Goal: Information Seeking & Learning: Check status

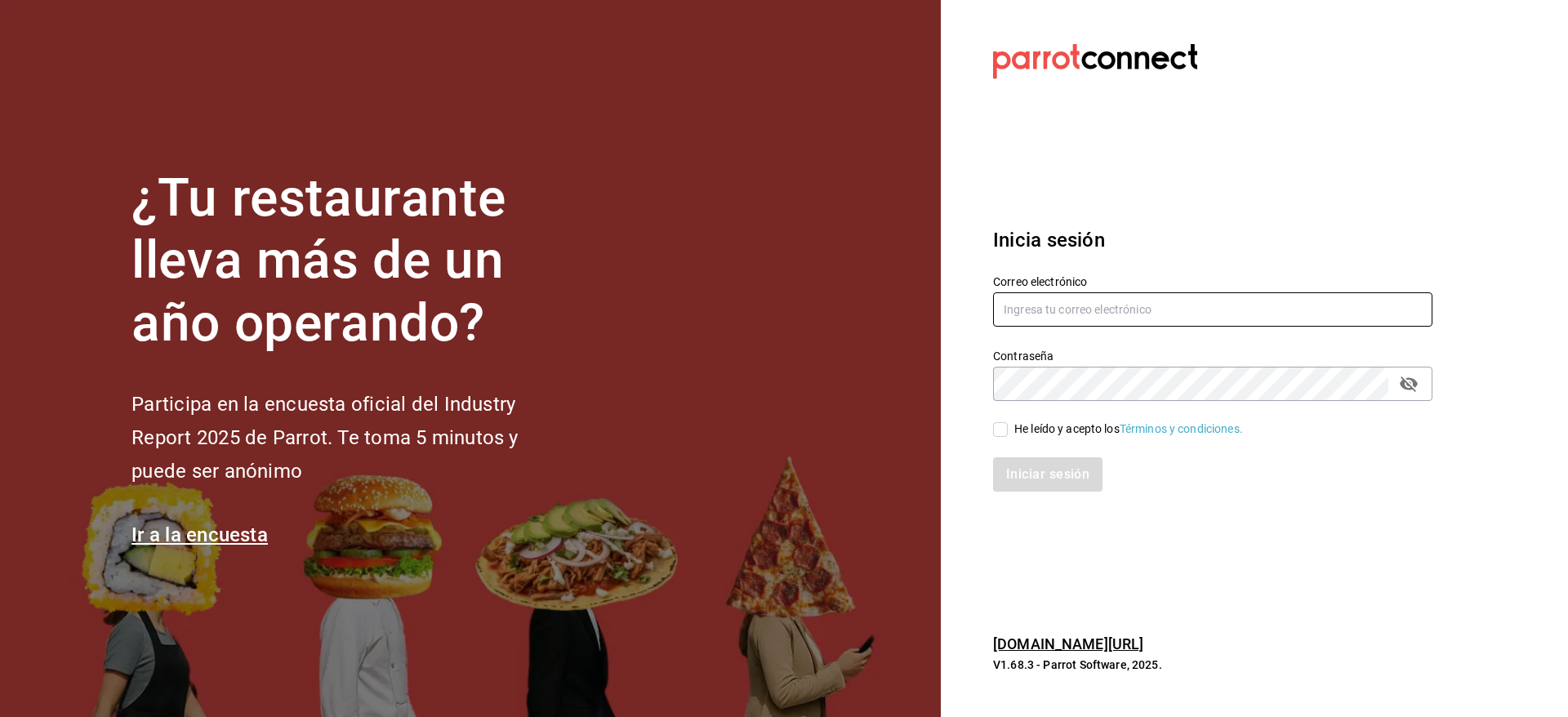
type input "[EMAIL_ADDRESS][DOMAIN_NAME]"
click at [1002, 436] on input "He leído y acepto los Términos y condiciones." at bounding box center [1000, 429] width 15 height 15
checkbox input "true"
click at [1021, 468] on button "Iniciar sesión" at bounding box center [1048, 473] width 111 height 34
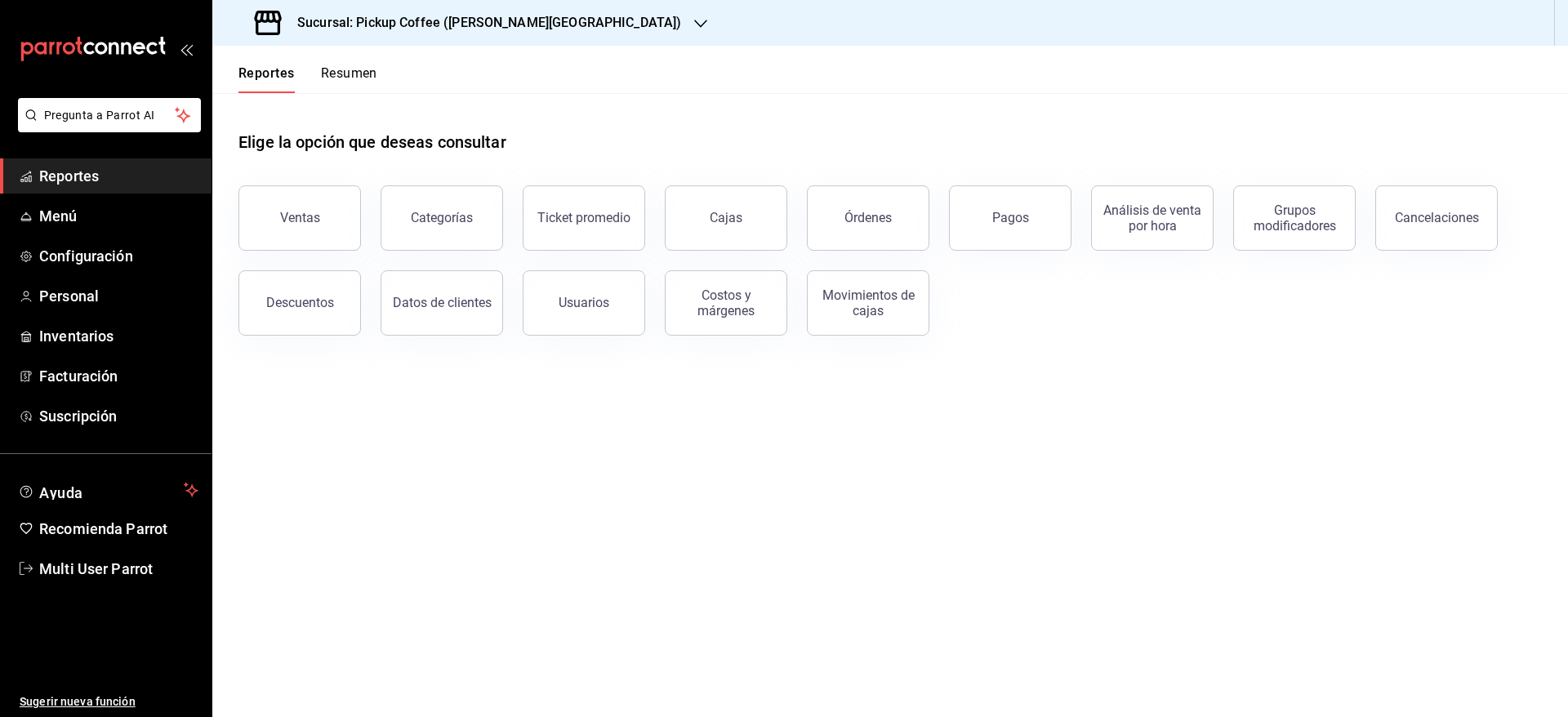
click at [350, 72] on button "Resumen" at bounding box center [349, 79] width 56 height 28
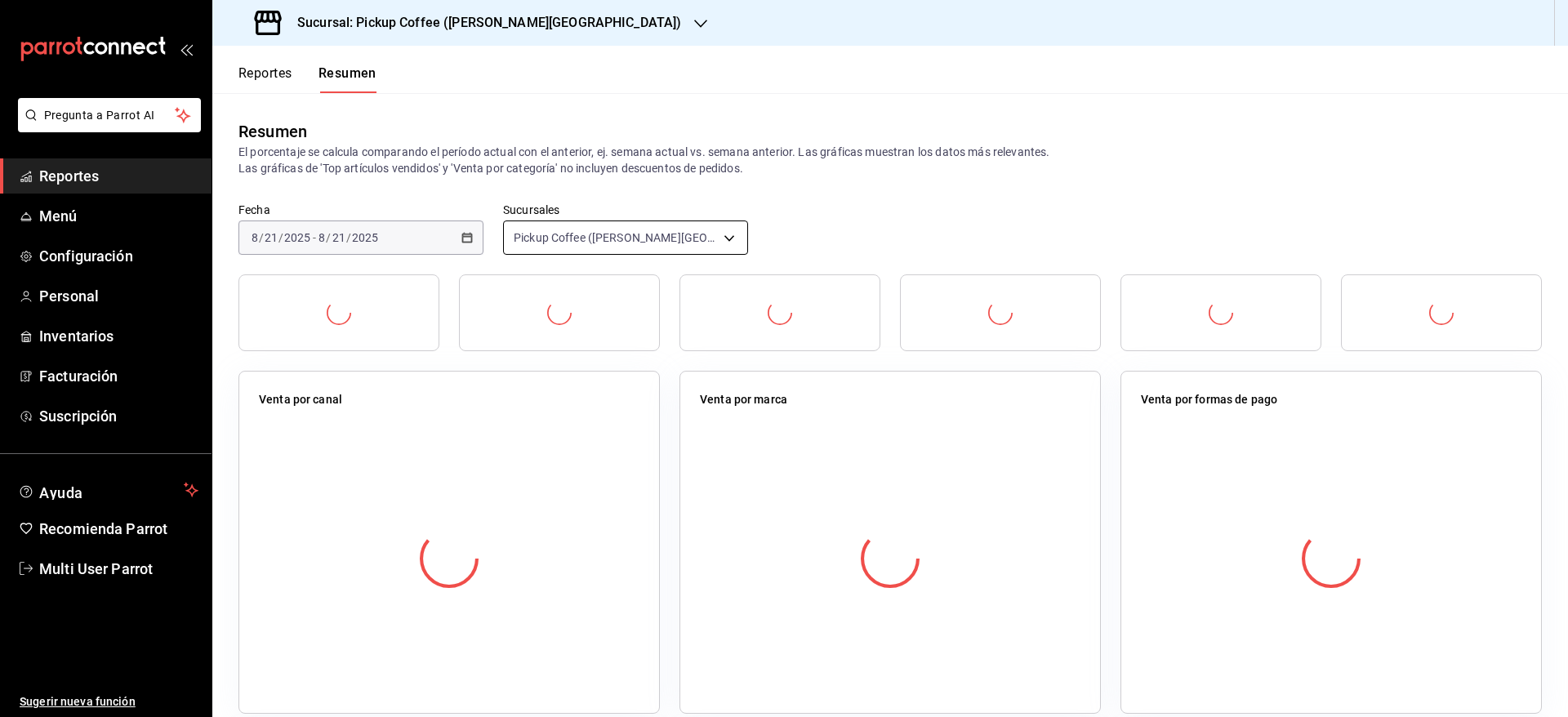
click at [637, 232] on body "Pregunta a Parrot AI Reportes Menú Configuración Personal Inventarios Facturaci…" at bounding box center [784, 358] width 1568 height 717
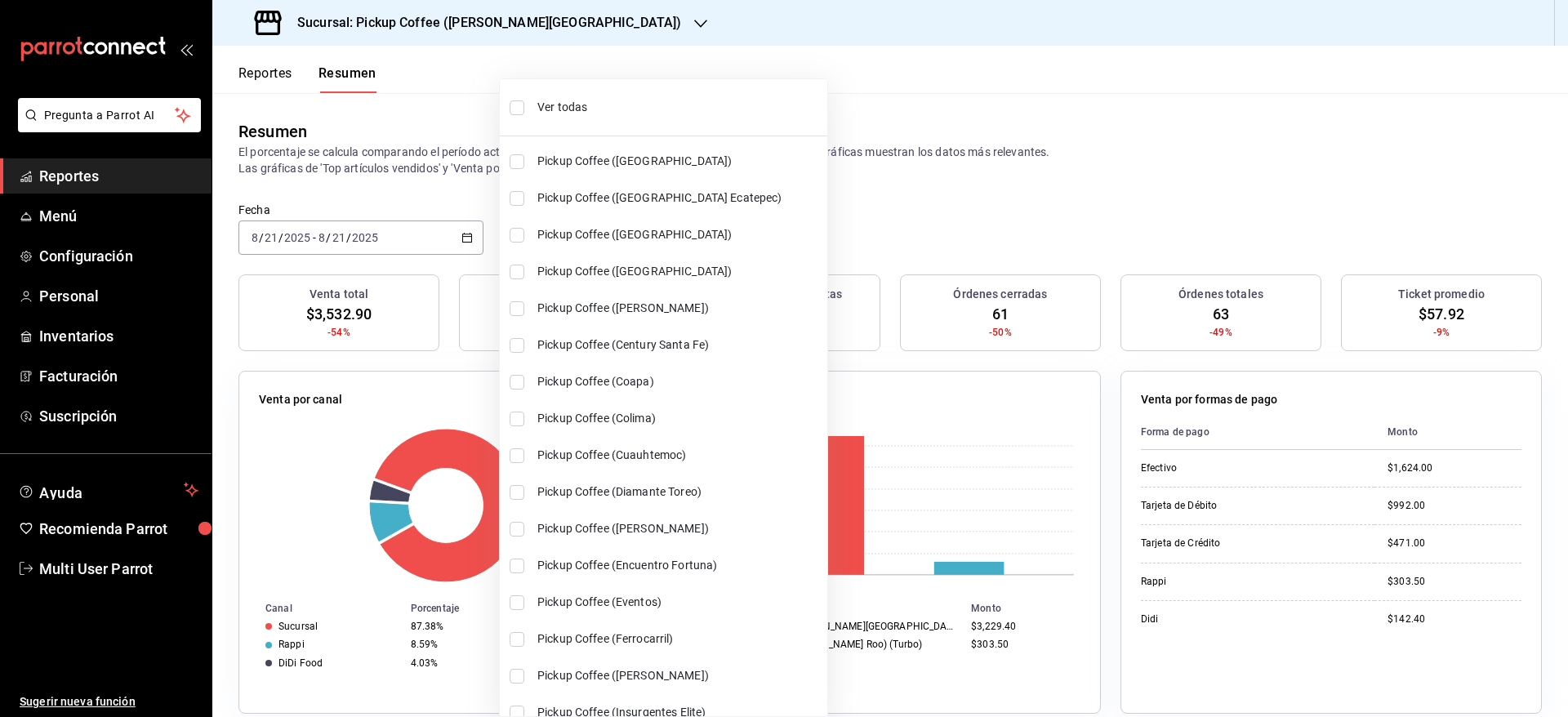
click at [530, 115] on li "Ver todas" at bounding box center [663, 107] width 327 height 43
type input "[object Object],[object Object],[object Object],[object Object],[object Object]…"
checkbox input "true"
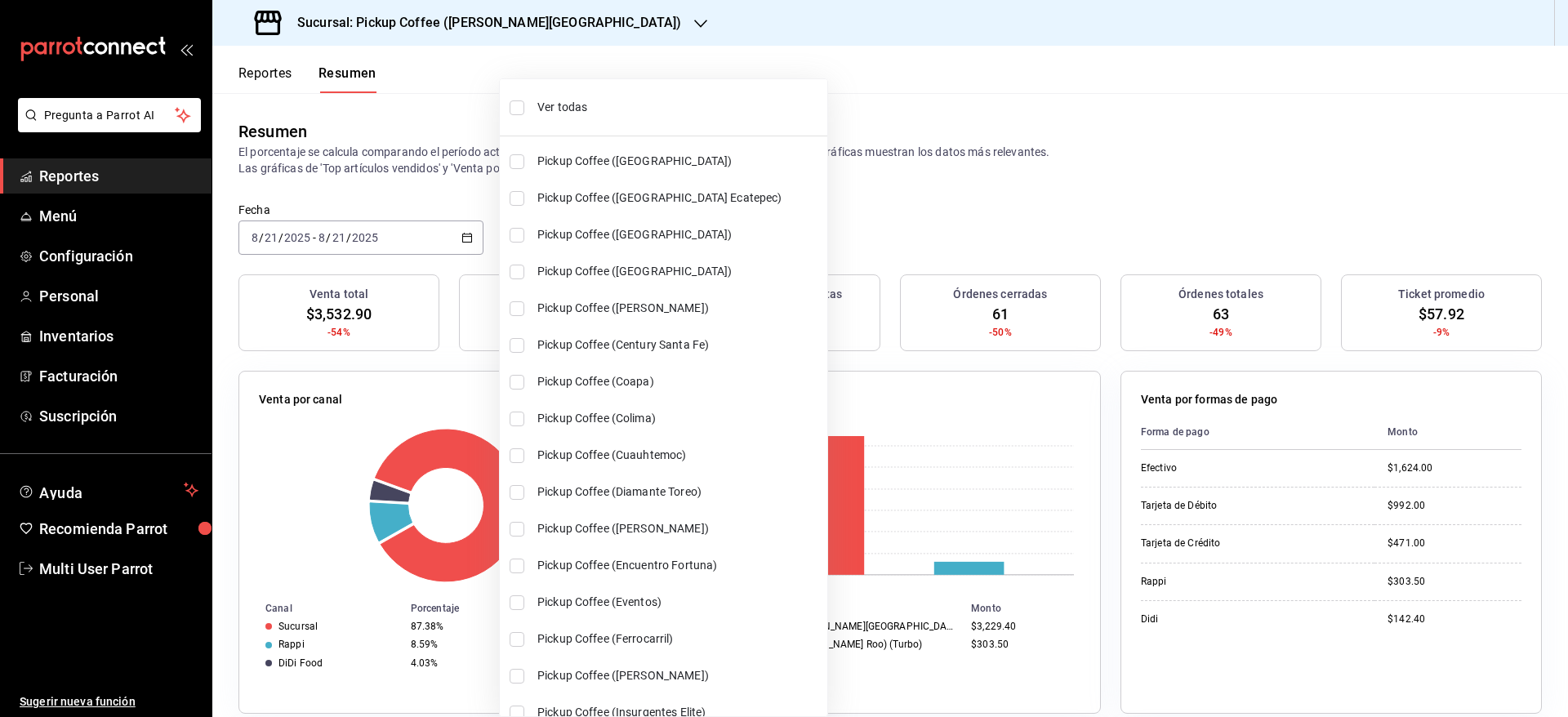
checkbox input "true"
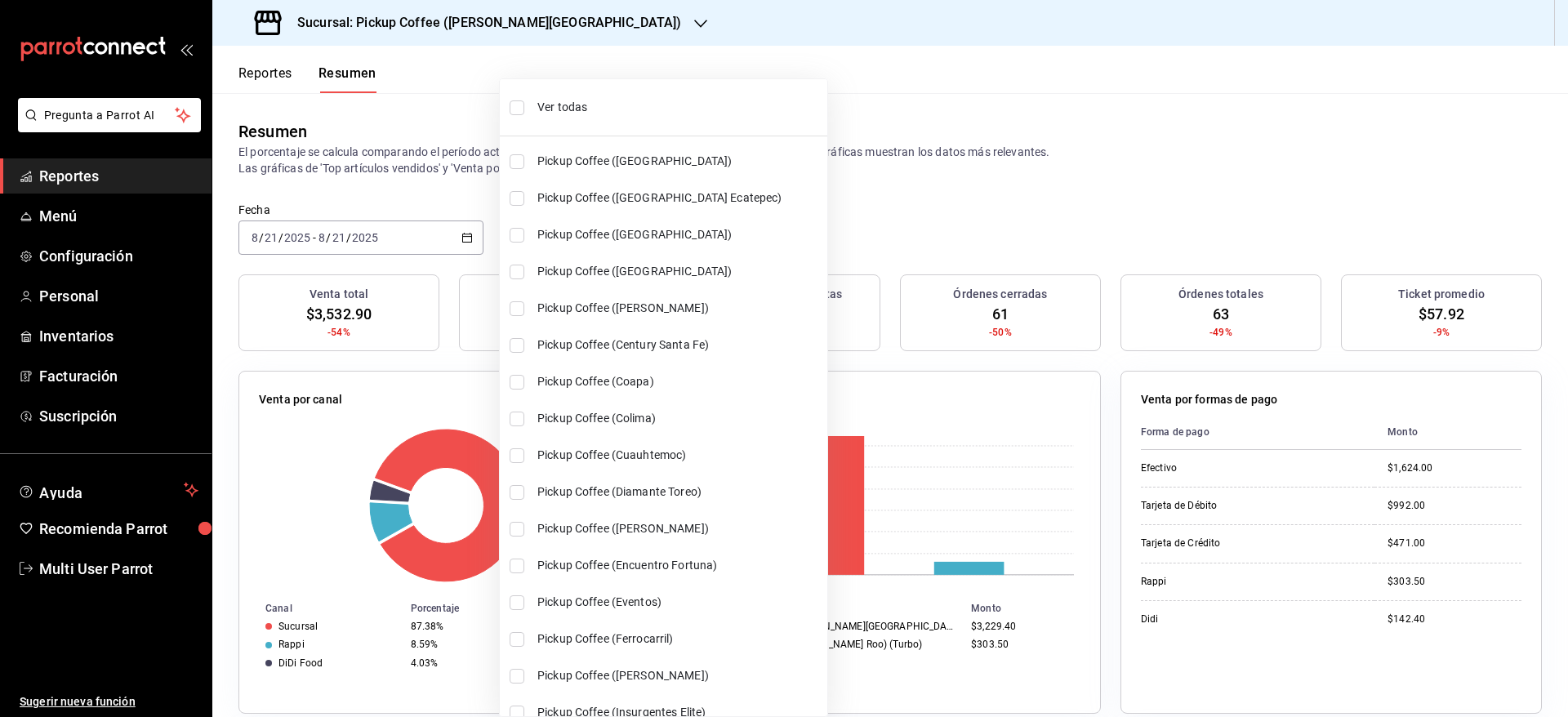
checkbox input "true"
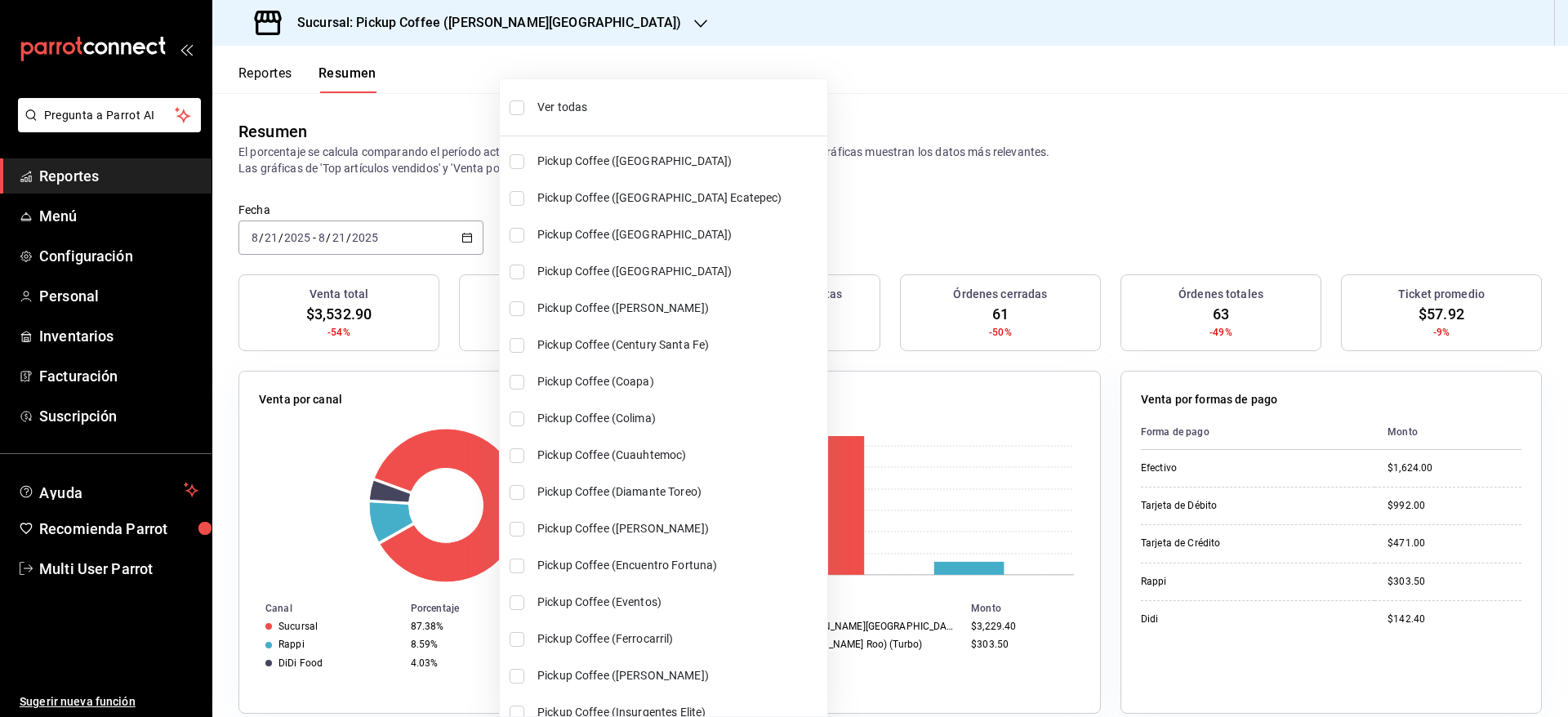
checkbox input "true"
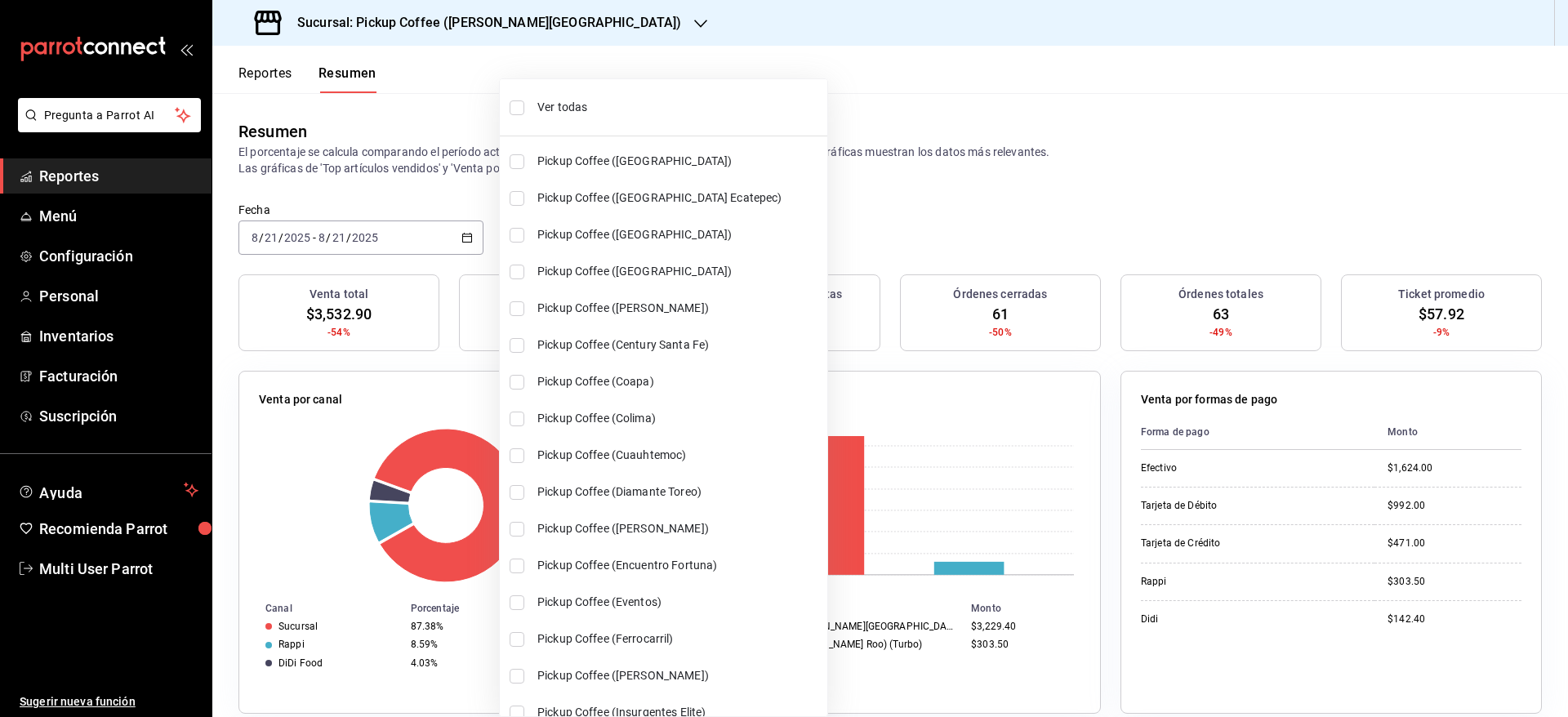
checkbox input "true"
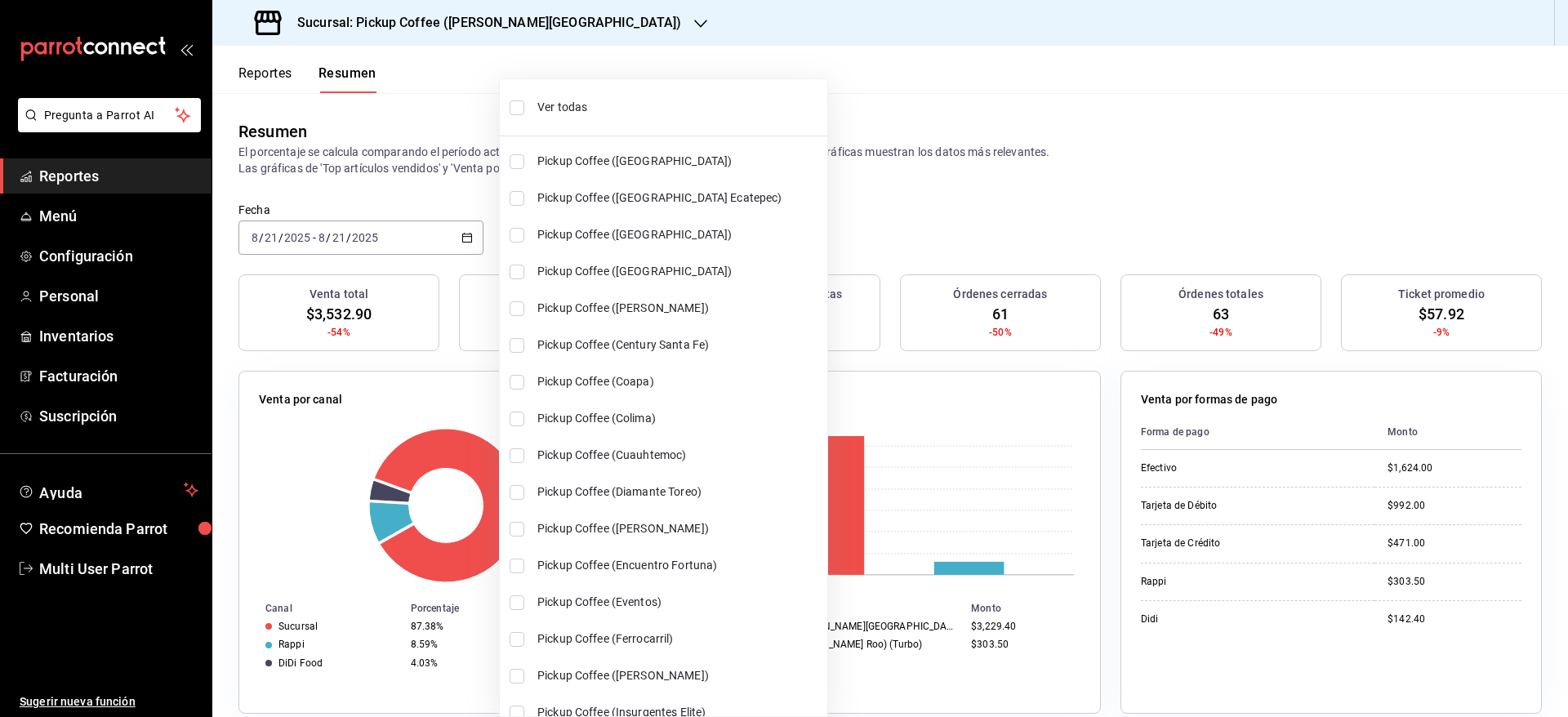
checkbox input "true"
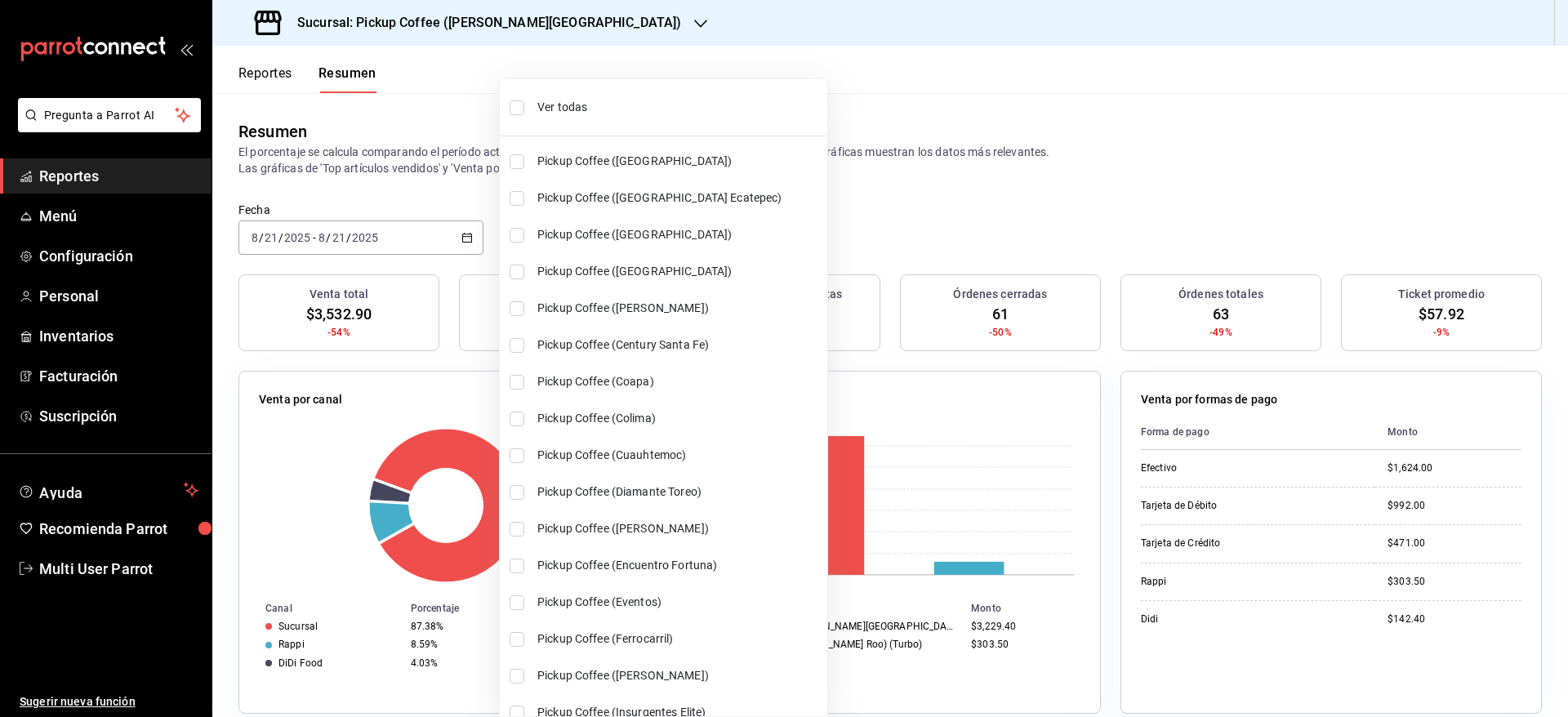
checkbox input "true"
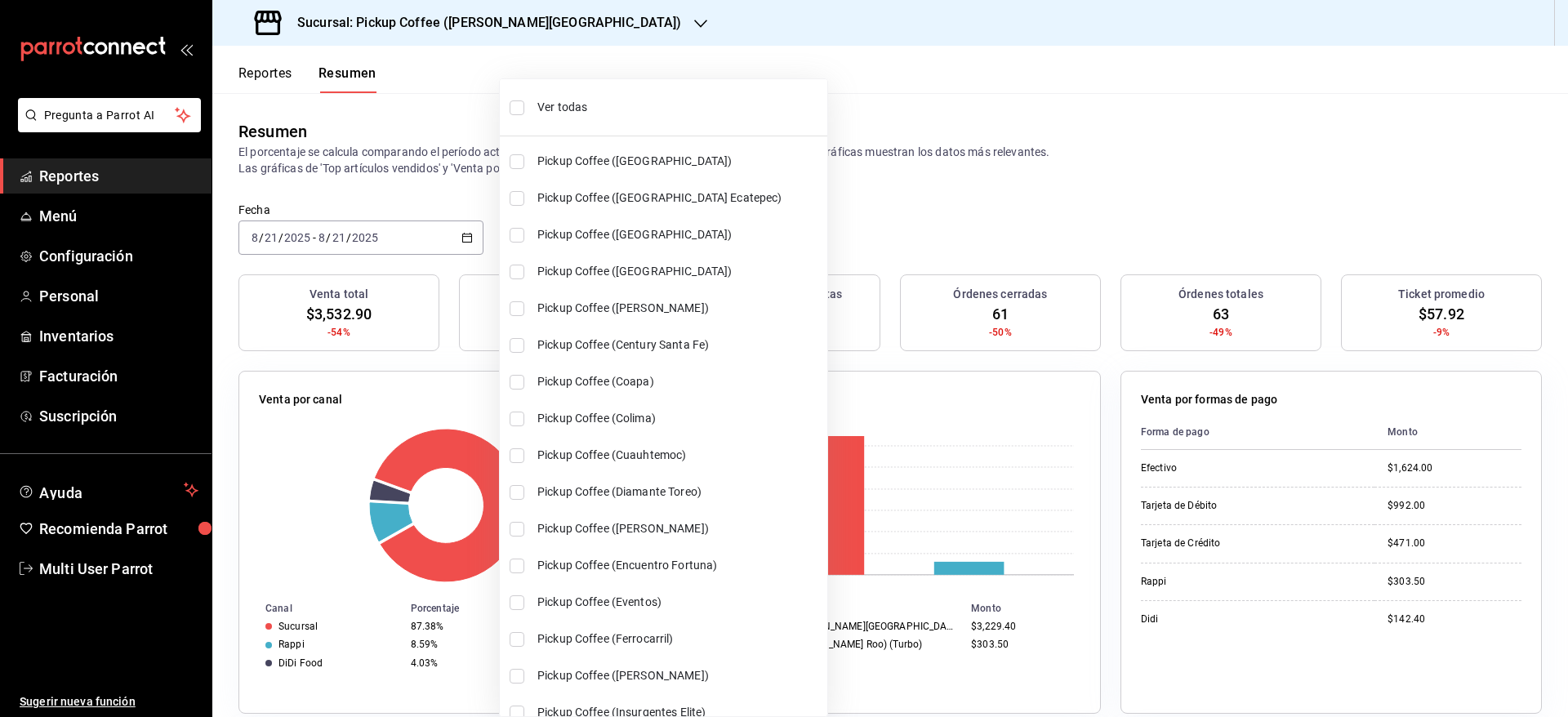
checkbox input "true"
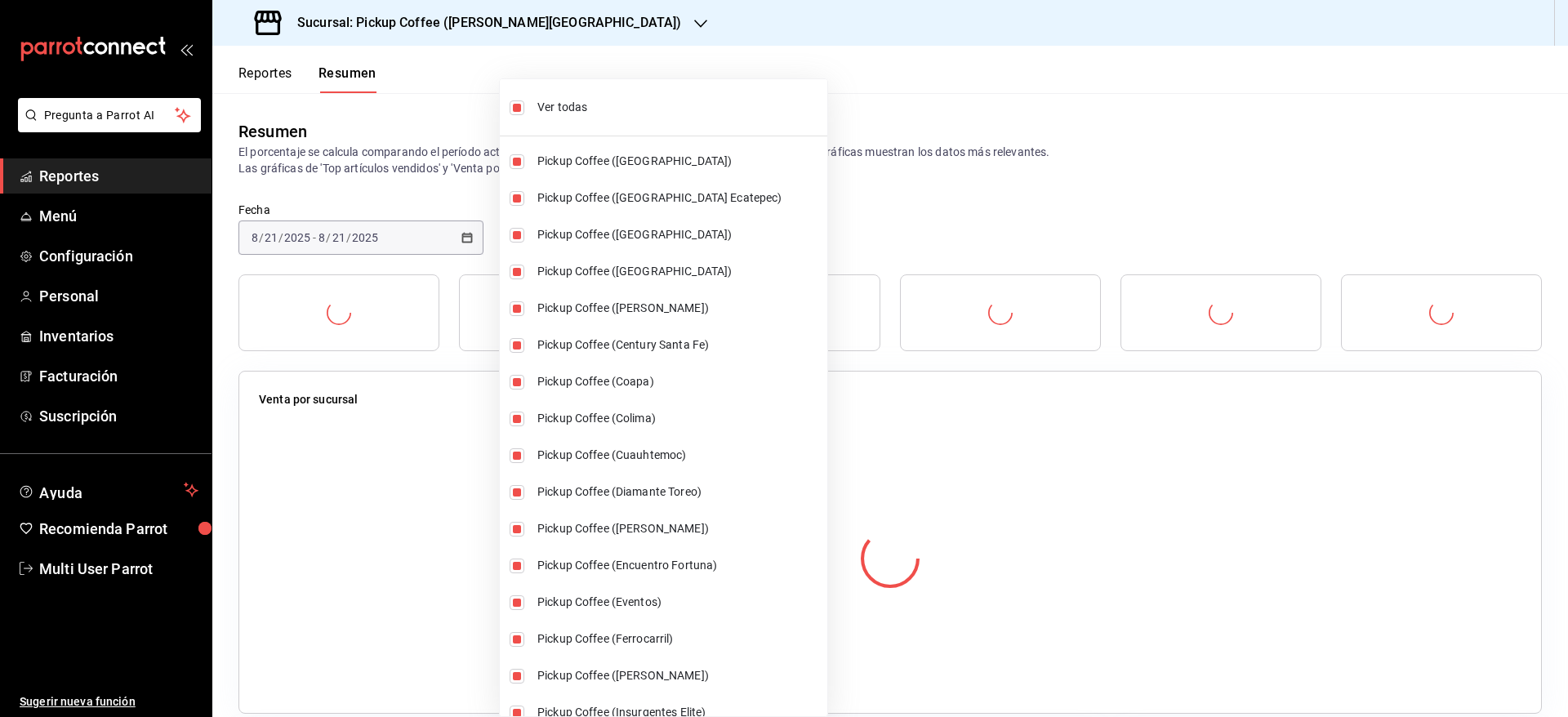
click at [860, 112] on div at bounding box center [784, 358] width 1568 height 717
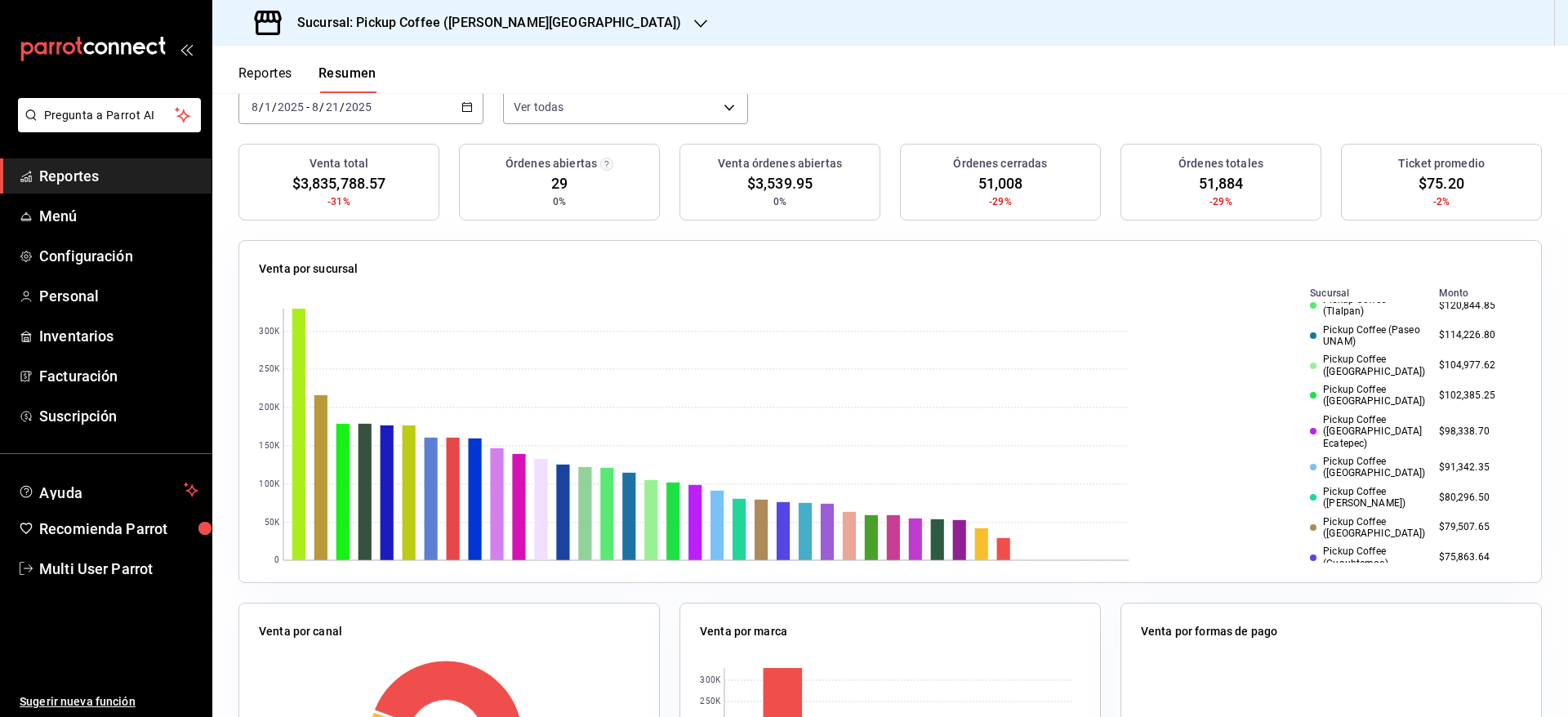
scroll to position [455, 0]
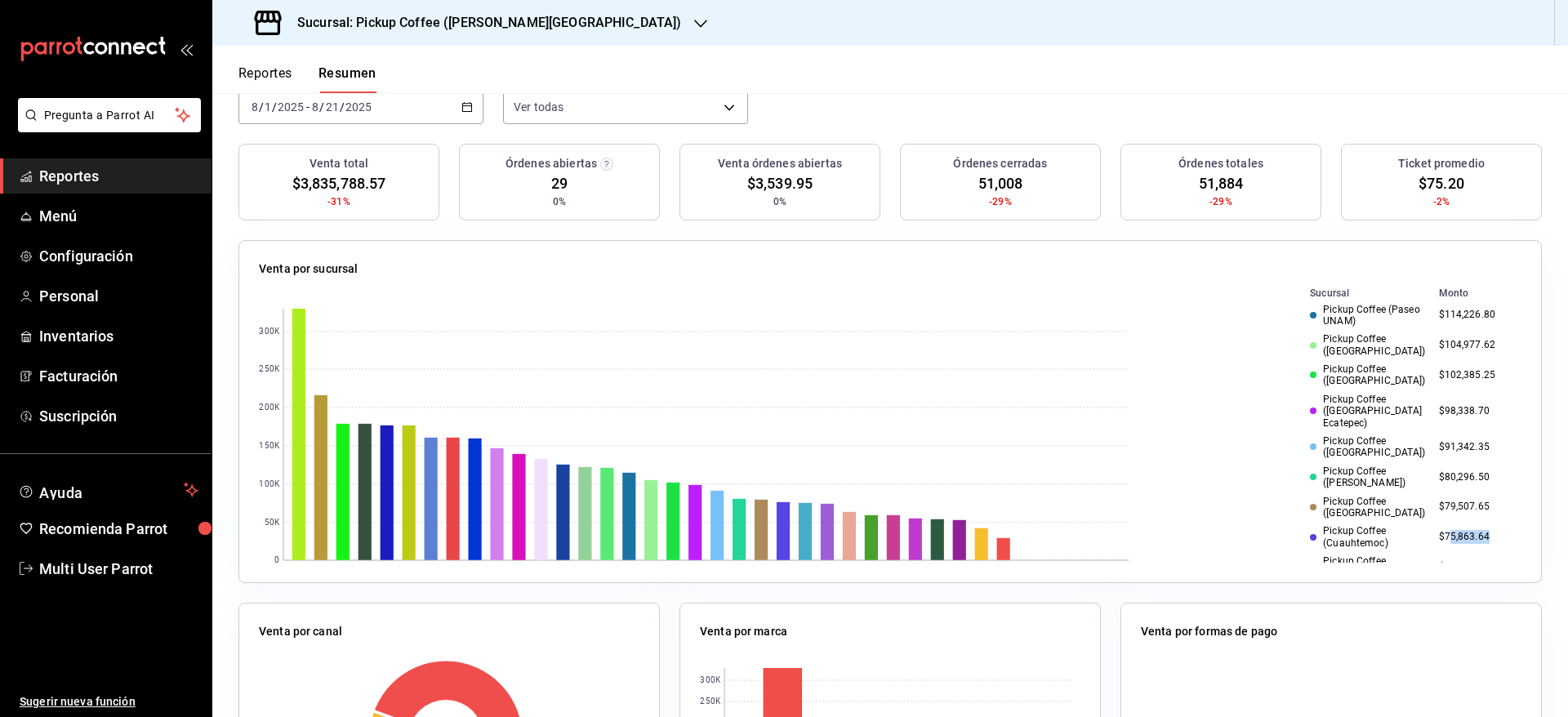
drag, startPoint x: 1411, startPoint y: 501, endPoint x: 1453, endPoint y: 503, distance: 42.0
click at [1453, 522] on td "$75,863.64" at bounding box center [1476, 536] width 89 height 30
click at [1432, 522] on td "$75,863.64" at bounding box center [1476, 536] width 89 height 30
drag, startPoint x: 1409, startPoint y: 507, endPoint x: 1458, endPoint y: 506, distance: 49.0
click at [1458, 522] on td "$75,863.64" at bounding box center [1476, 536] width 89 height 30
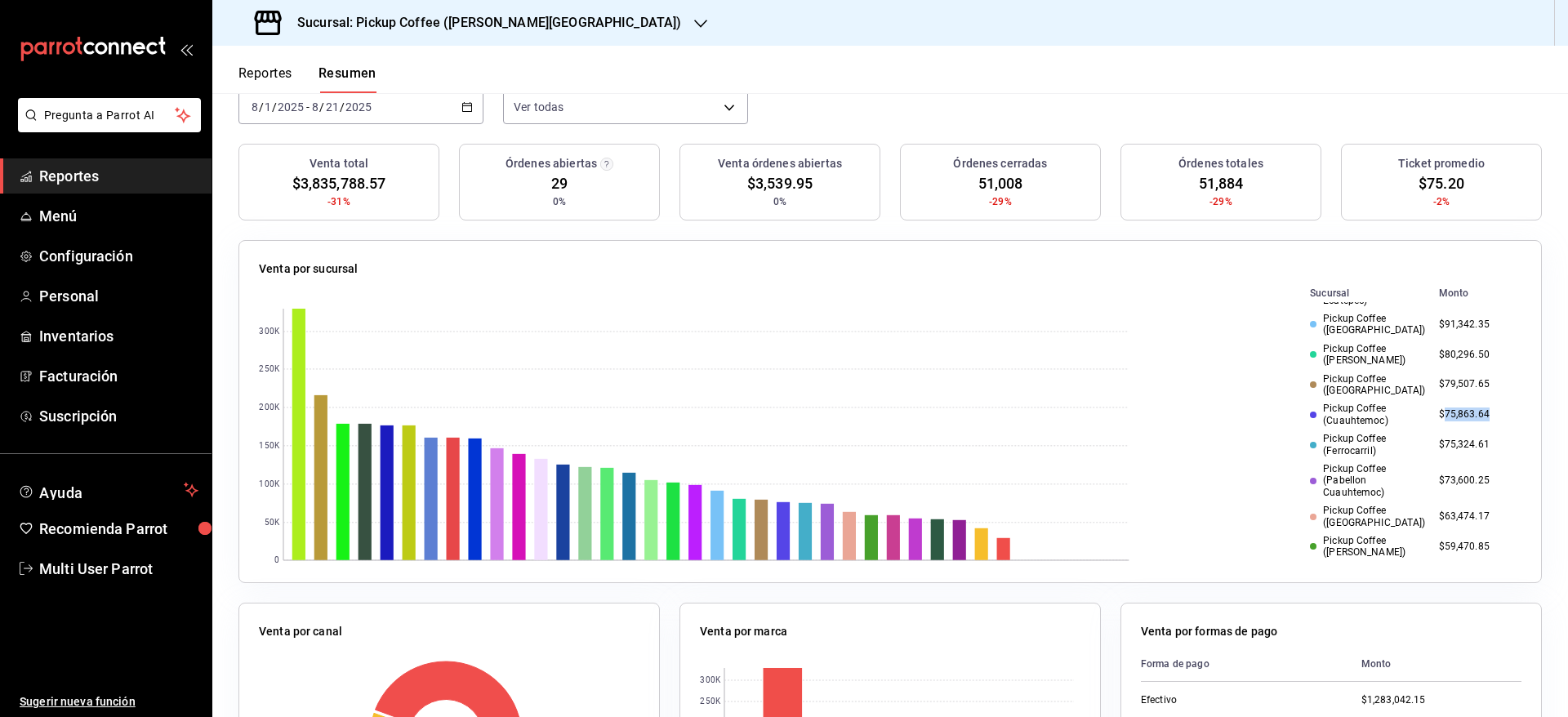
scroll to position [699, 0]
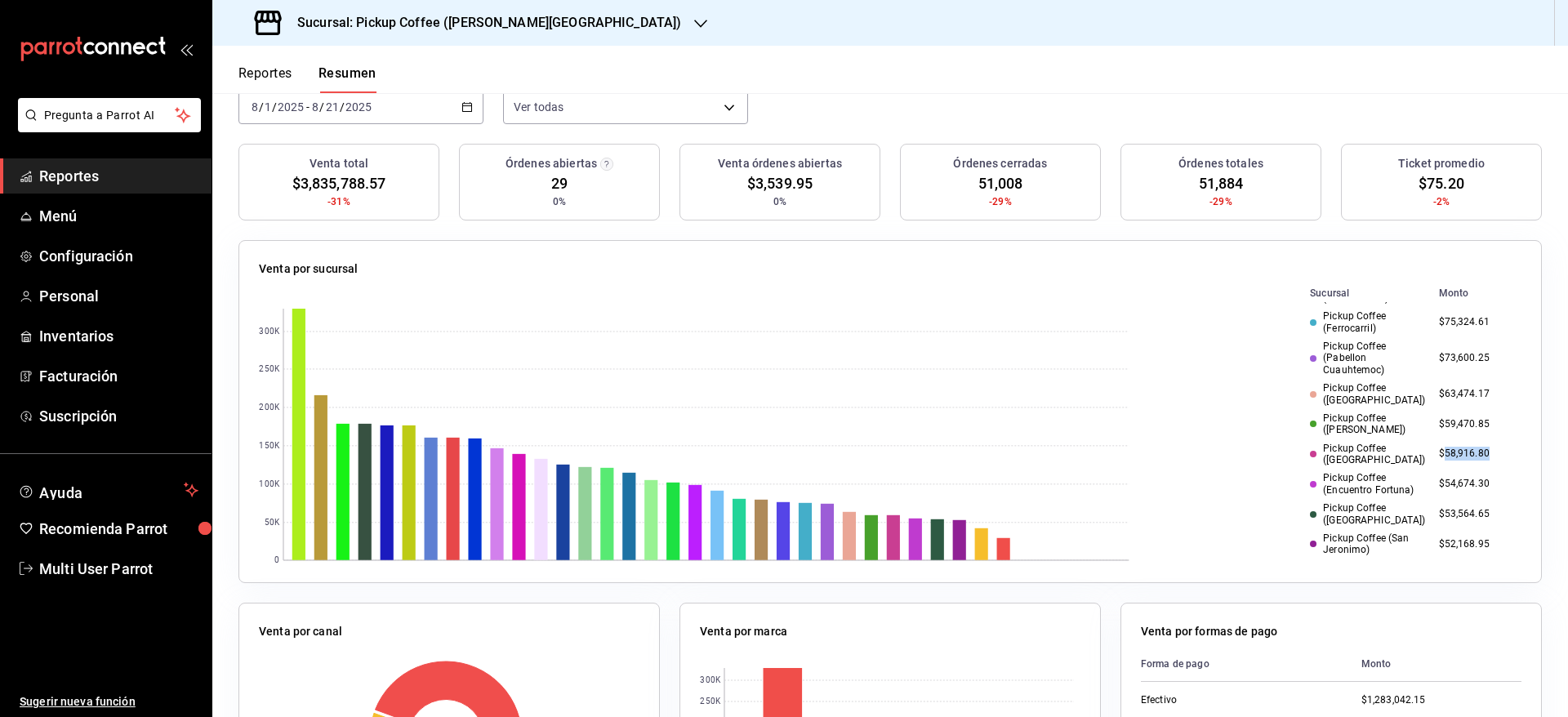
drag, startPoint x: 1406, startPoint y: 422, endPoint x: 1455, endPoint y: 421, distance: 49.0
click at [1455, 439] on td "$58,916.80" at bounding box center [1476, 454] width 89 height 30
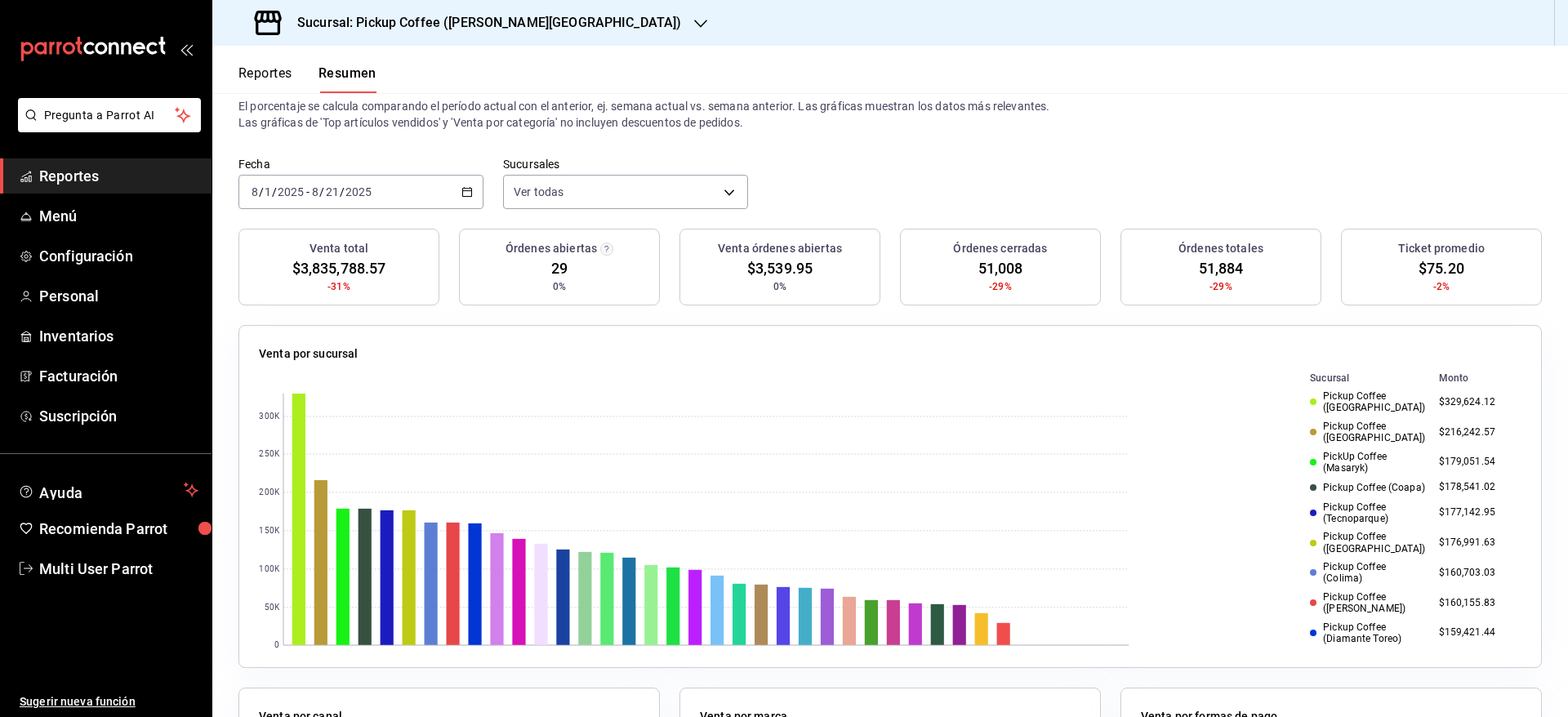
scroll to position [8, 0]
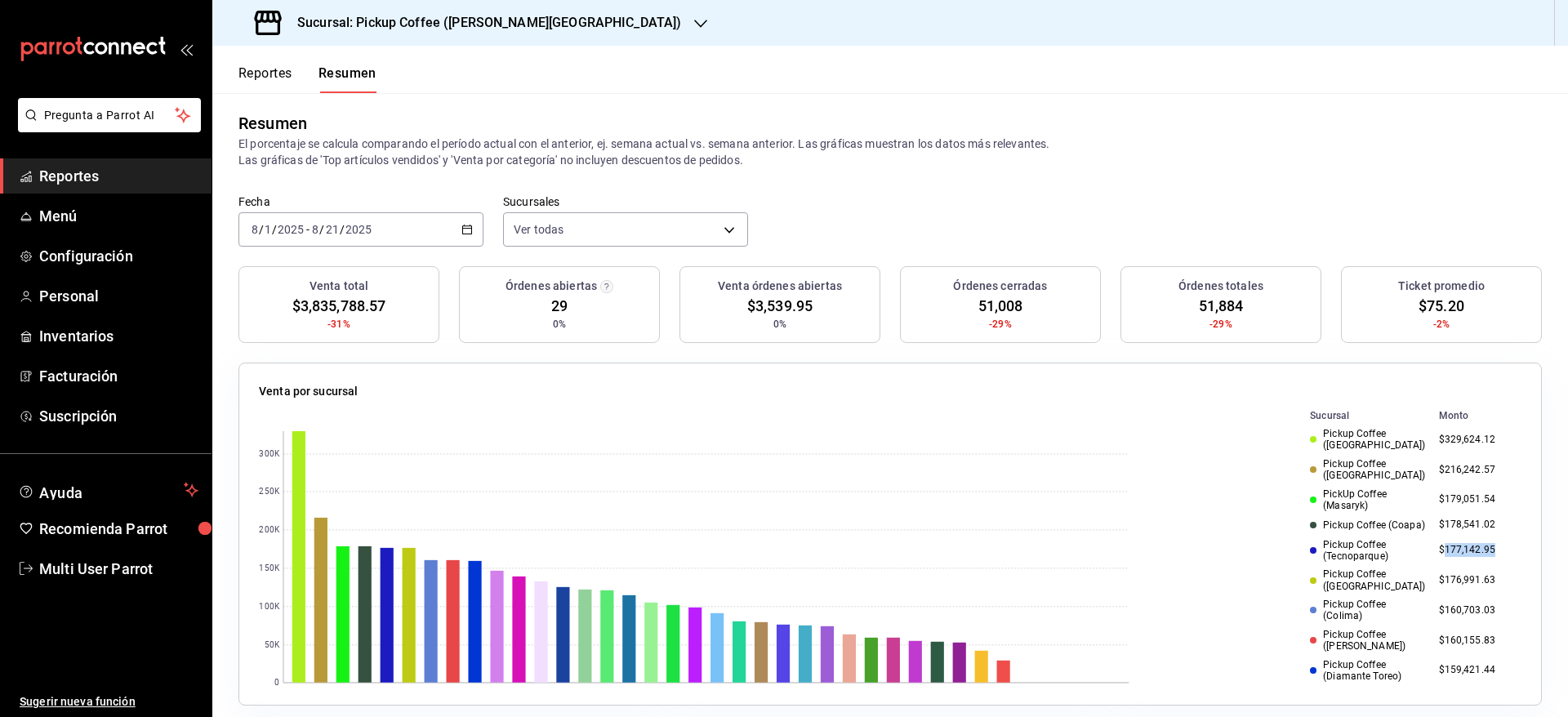
drag, startPoint x: 1408, startPoint y: 552, endPoint x: 1465, endPoint y: 555, distance: 57.1
click at [1465, 555] on td "$177,142.95" at bounding box center [1476, 550] width 89 height 30
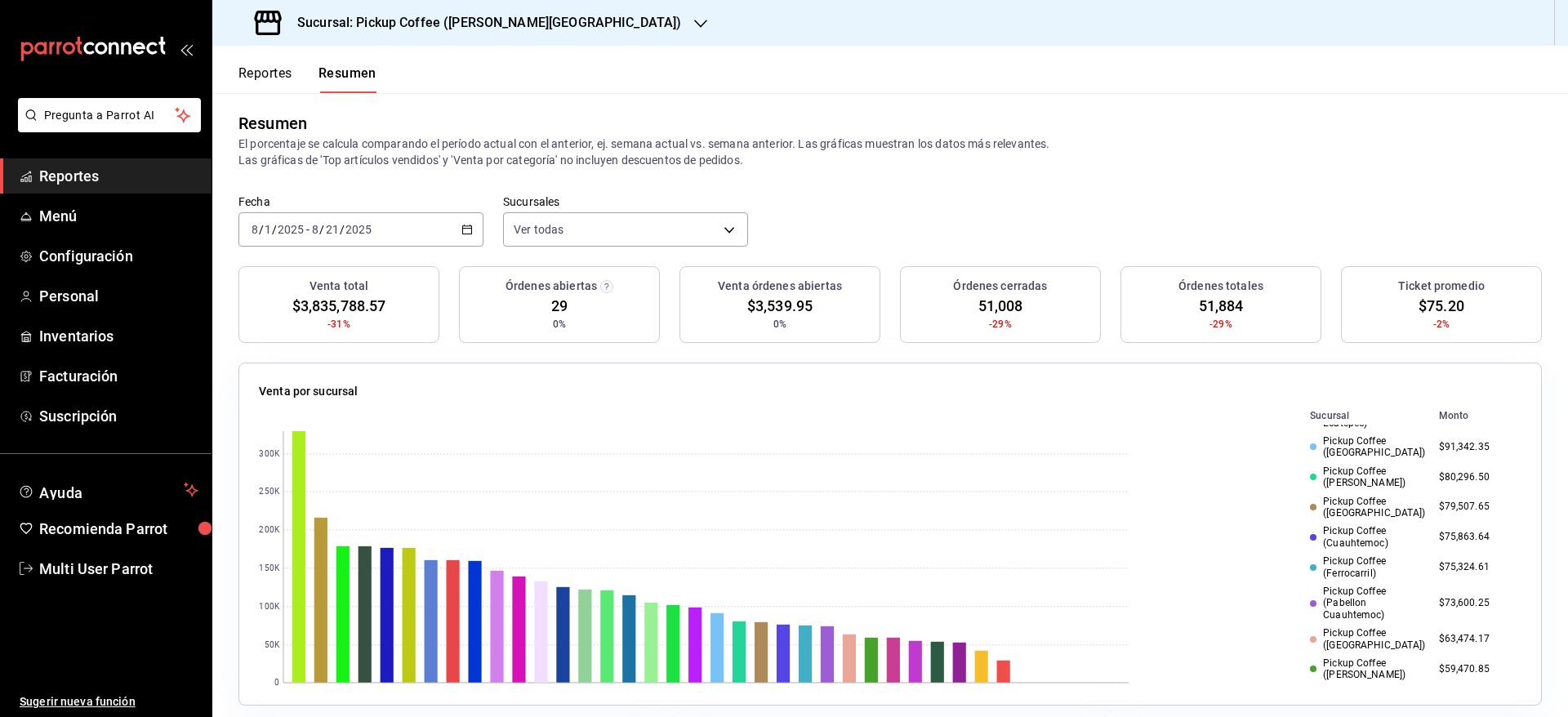
scroll to position [612, 0]
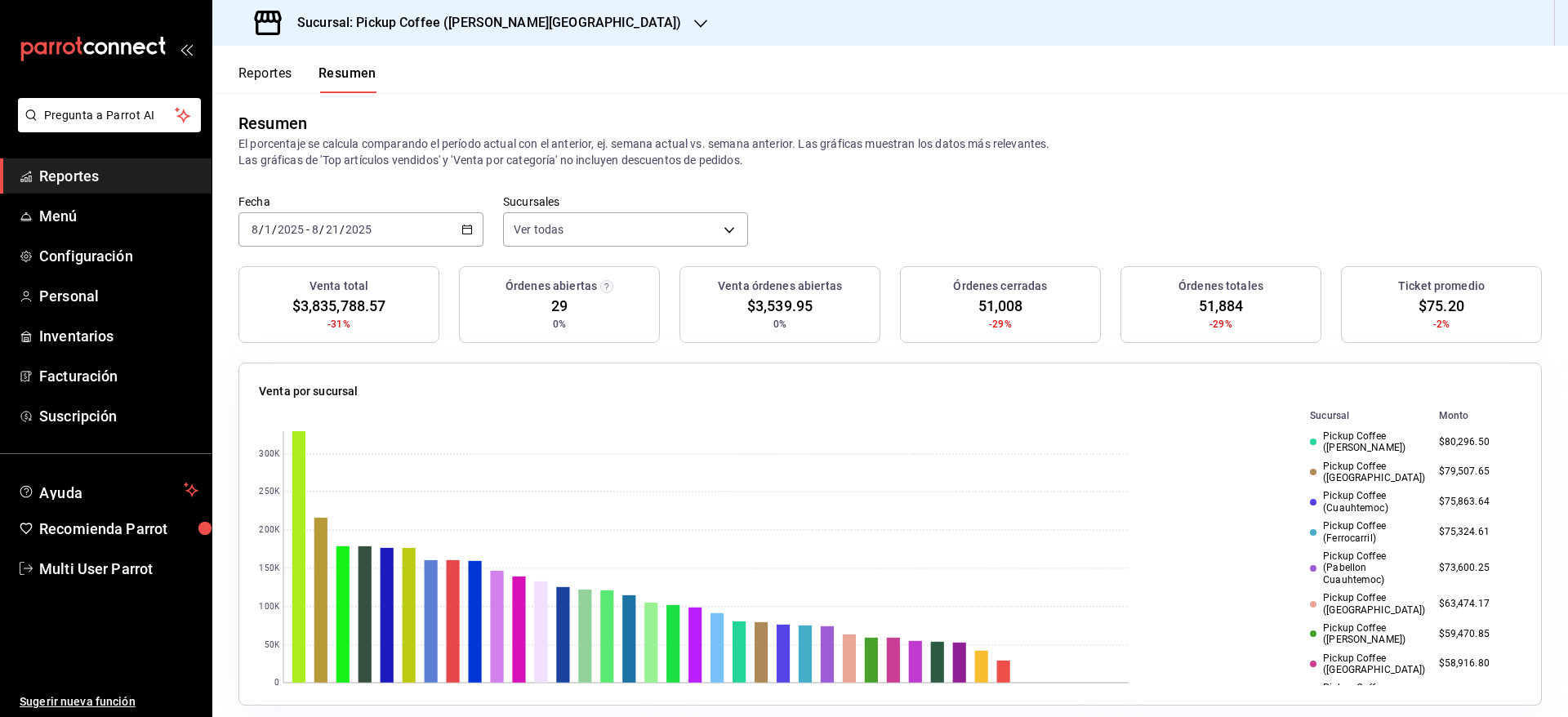
click at [1323, 592] on div "Pickup Coffee ([GEOGRAPHIC_DATA])" at bounding box center [1367, 603] width 115 height 24
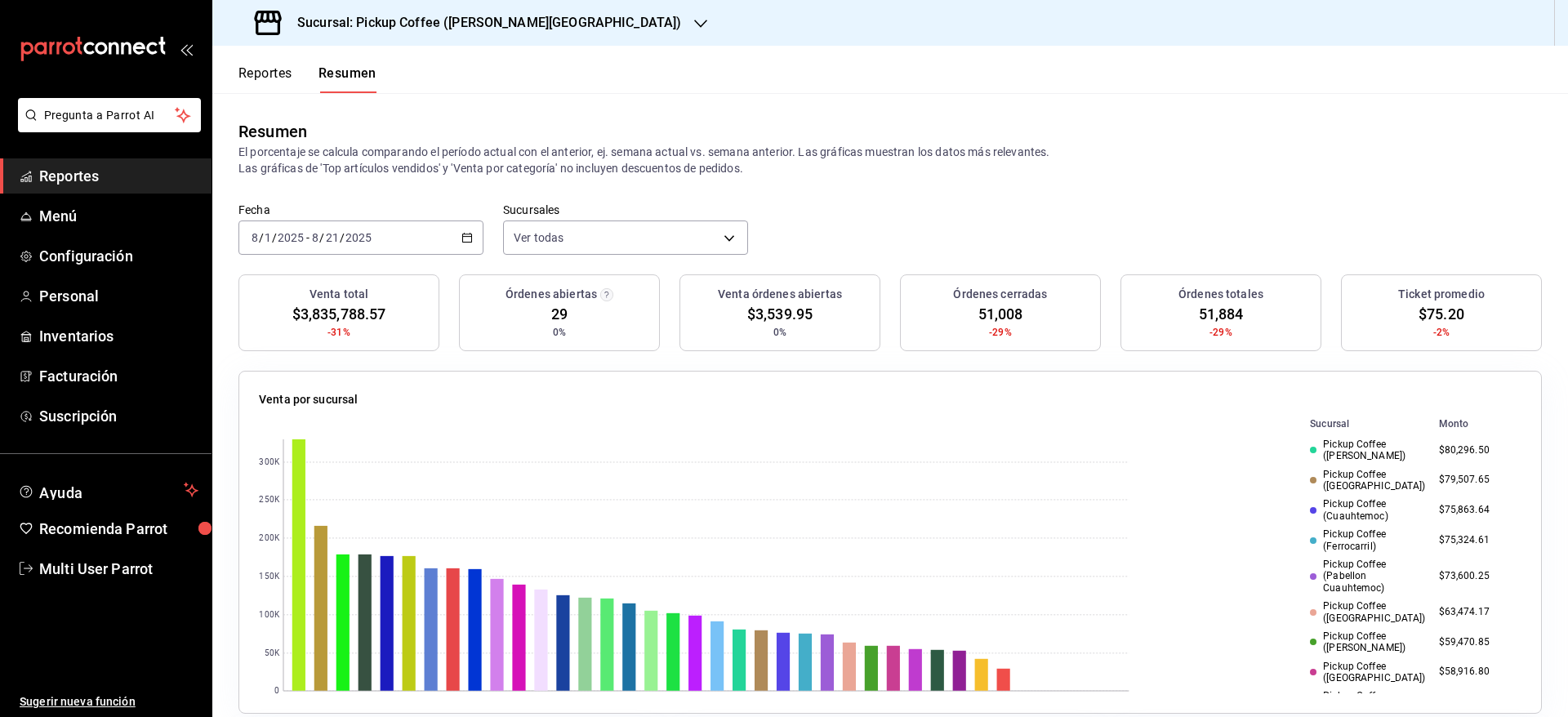
click at [507, 19] on h3 "Sucursal: Pickup Coffee ([PERSON_NAME][GEOGRAPHIC_DATA])" at bounding box center [482, 23] width 397 height 19
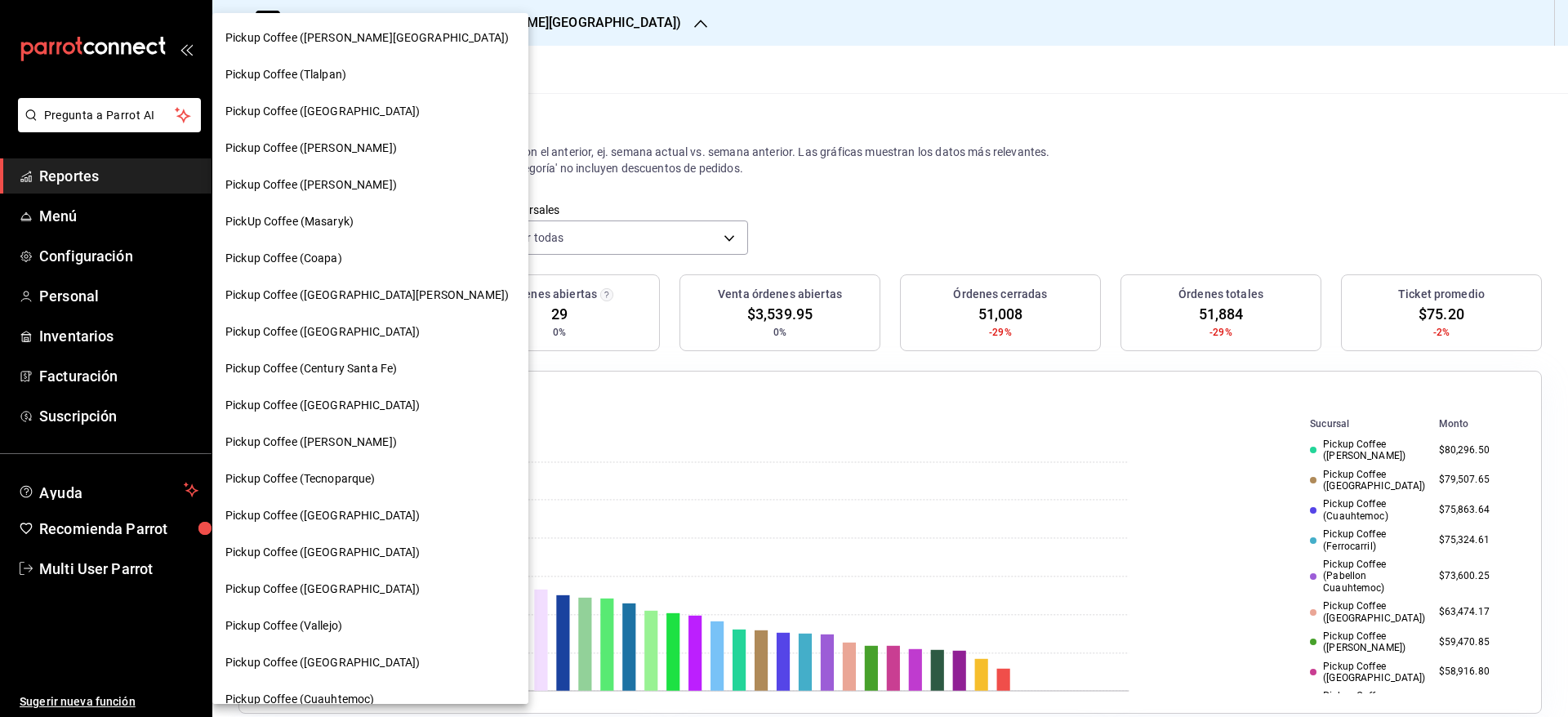
click at [373, 260] on div "Pickup Coffee (Coapa)" at bounding box center [370, 259] width 290 height 18
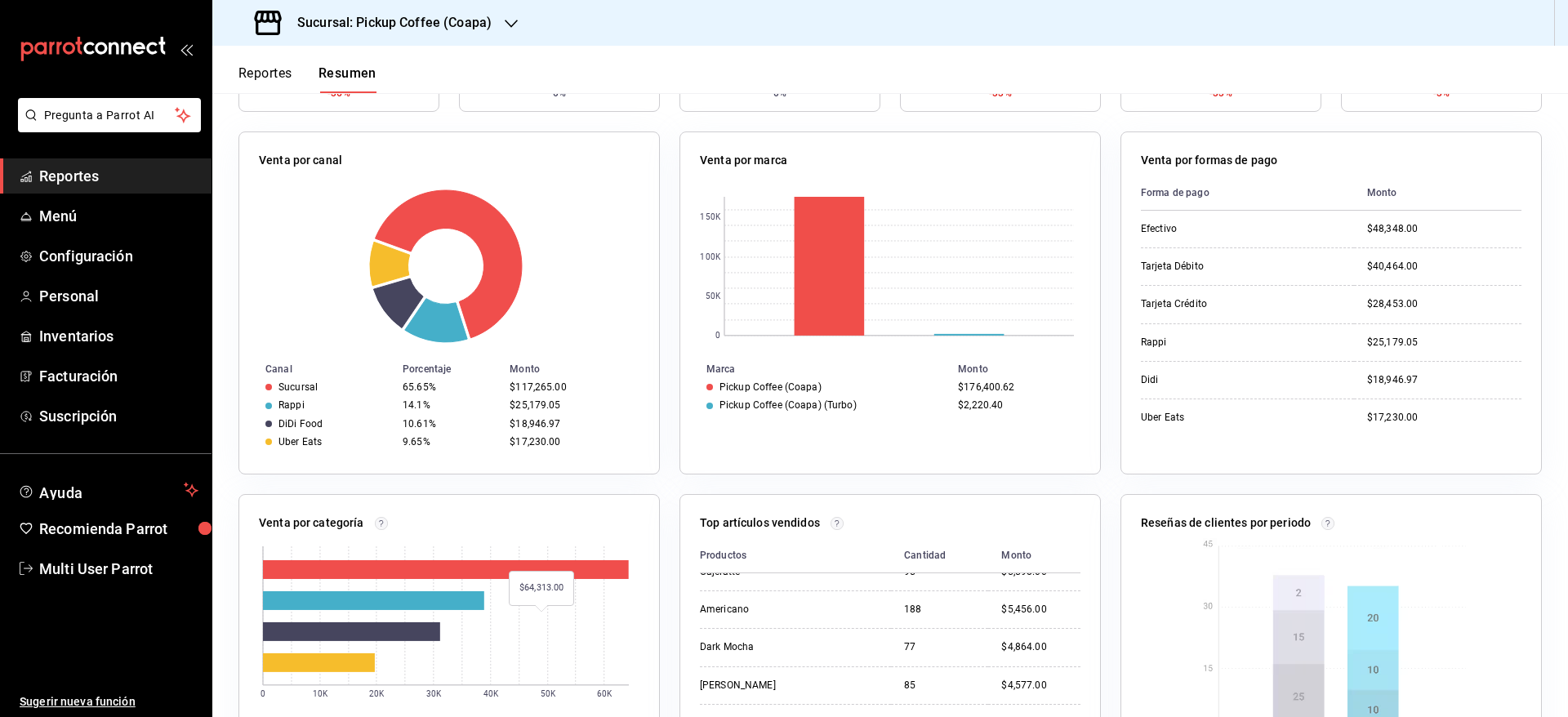
scroll to position [136, 0]
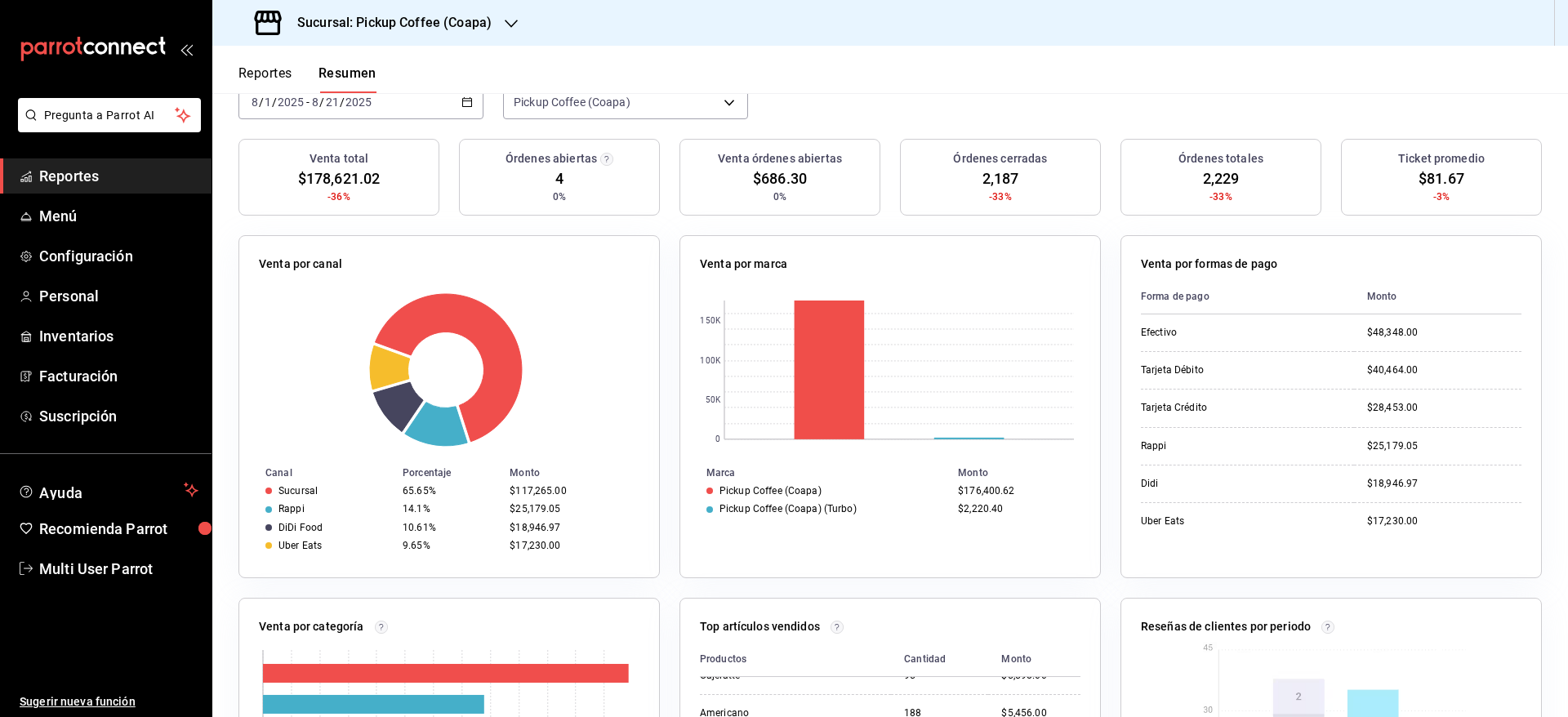
click at [492, 13] on div "Sucursal: Pickup Coffee (Coapa)" at bounding box center [374, 23] width 299 height 46
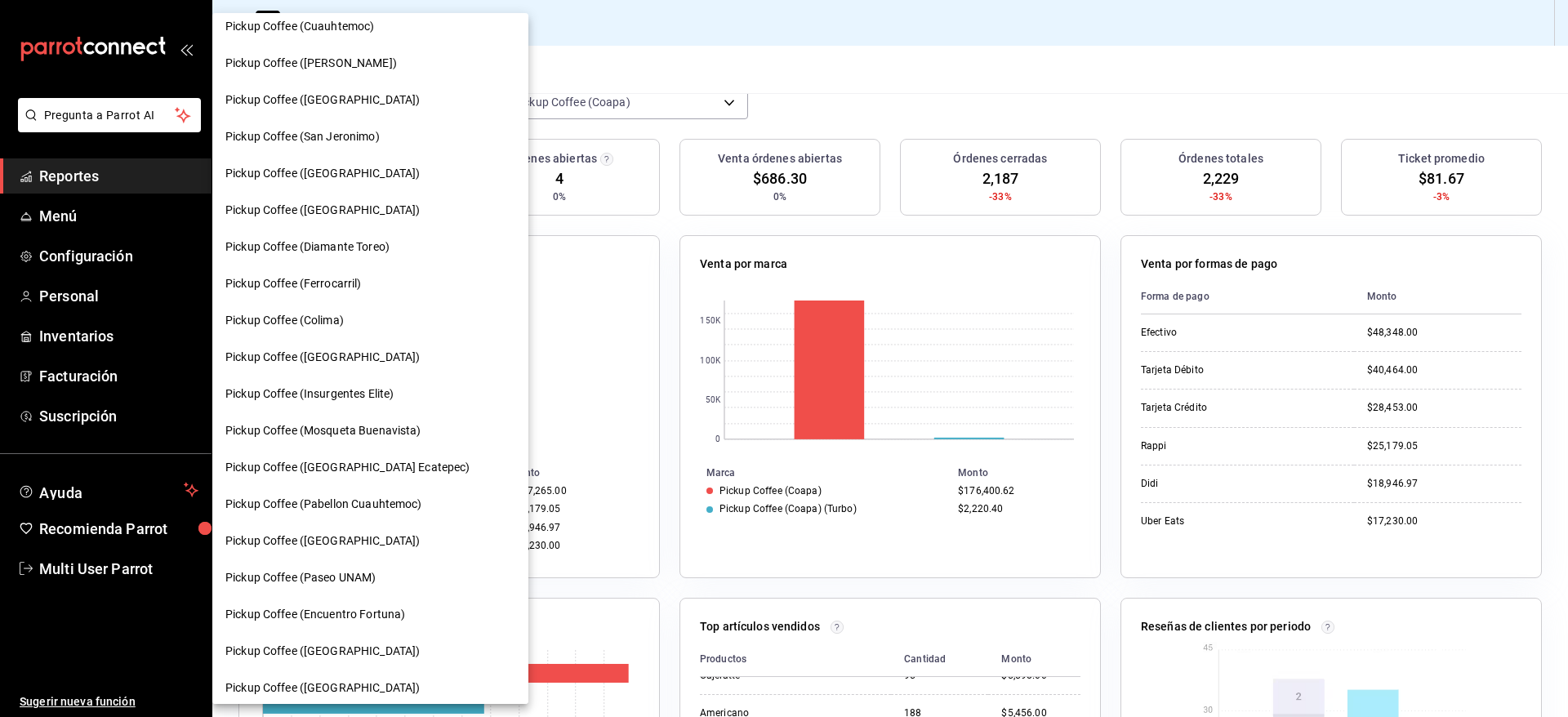
scroll to position [718, 0]
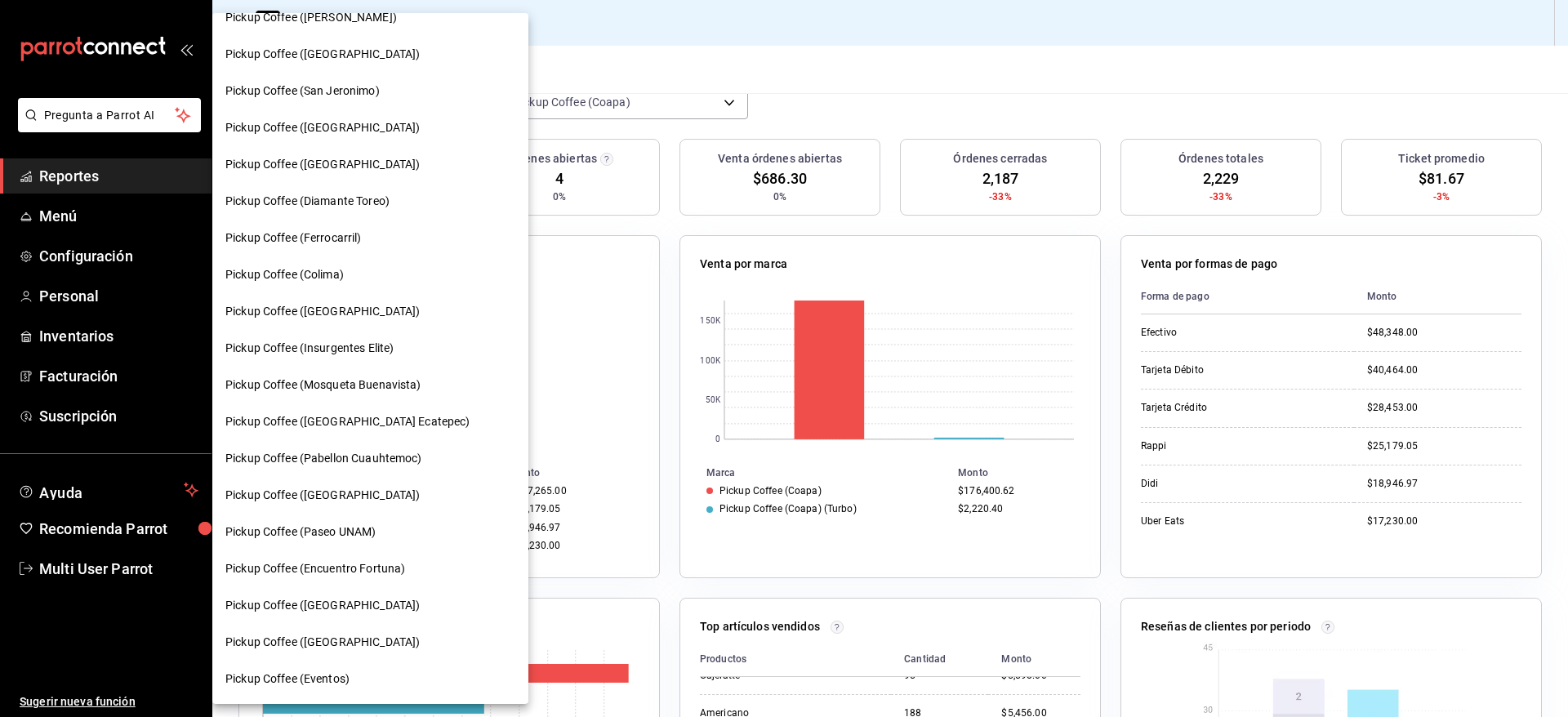
click at [393, 350] on span "Pickup Coffee (Insurgentes Elite)" at bounding box center [310, 348] width 168 height 18
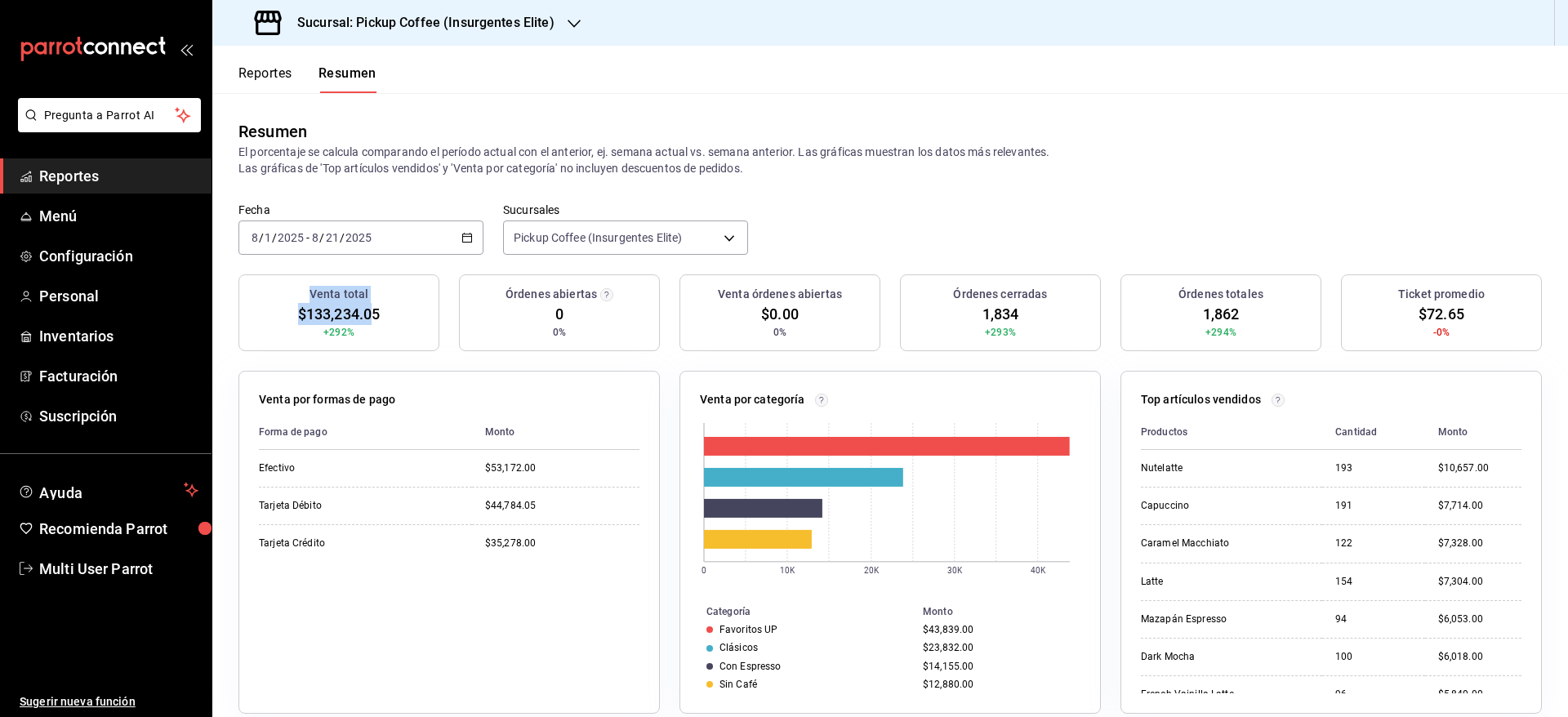
drag, startPoint x: 374, startPoint y: 326, endPoint x: 287, endPoint y: 308, distance: 88.8
click at [287, 308] on div "Venta total $133,234.05 +292%" at bounding box center [339, 313] width 201 height 77
click at [415, 331] on div "Venta total $133,234.05 +292%" at bounding box center [339, 313] width 201 height 77
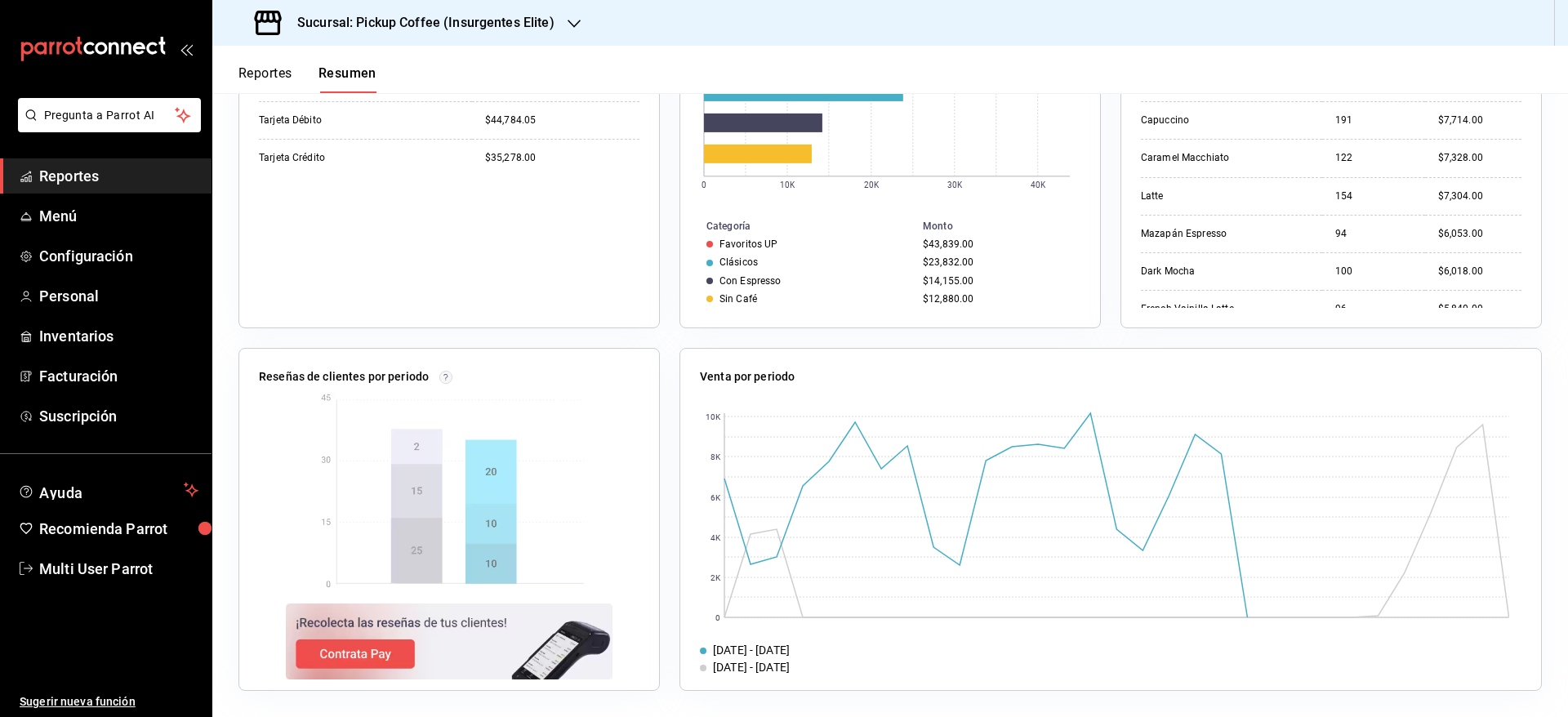
scroll to position [0, 0]
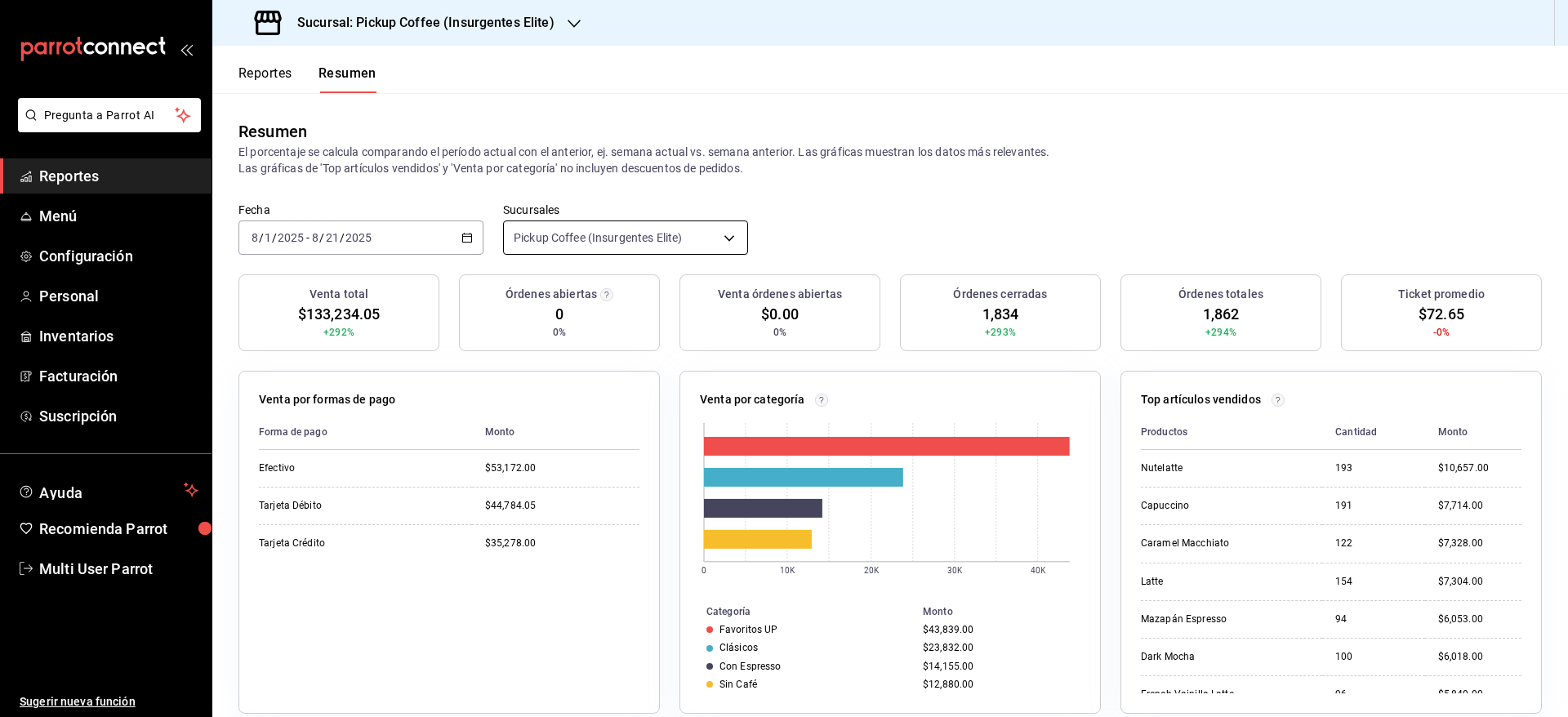
click at [662, 241] on body "Pregunta a Parrot AI Reportes Menú Configuración Personal Inventarios Facturaci…" at bounding box center [784, 358] width 1568 height 717
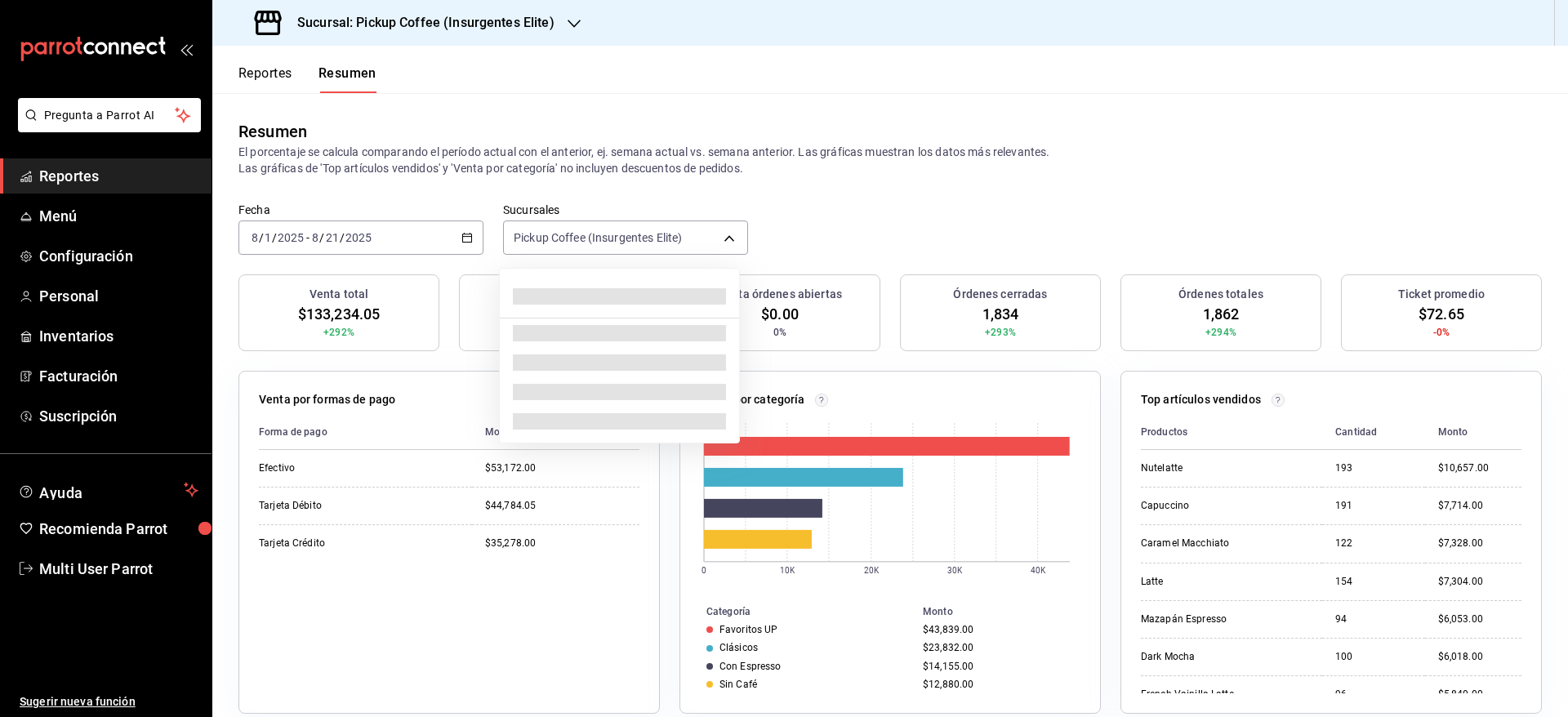
click at [448, 17] on div at bounding box center [784, 358] width 1568 height 717
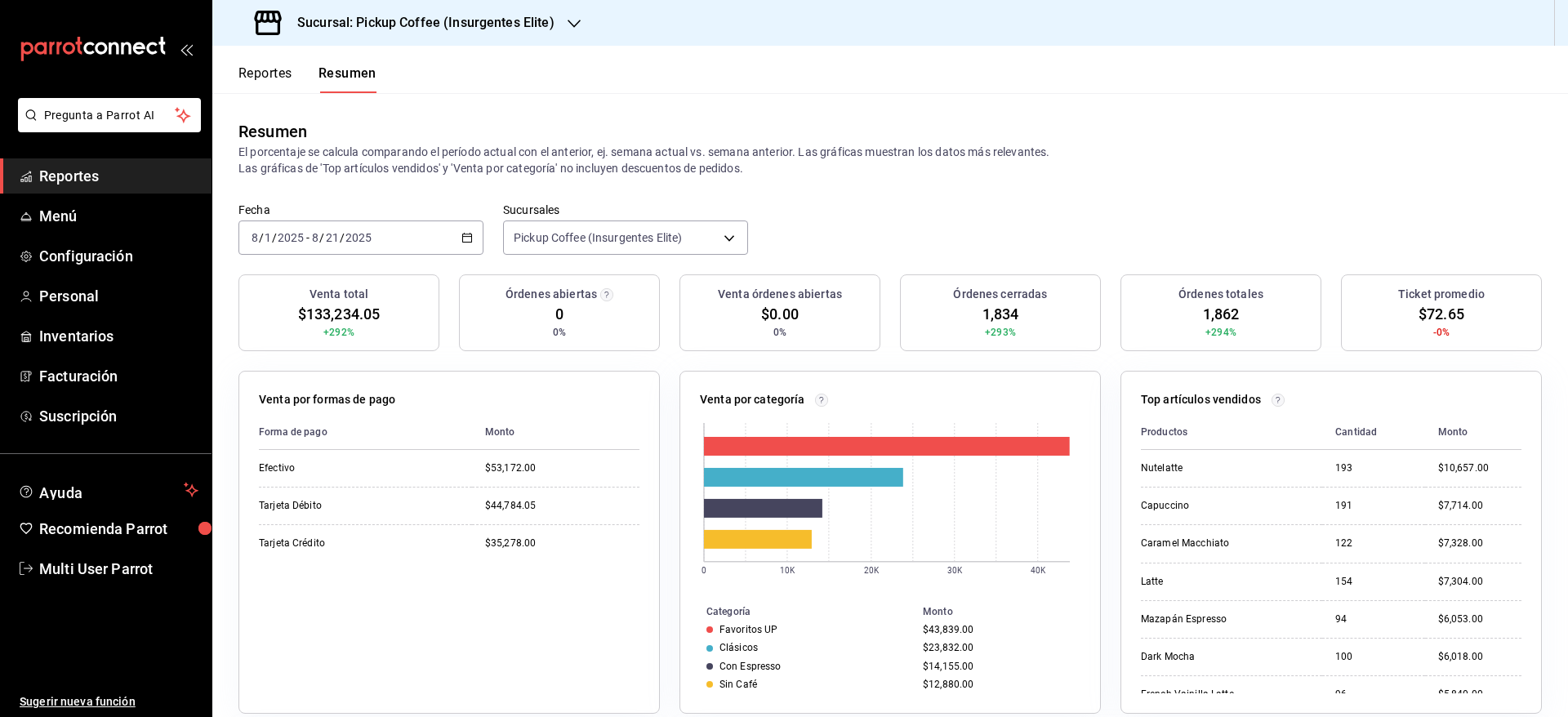
click at [454, 17] on h3 "Sucursal: Pickup Coffee (Insurgentes Elite)" at bounding box center [419, 23] width 270 height 19
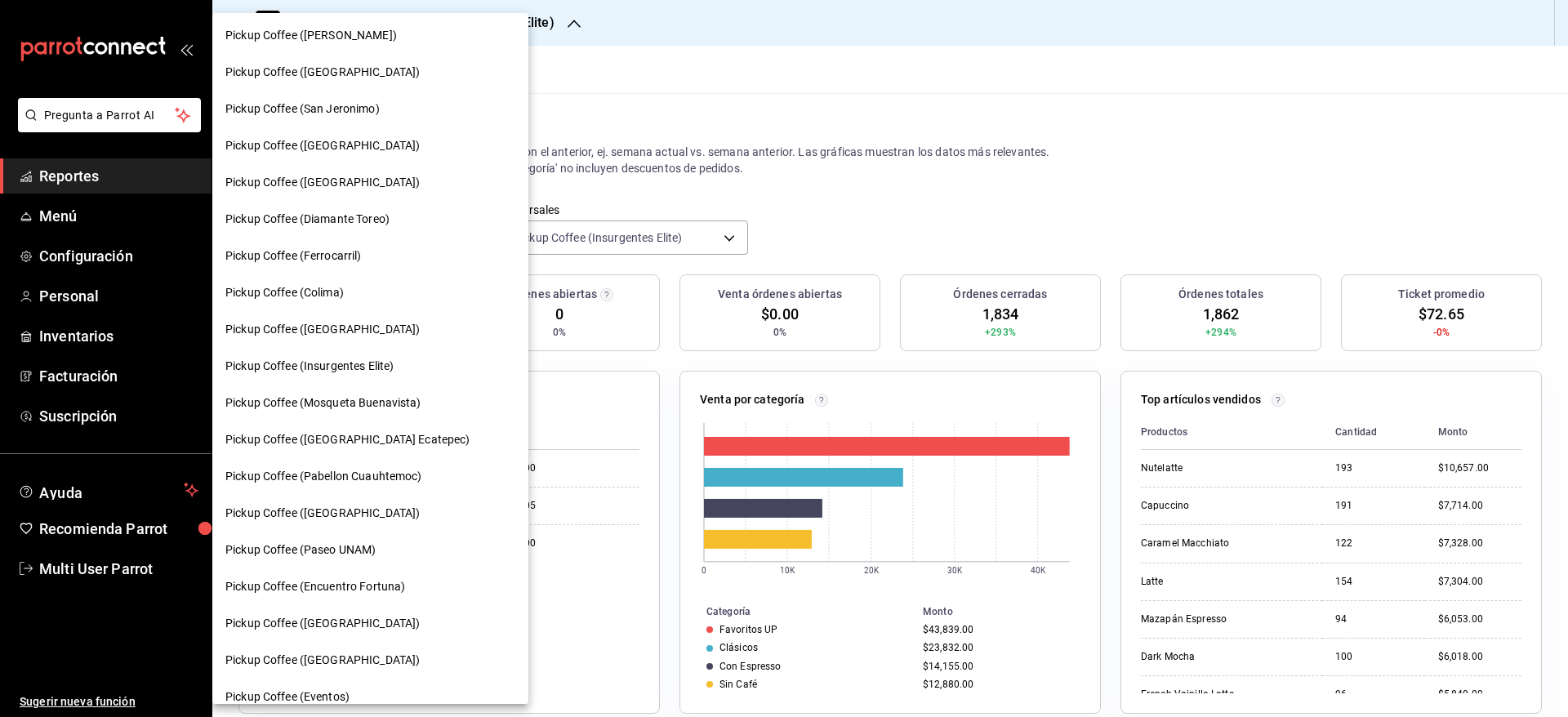
scroll to position [718, 0]
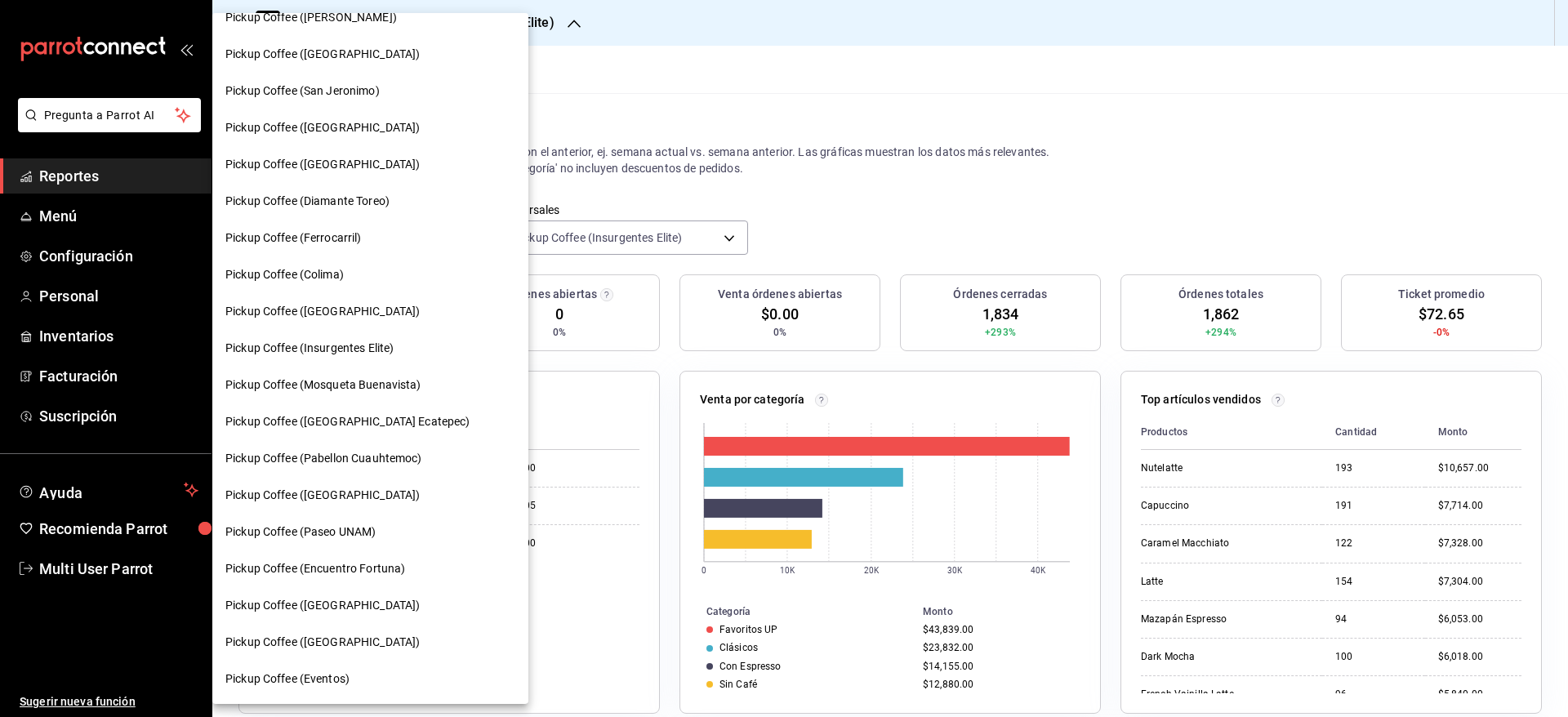
click at [383, 520] on div "Pickup Coffee (Paseo UNAM)" at bounding box center [370, 532] width 316 height 37
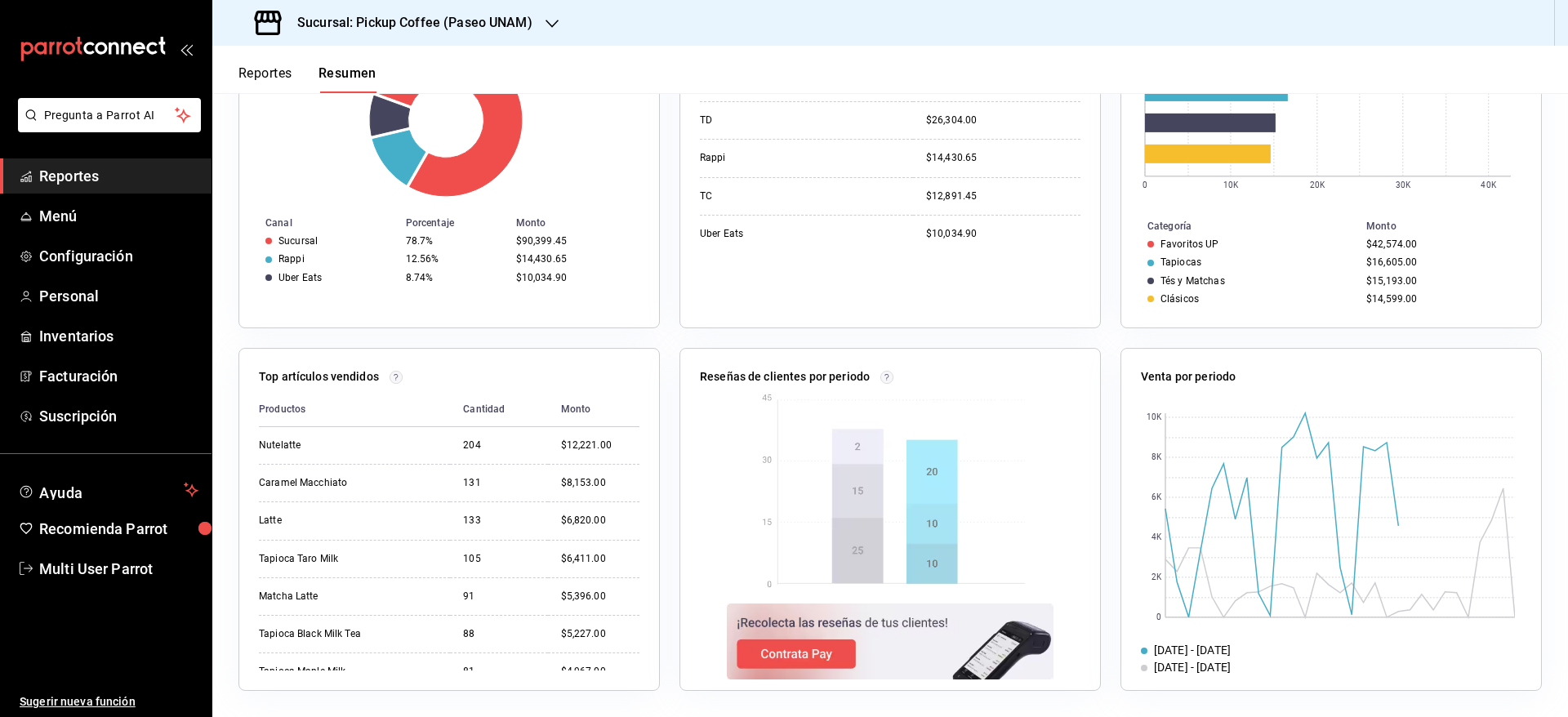
scroll to position [0, 0]
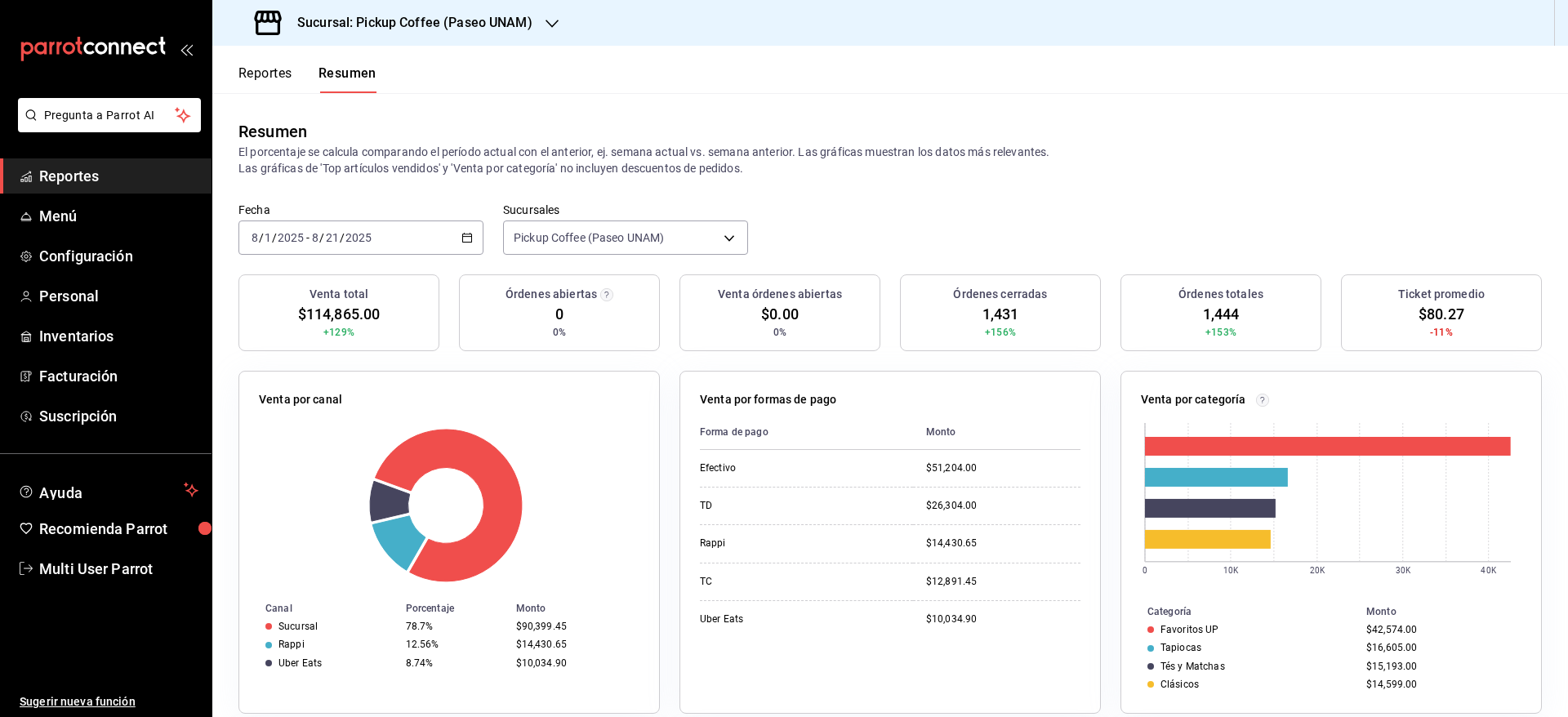
click at [559, 21] on div "Sucursal: Pickup Coffee (Paseo UNAM)" at bounding box center [395, 23] width 339 height 46
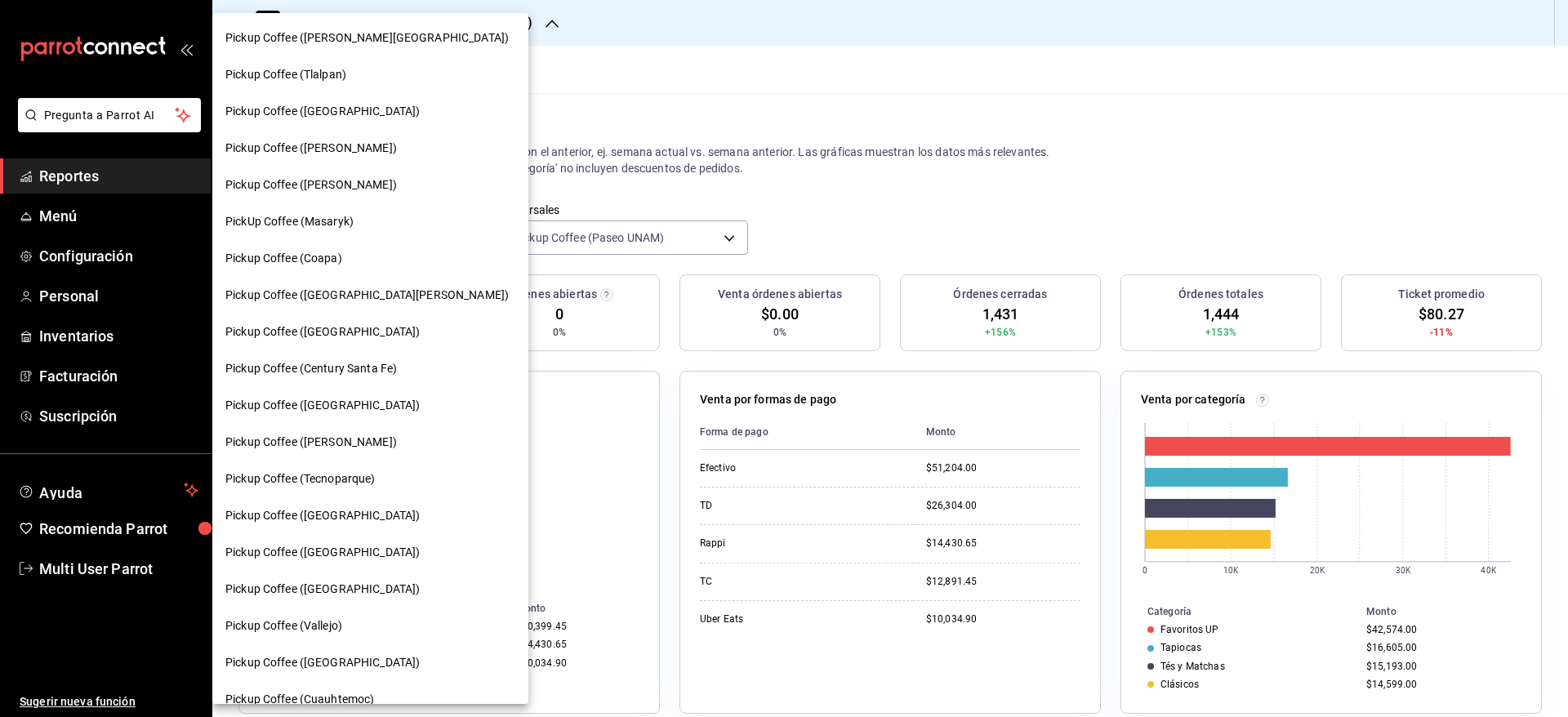
click at [396, 344] on div "Pickup Coffee ([GEOGRAPHIC_DATA])" at bounding box center [370, 332] width 316 height 37
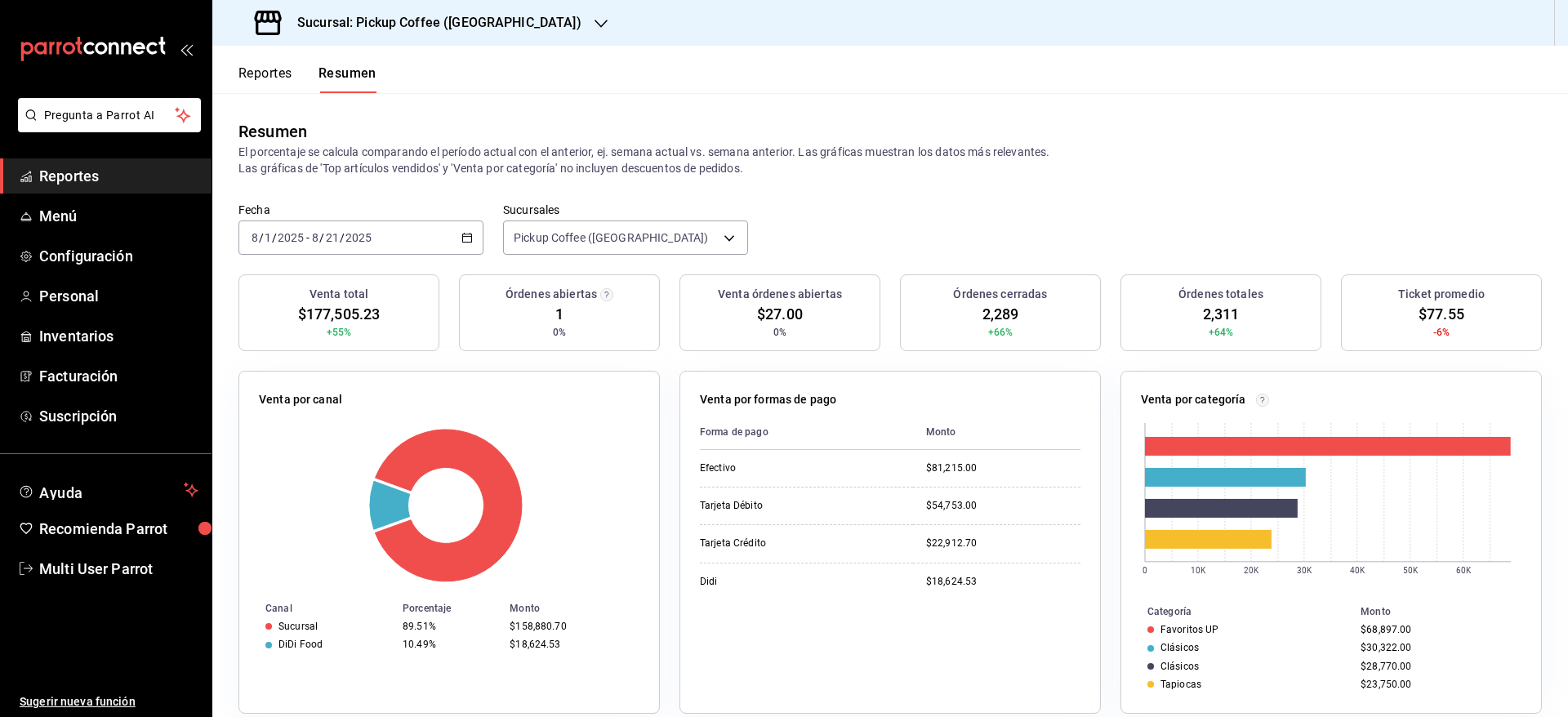
click at [438, 23] on h3 "Sucursal: Pickup Coffee ([GEOGRAPHIC_DATA])" at bounding box center [432, 23] width 297 height 19
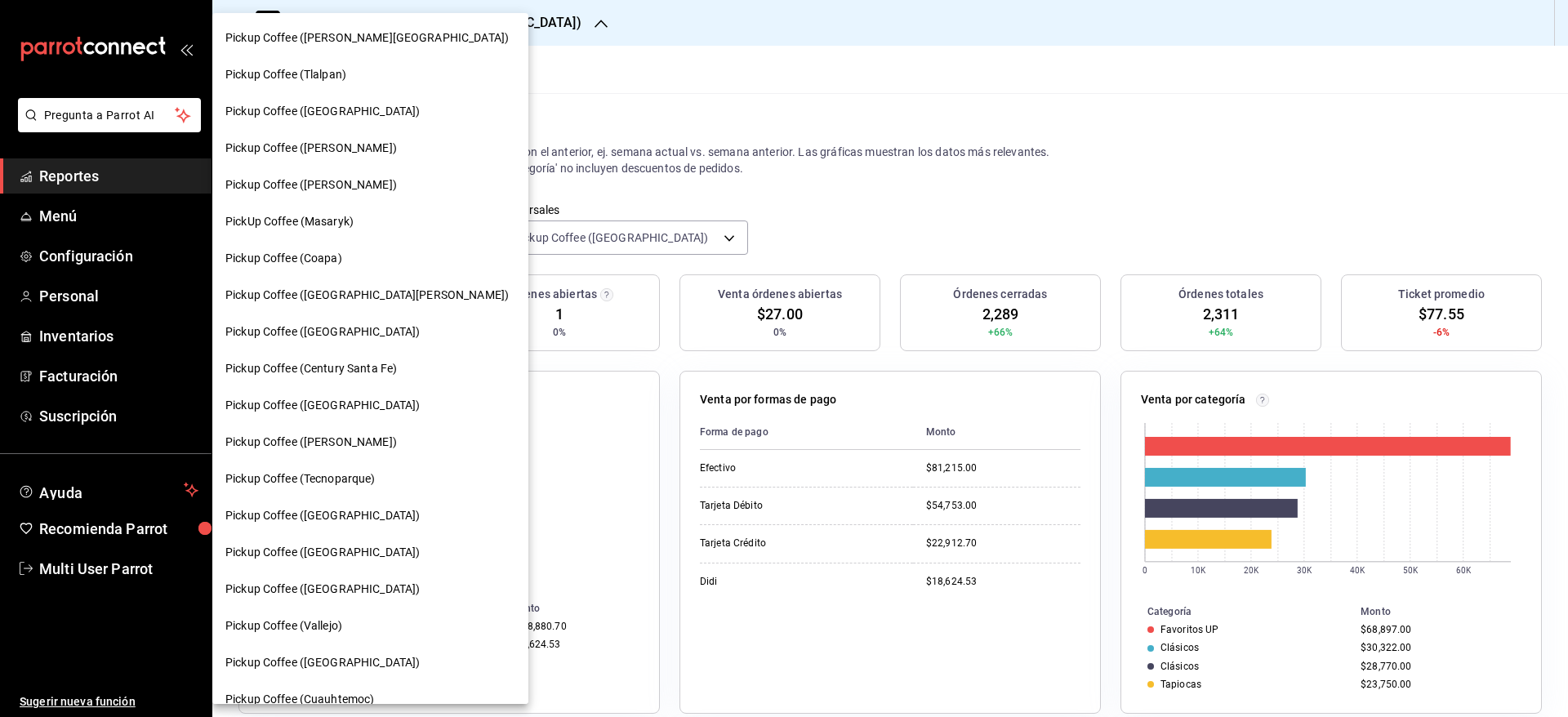
scroll to position [718, 0]
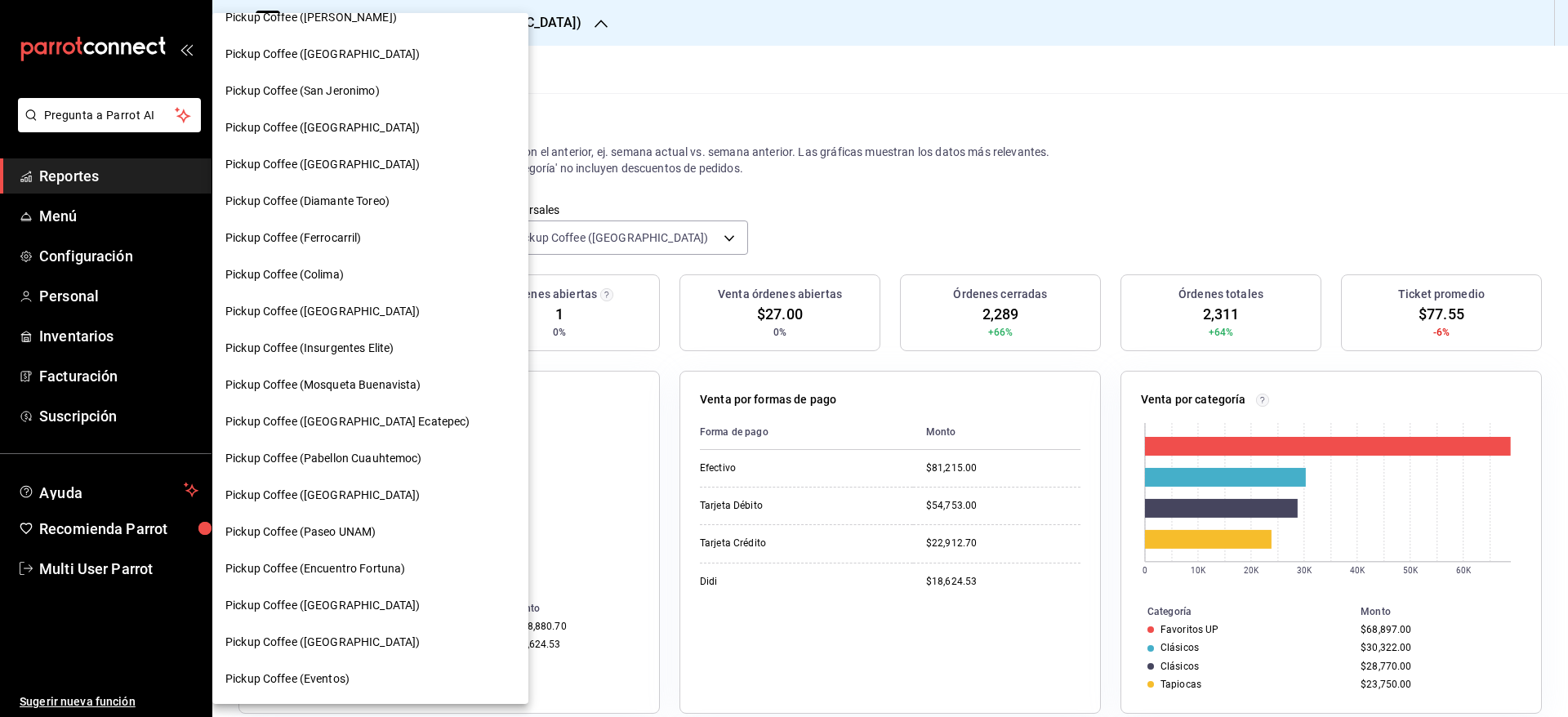
click at [584, 85] on div at bounding box center [784, 358] width 1568 height 717
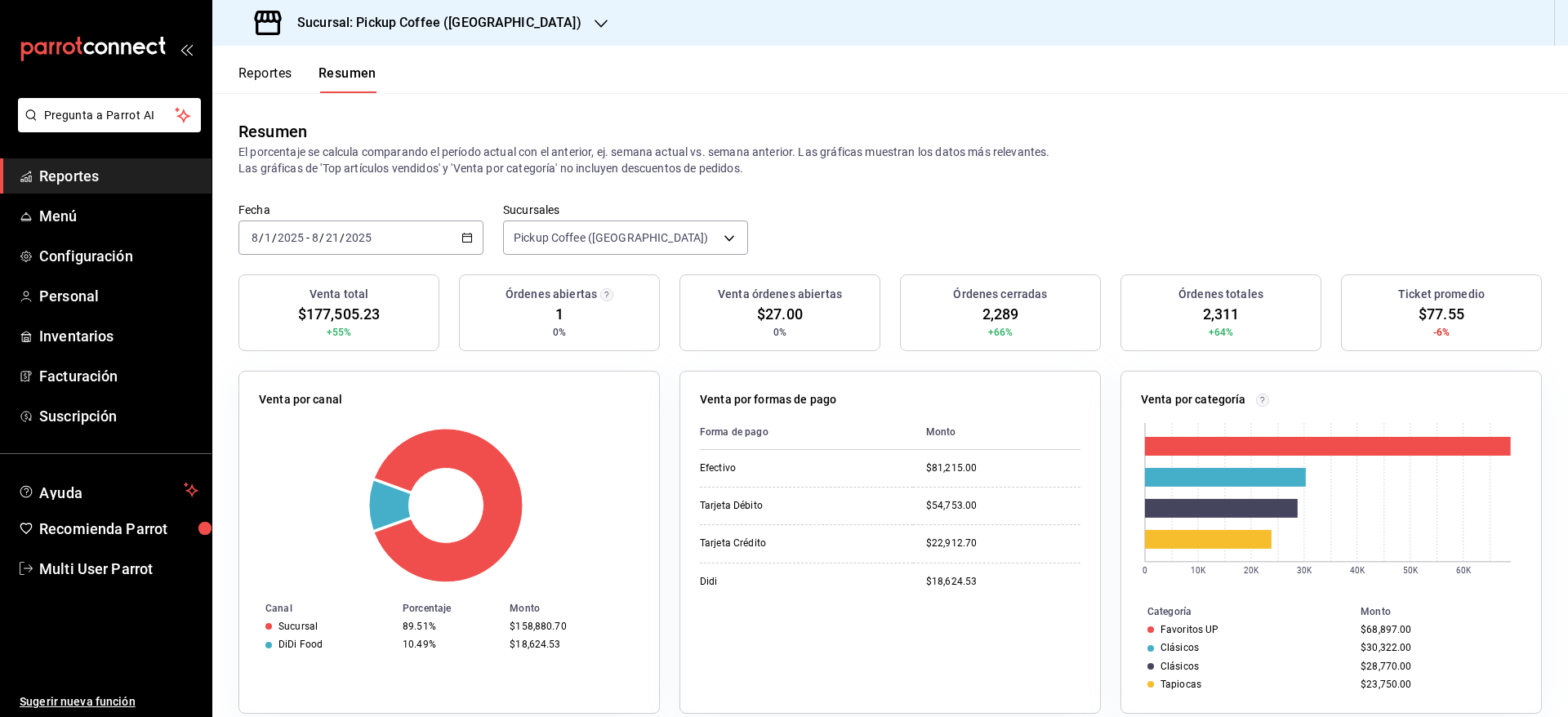
click at [465, 29] on h3 "Sucursal: Pickup Coffee ([GEOGRAPHIC_DATA])" at bounding box center [432, 23] width 297 height 19
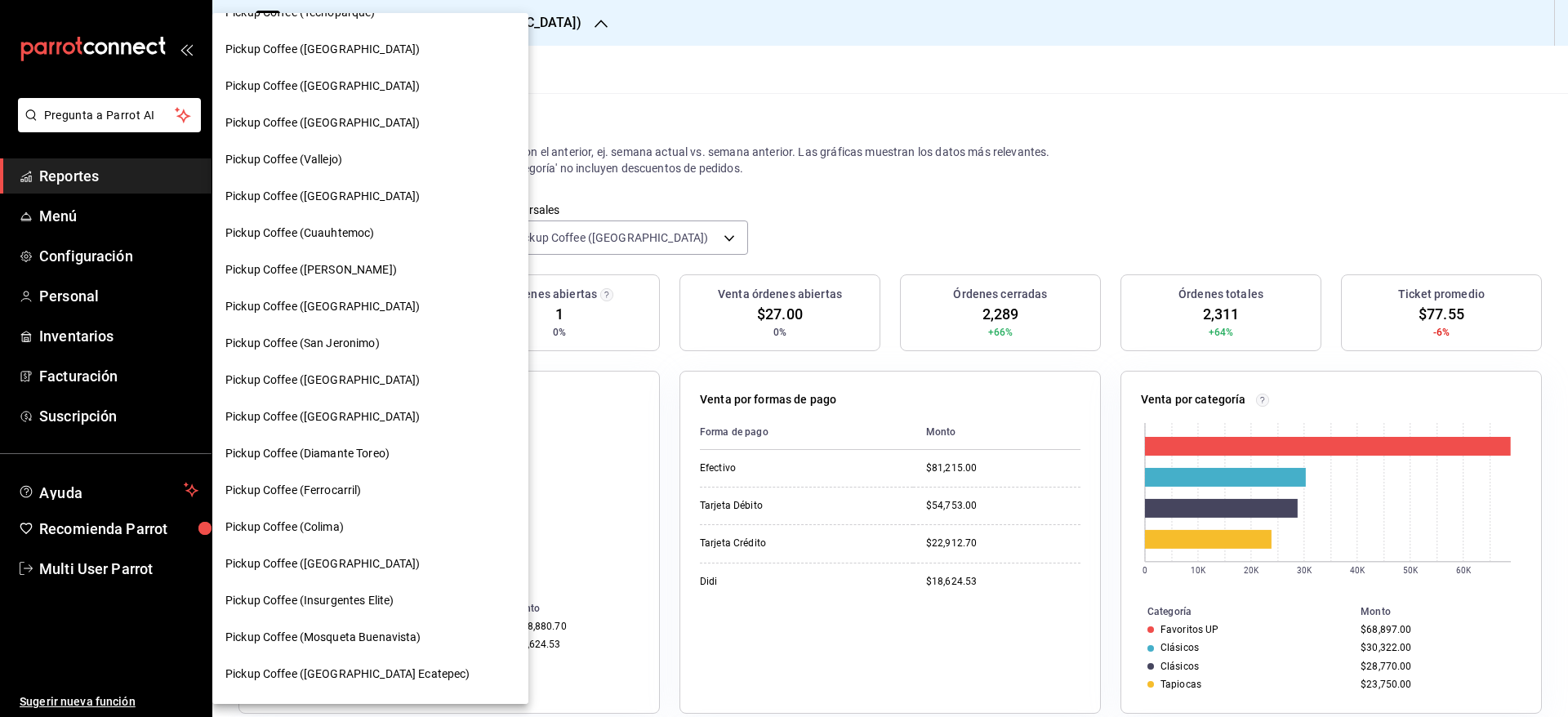
scroll to position [351, 0]
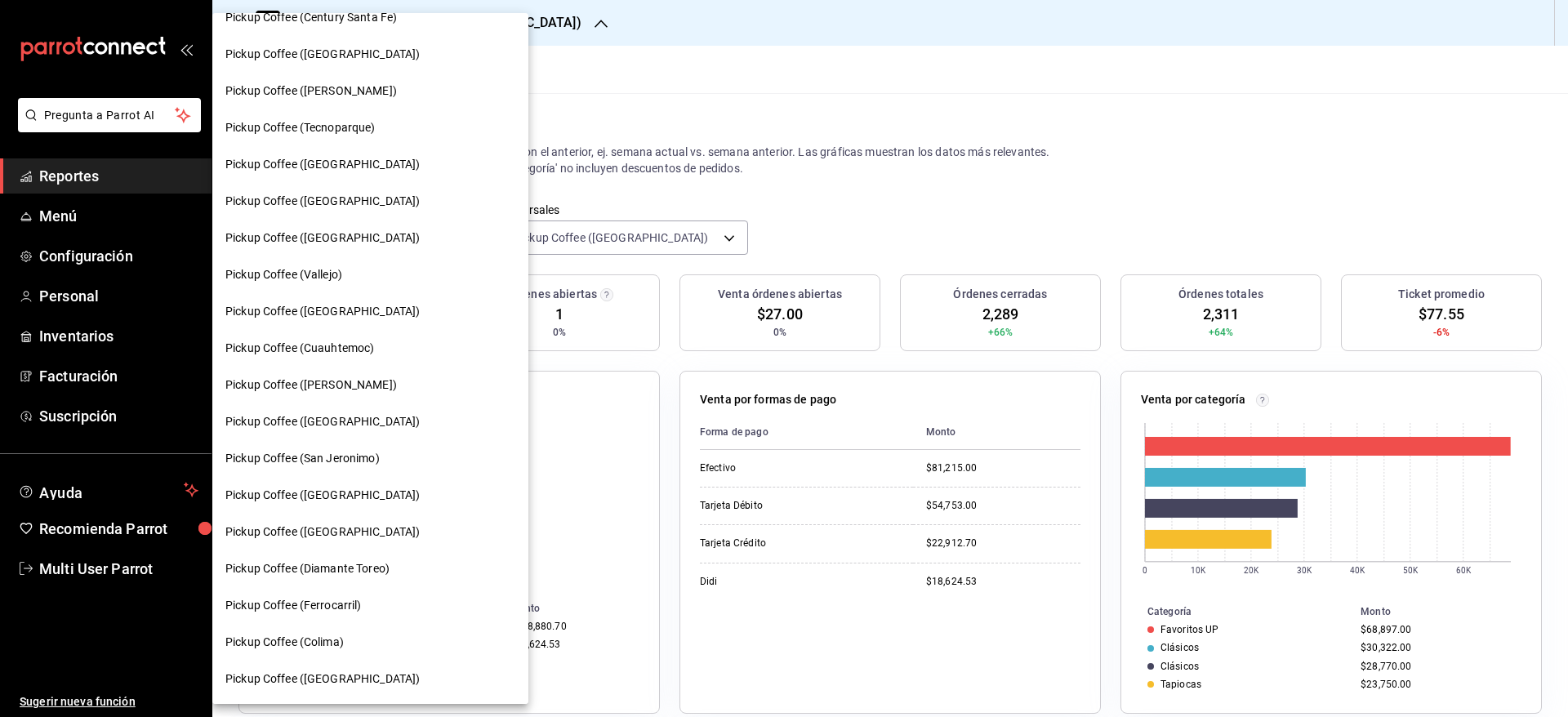
click at [390, 243] on div "Pickup Coffee ([GEOGRAPHIC_DATA])" at bounding box center [370, 238] width 290 height 18
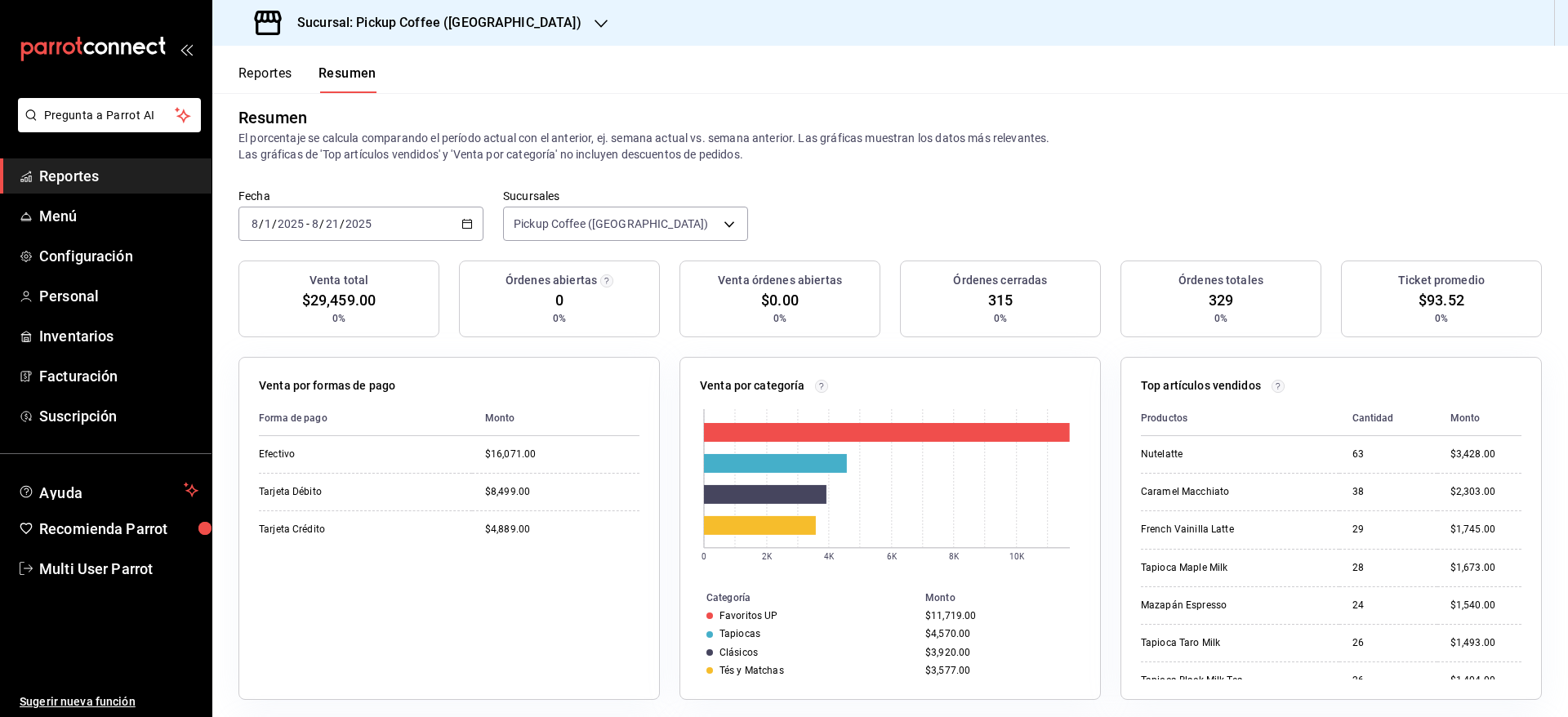
scroll to position [0, 0]
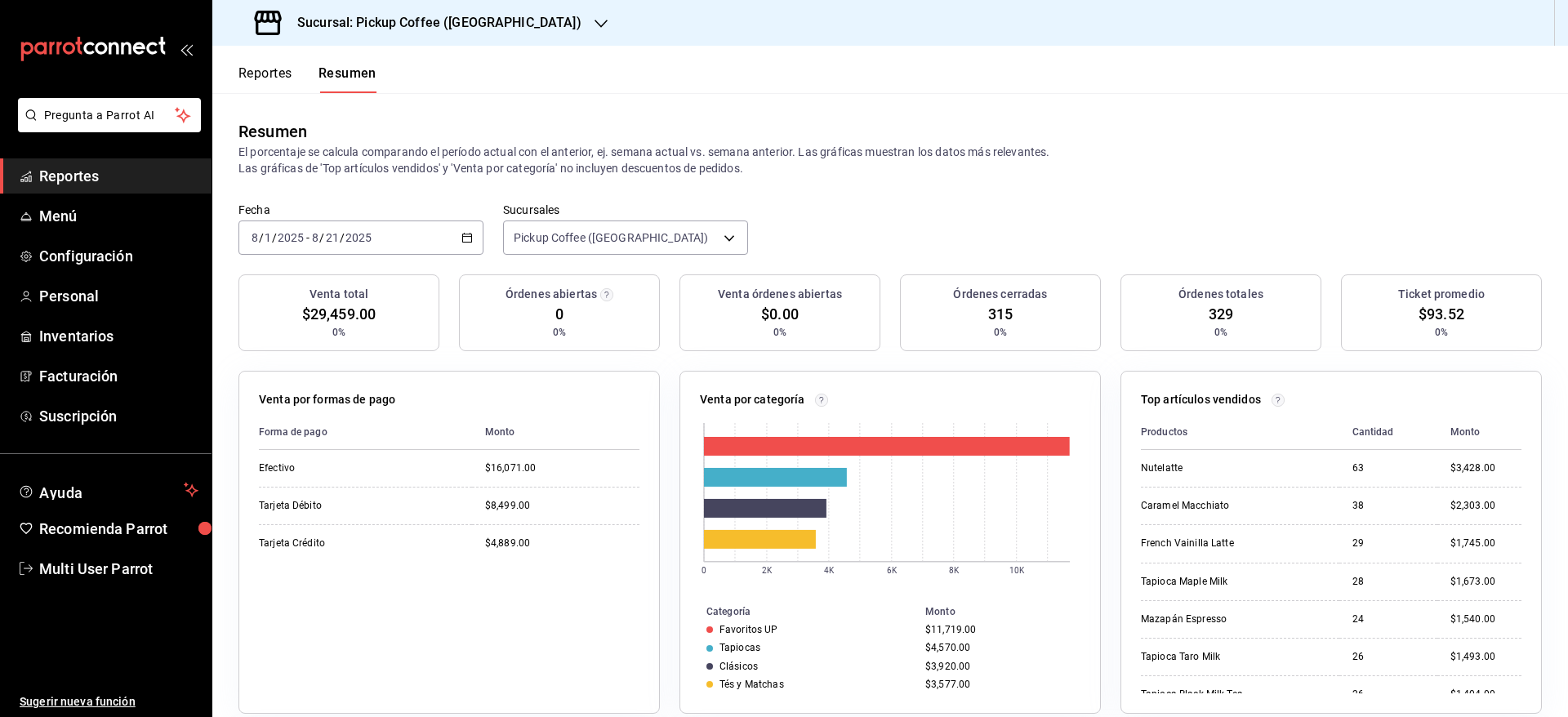
click at [502, 14] on h3 "Sucursal: Pickup Coffee ([GEOGRAPHIC_DATA])" at bounding box center [432, 23] width 297 height 19
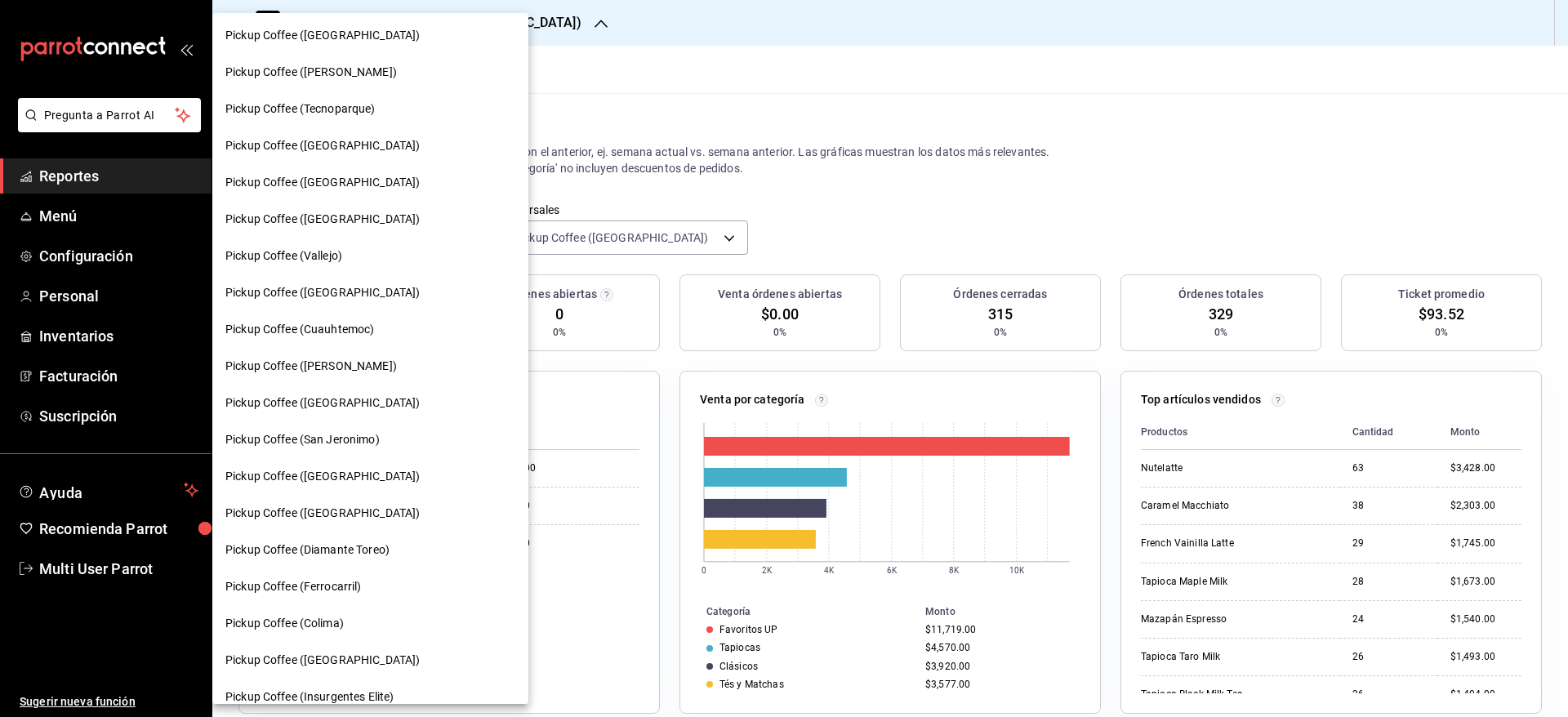
scroll to position [490, 0]
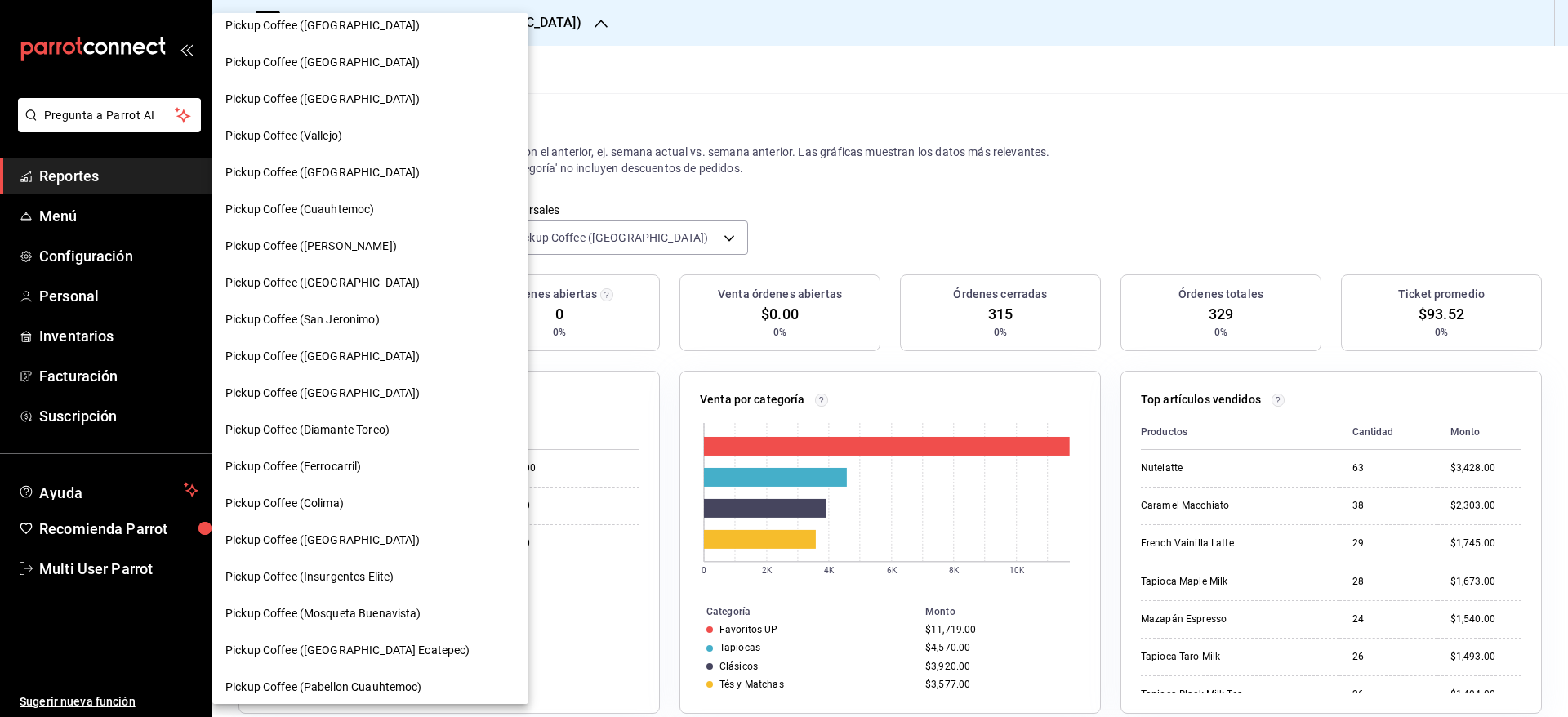
click at [399, 333] on div "Pickup Coffee (San Jeronimo)" at bounding box center [370, 320] width 316 height 37
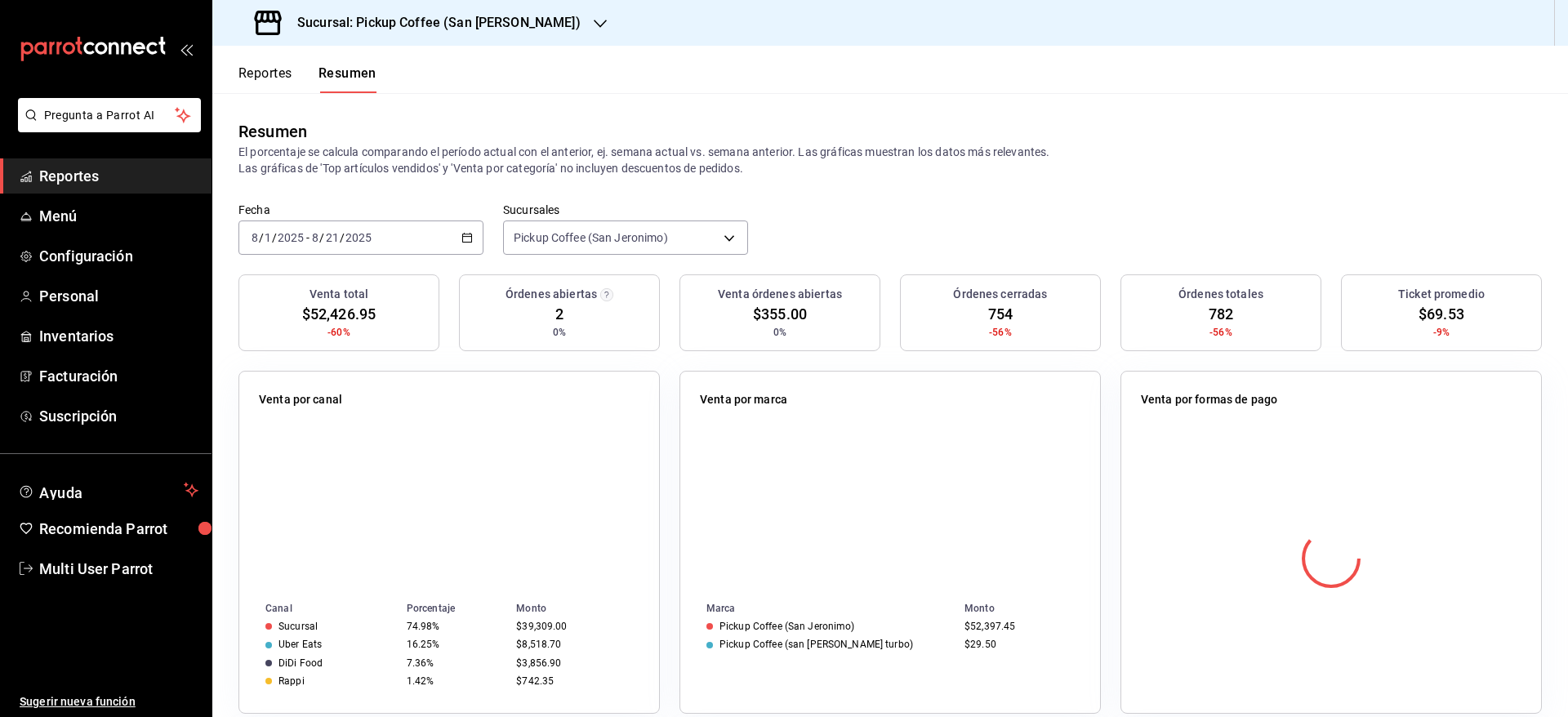
scroll to position [748, 0]
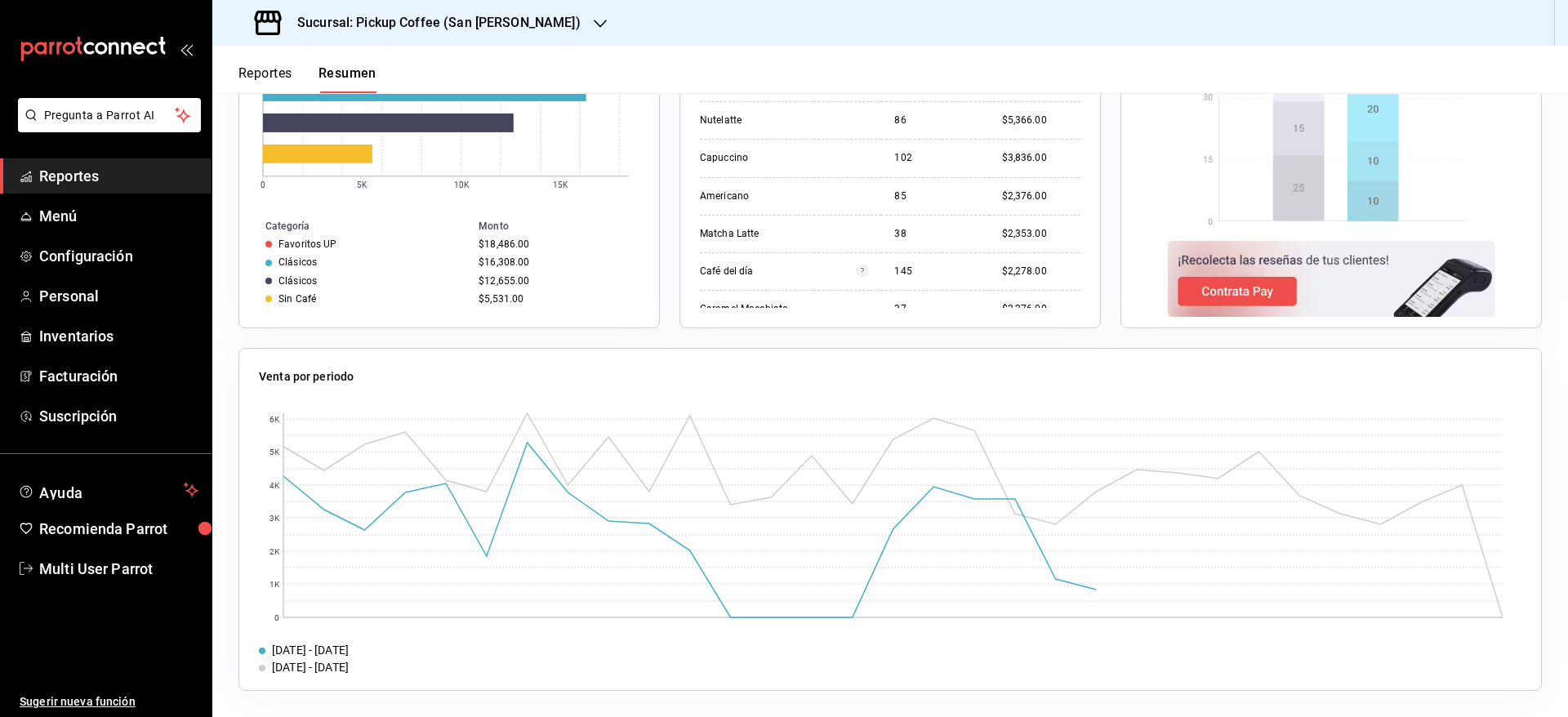
click at [538, 23] on div "Sucursal: Pickup Coffee (San [PERSON_NAME])" at bounding box center [419, 23] width 388 height 46
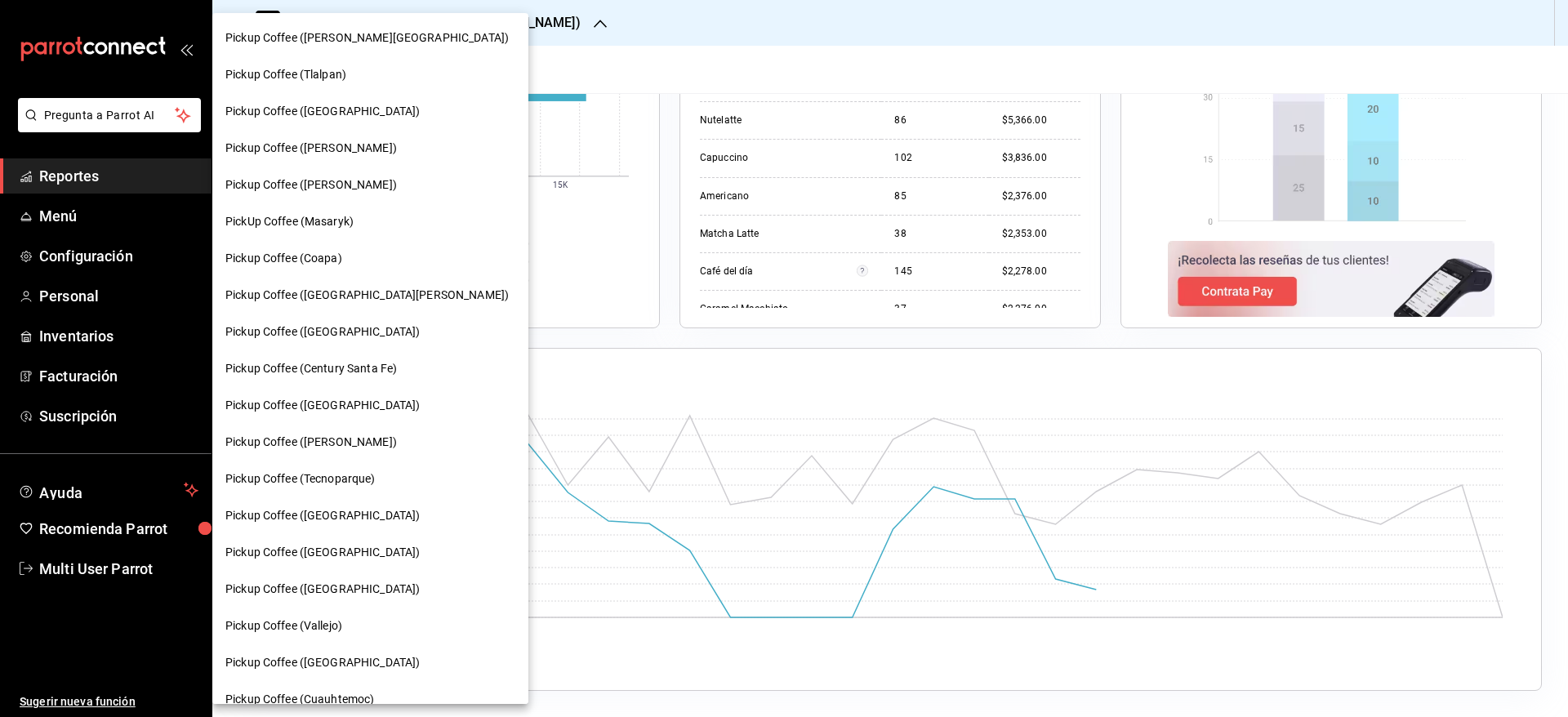
click at [396, 66] on div "Pickup Coffee (Tlalpan)" at bounding box center [370, 75] width 290 height 18
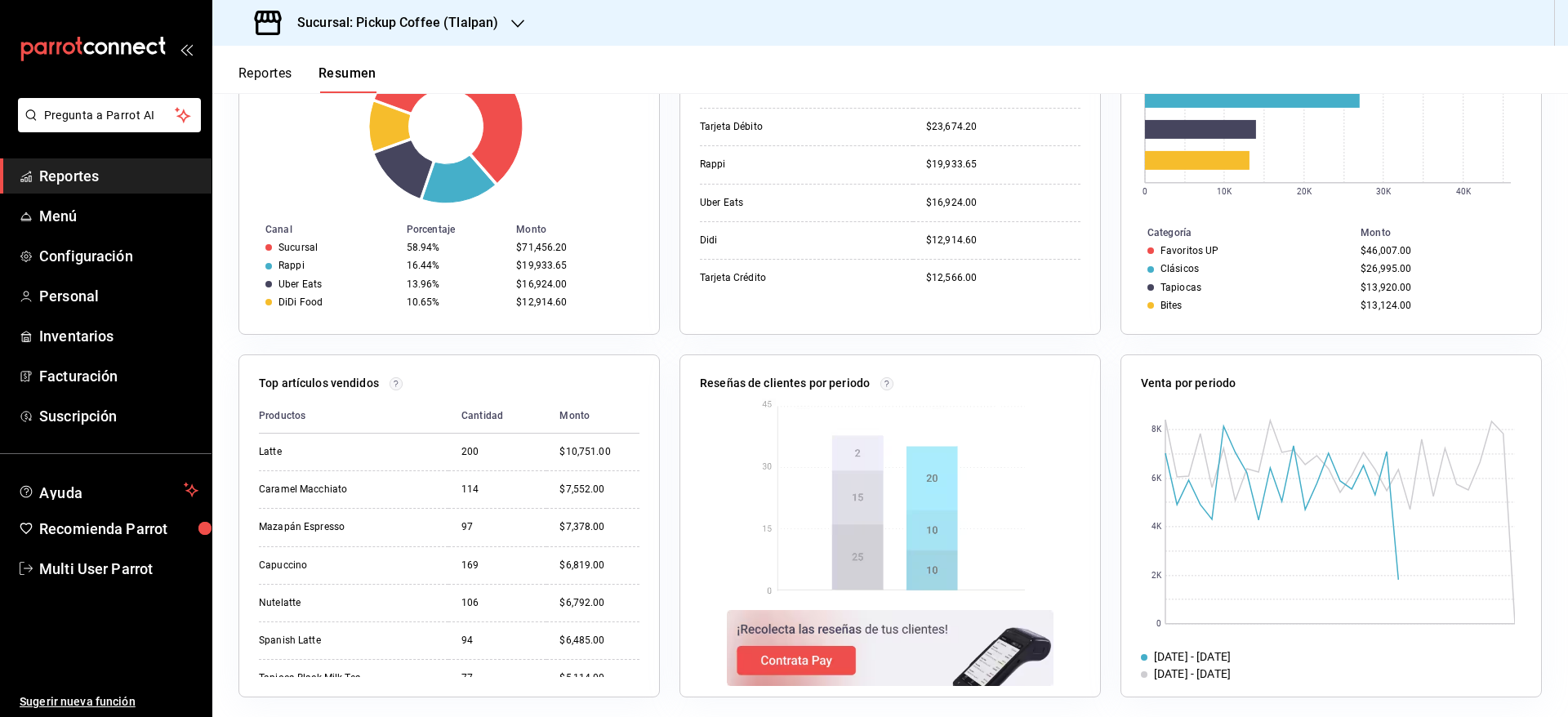
scroll to position [386, 0]
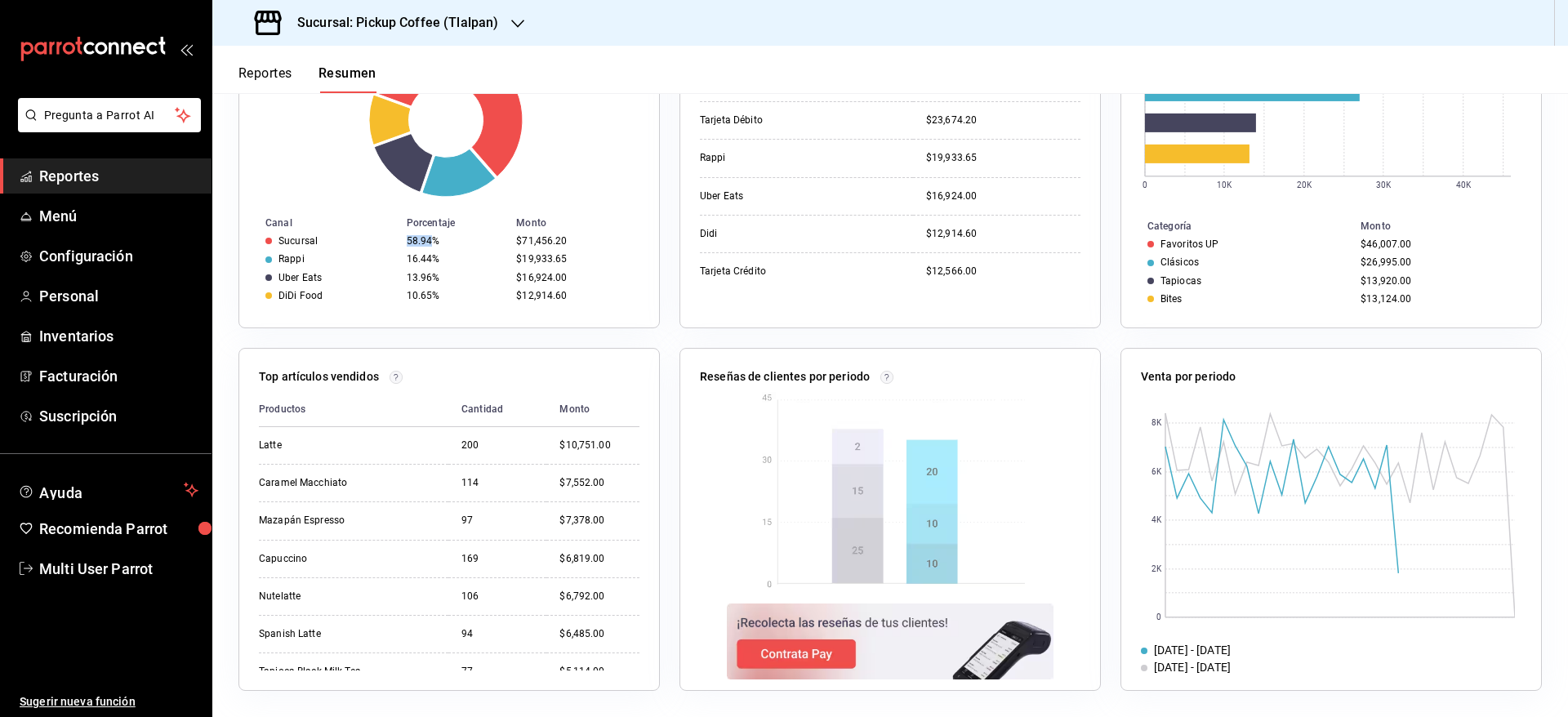
drag, startPoint x: 406, startPoint y: 236, endPoint x: 427, endPoint y: 236, distance: 21.0
click at [427, 236] on div "58.94%" at bounding box center [455, 240] width 96 height 11
click at [443, 243] on div "58.94%" at bounding box center [455, 240] width 96 height 11
drag, startPoint x: 432, startPoint y: 240, endPoint x: 389, endPoint y: 241, distance: 43.0
click at [389, 241] on tr "Sucursal 58.94% $71,456.20" at bounding box center [449, 240] width 420 height 18
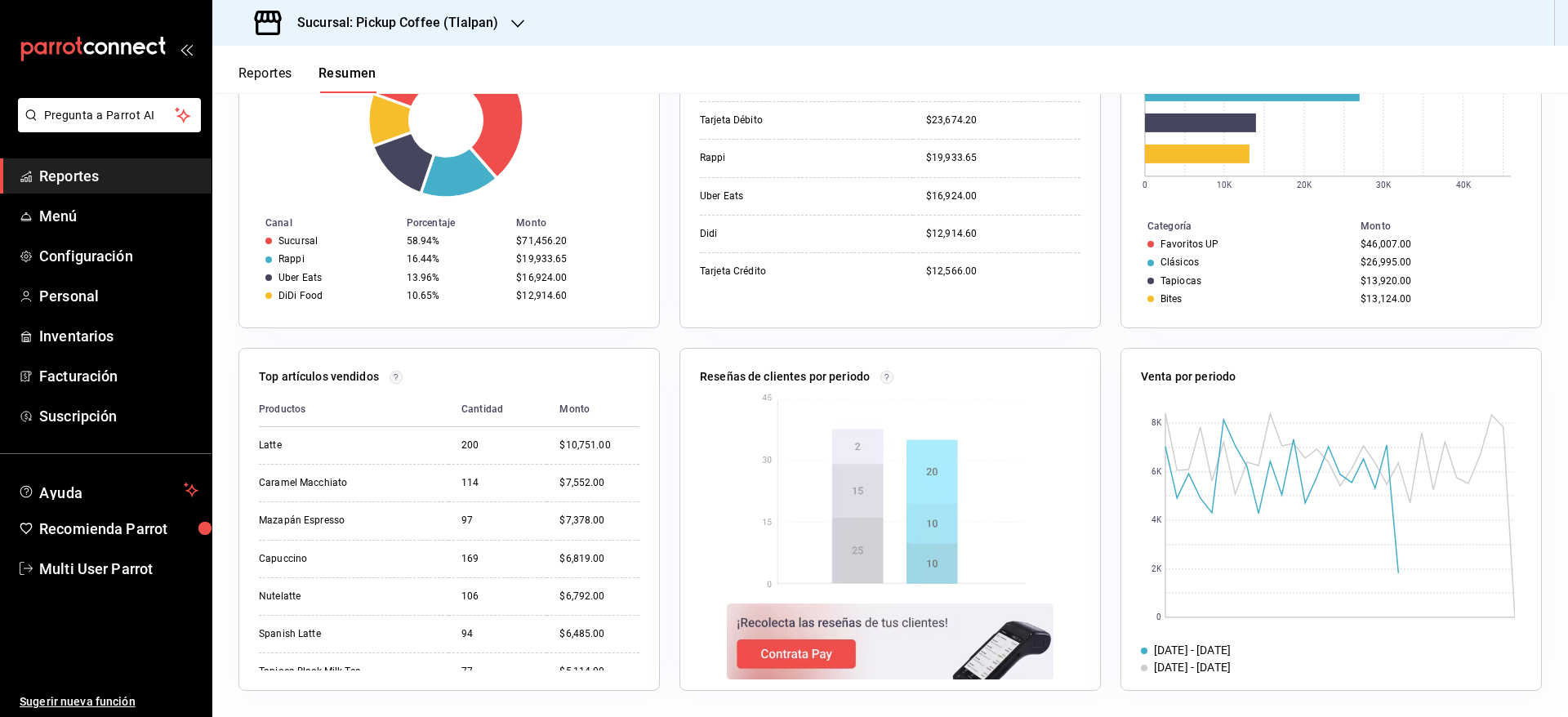
click at [432, 261] on div "16.44%" at bounding box center [455, 259] width 96 height 11
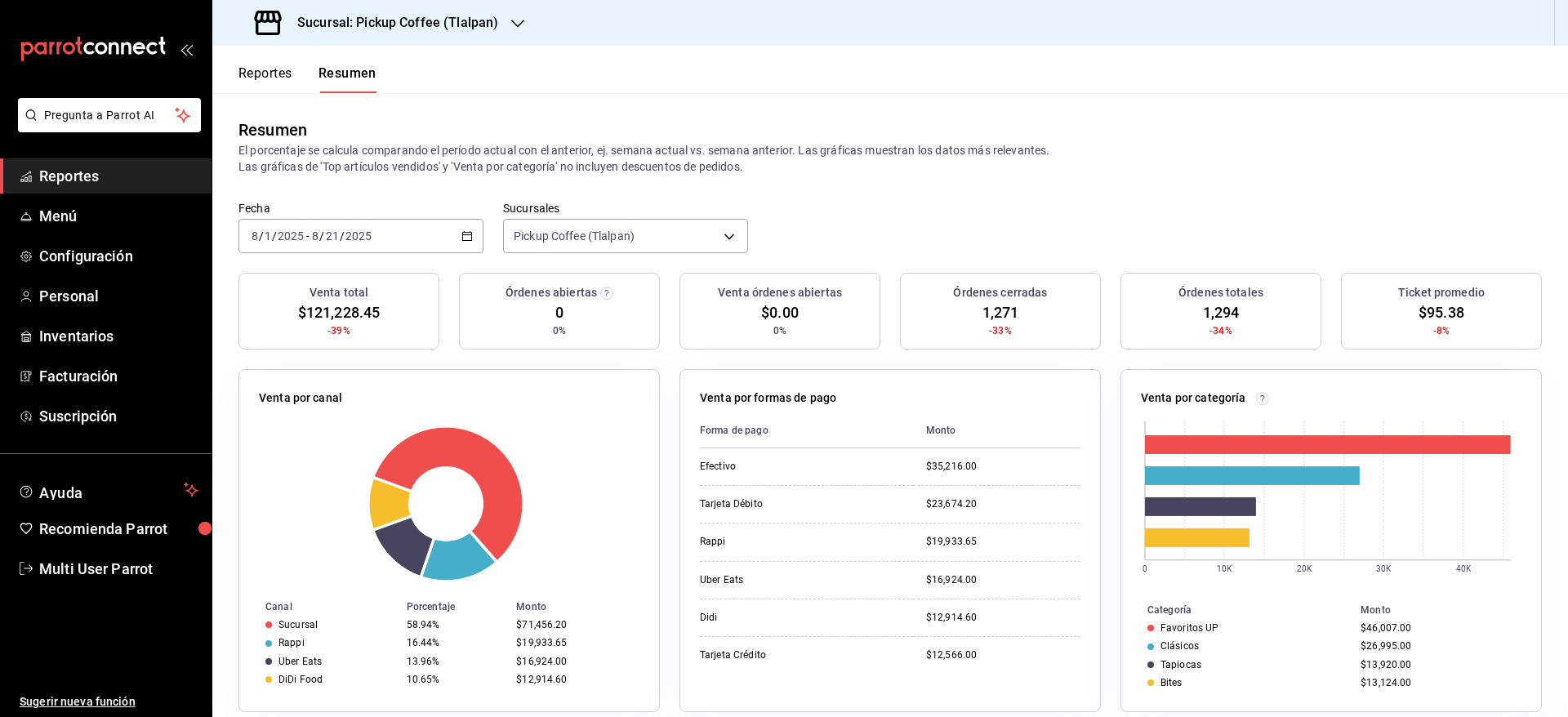
scroll to position [0, 0]
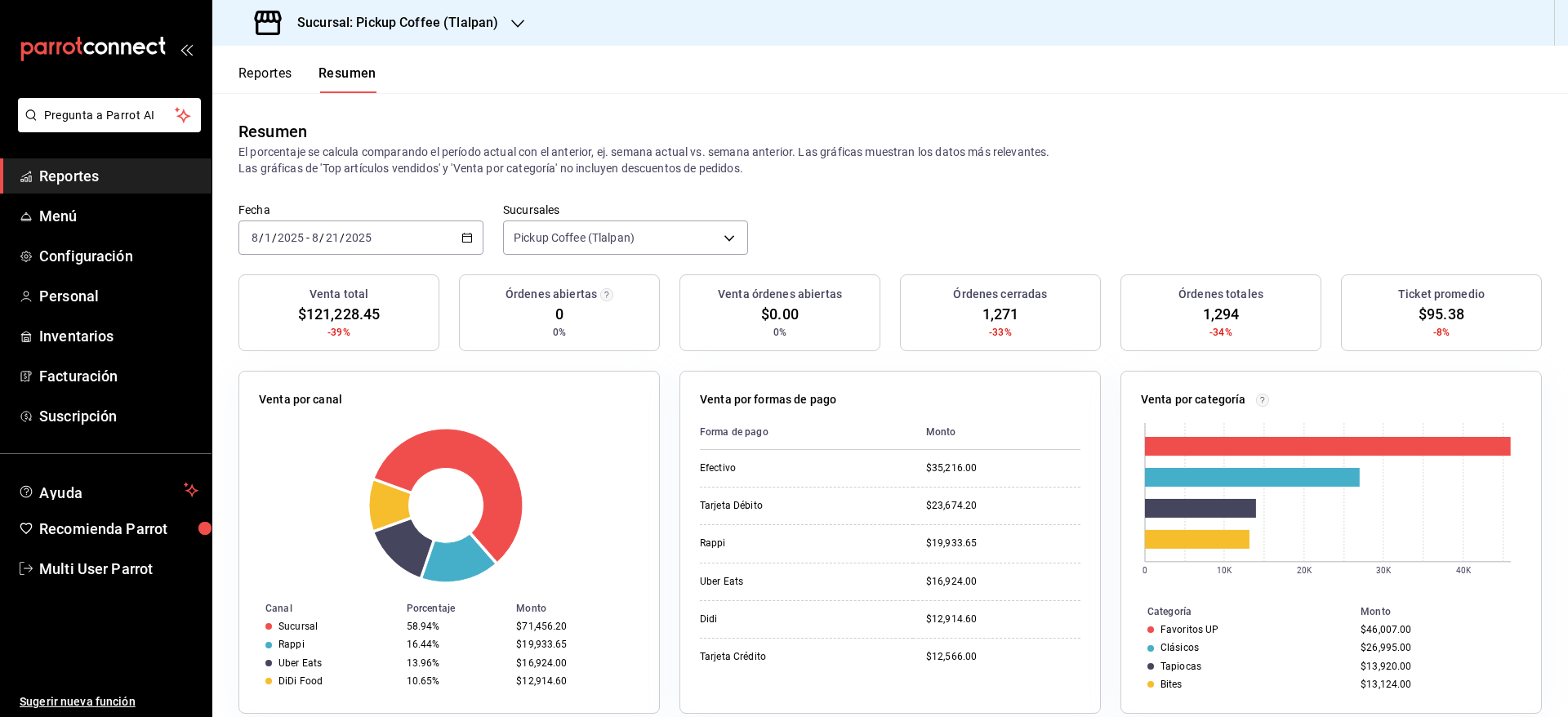
click at [470, 8] on div "Sucursal: Pickup Coffee (Tlalpan)" at bounding box center [378, 23] width 305 height 46
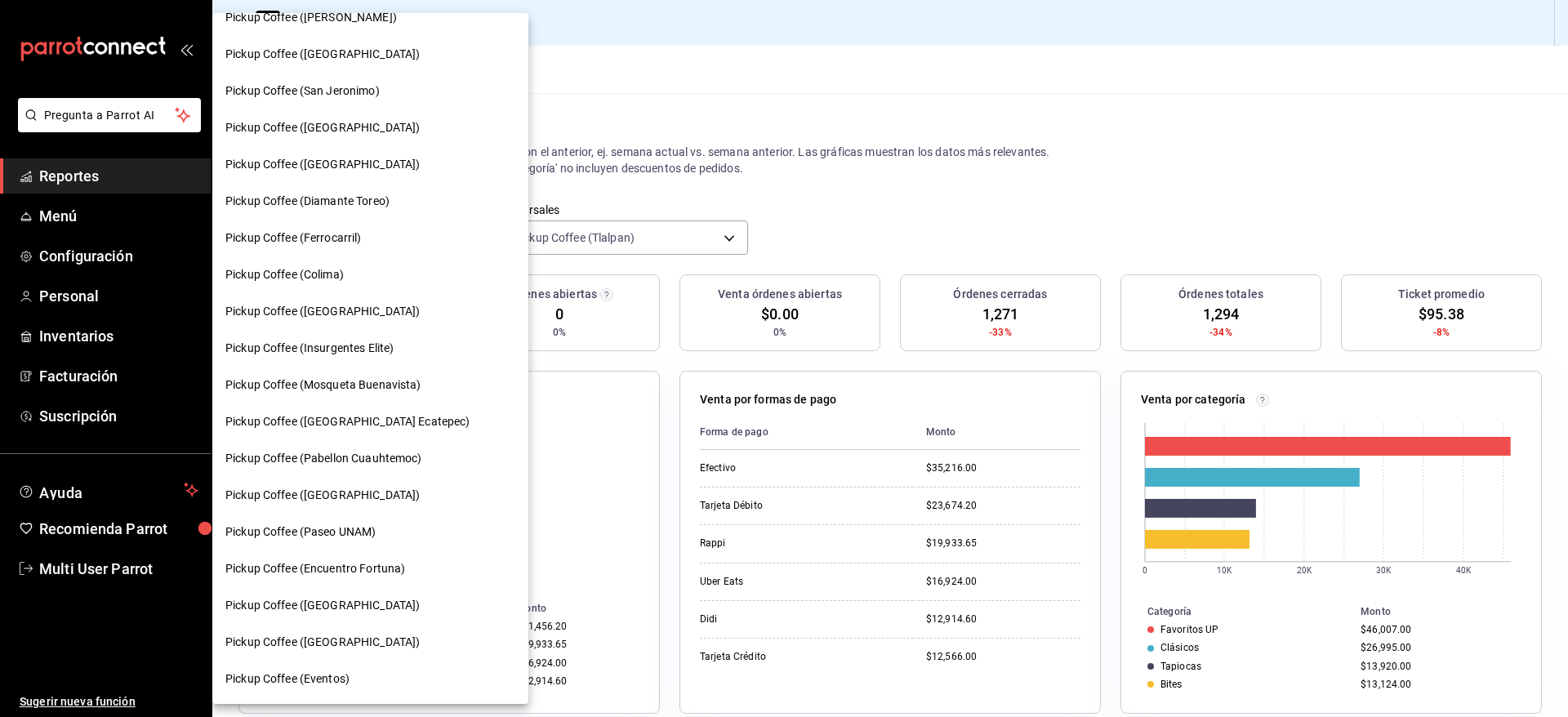
scroll to position [596, 0]
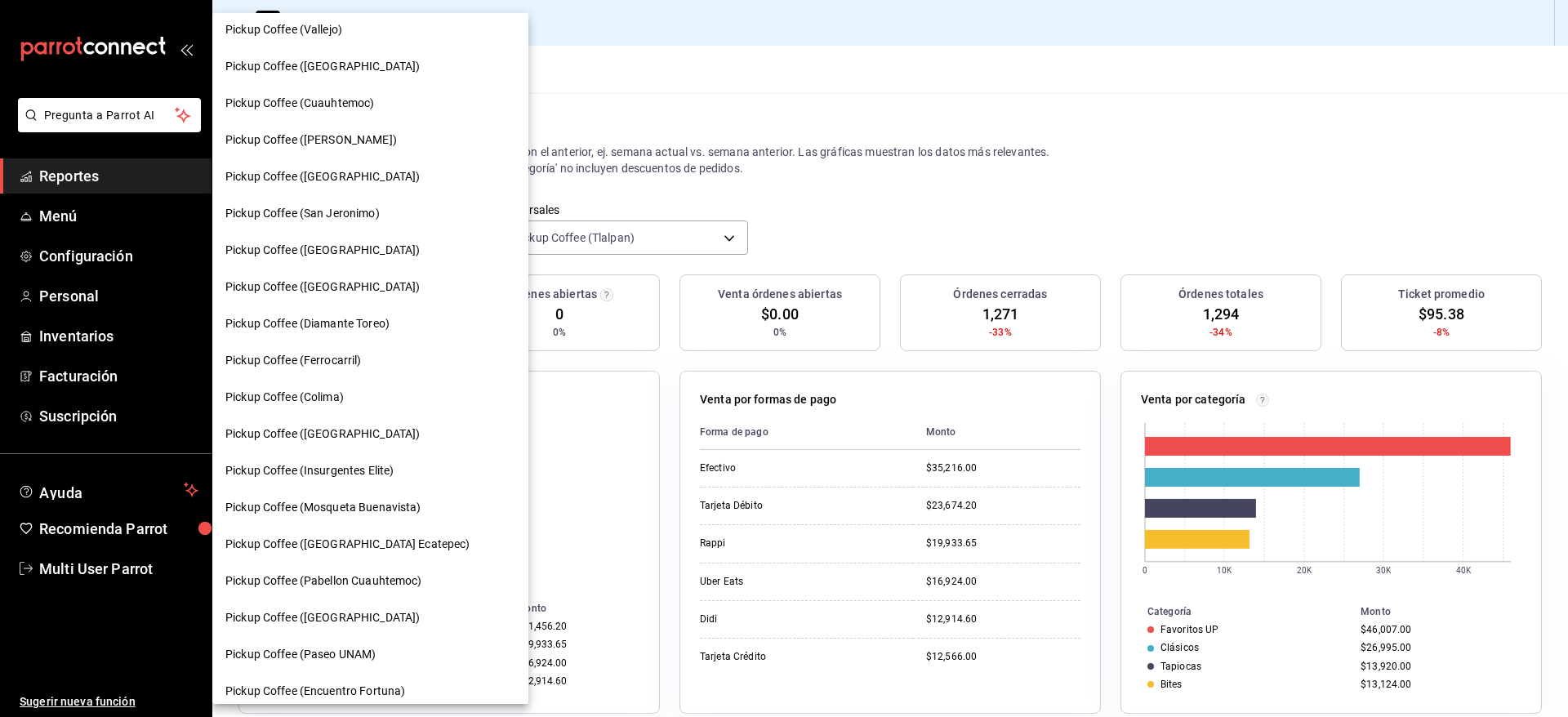
click at [377, 530] on div "Pickup Coffee ([GEOGRAPHIC_DATA] Ecatepec)" at bounding box center [370, 544] width 316 height 37
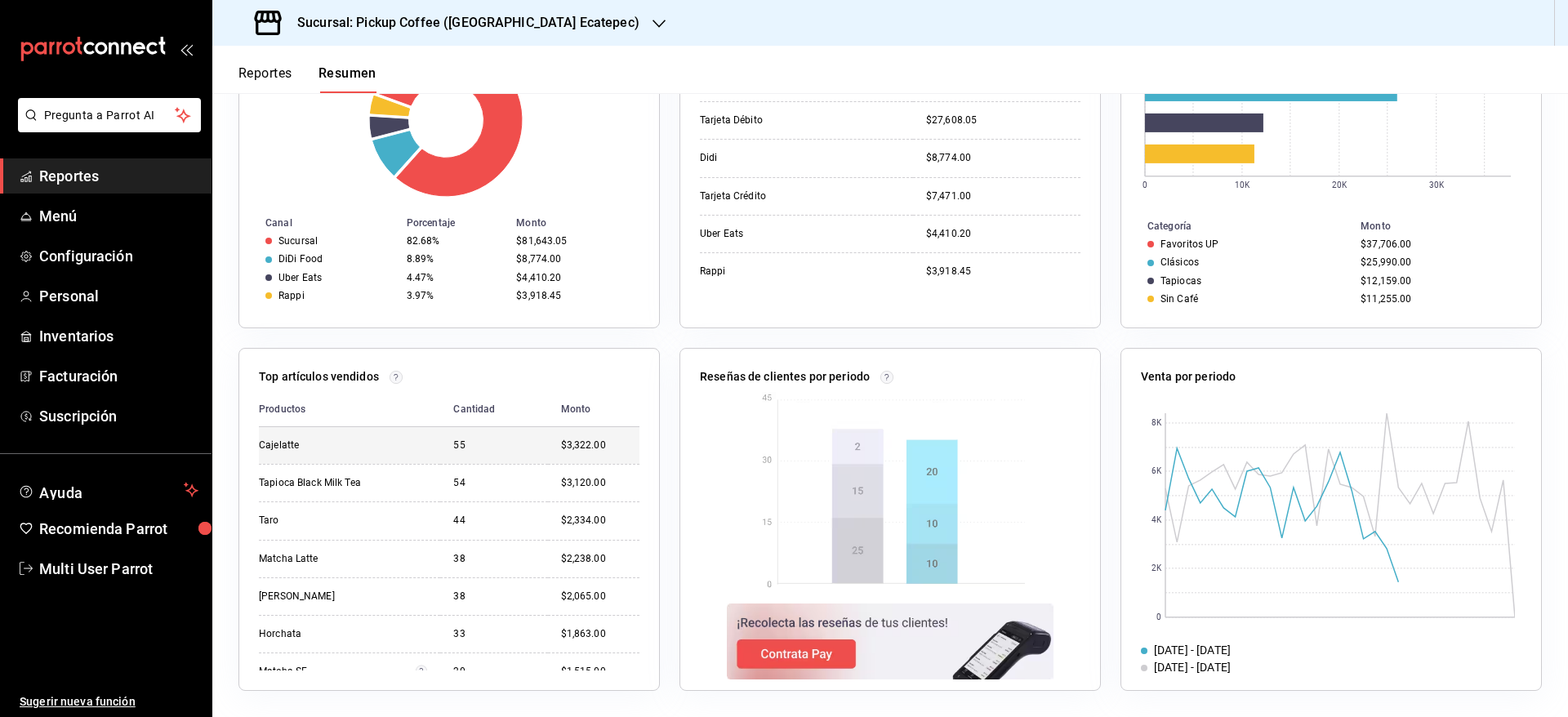
scroll to position [509, 0]
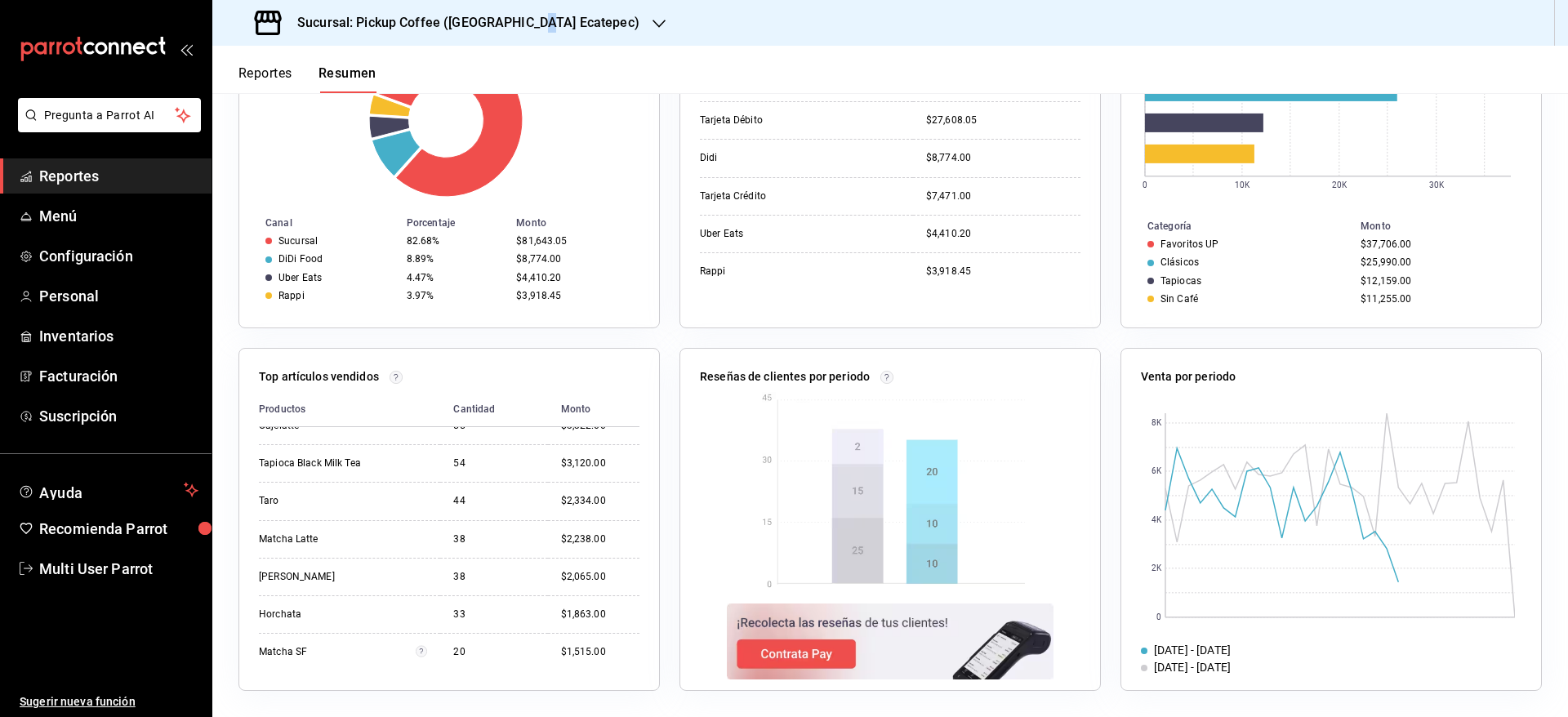
click at [538, 25] on h3 "Sucursal: Pickup Coffee ([GEOGRAPHIC_DATA] Ecatepec)" at bounding box center [461, 23] width 355 height 19
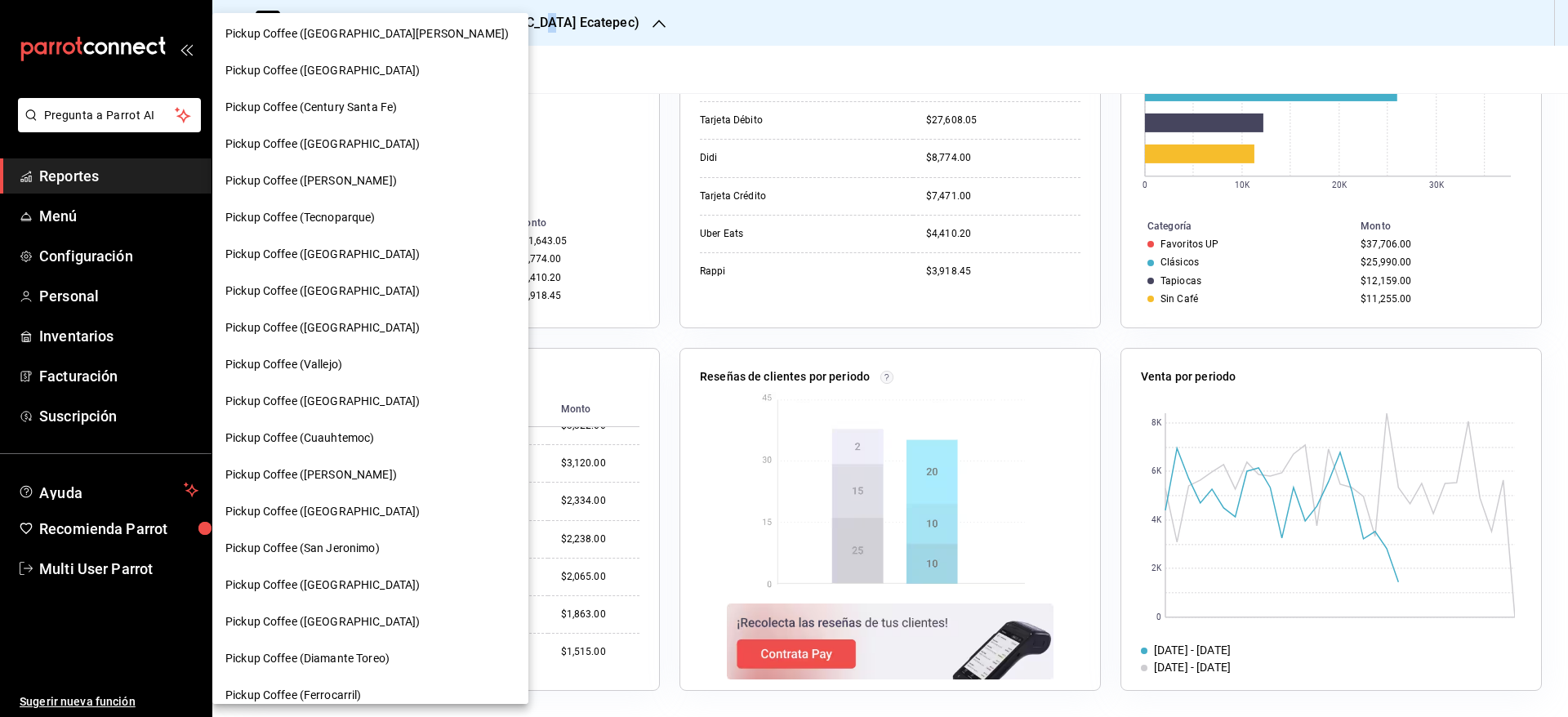
scroll to position [265, 0]
click at [386, 500] on div "Pickup Coffee ([GEOGRAPHIC_DATA])" at bounding box center [370, 508] width 290 height 18
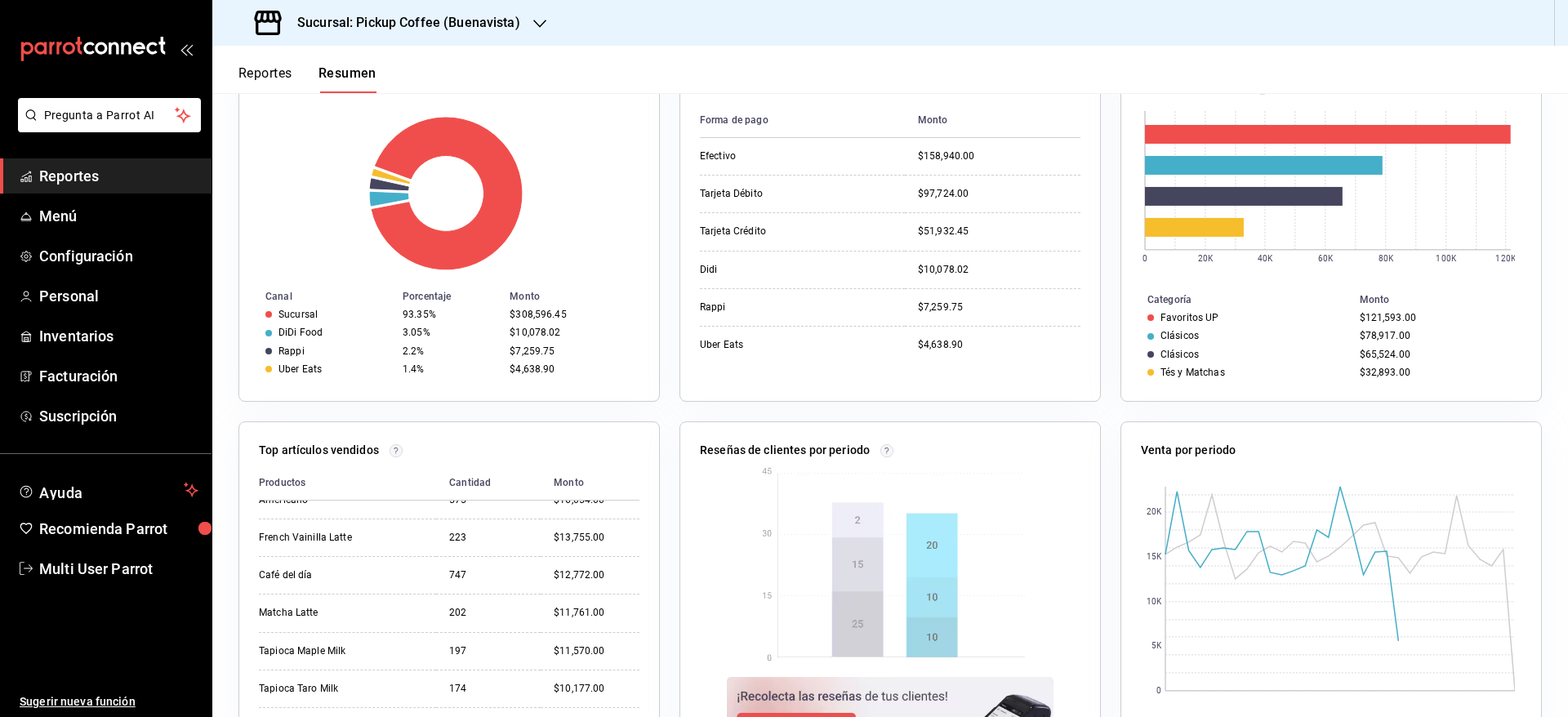
scroll to position [263, 0]
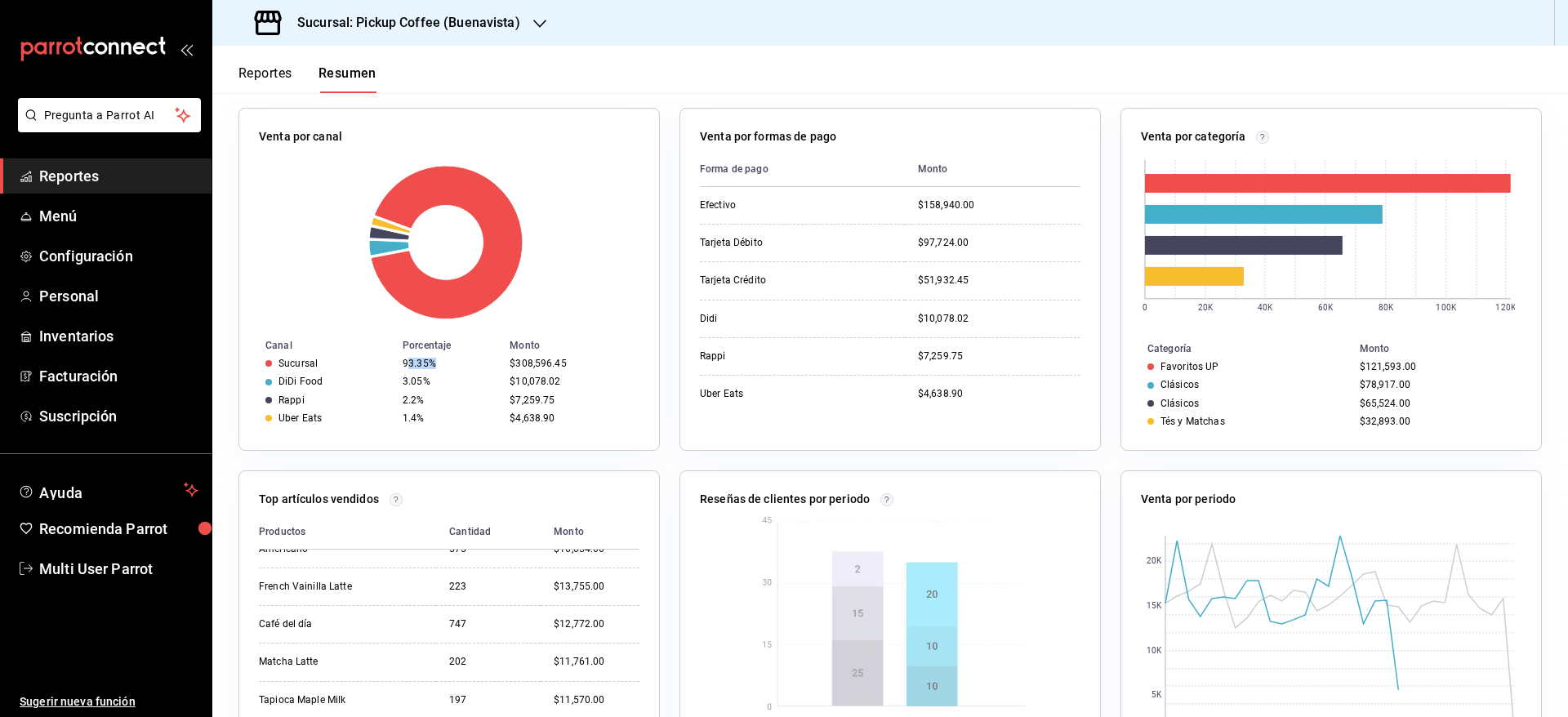
drag, startPoint x: 431, startPoint y: 365, endPoint x: 408, endPoint y: 366, distance: 23.0
click at [408, 366] on div "93.35%" at bounding box center [449, 363] width 94 height 11
click at [421, 361] on div "93.35%" at bounding box center [449, 363] width 94 height 11
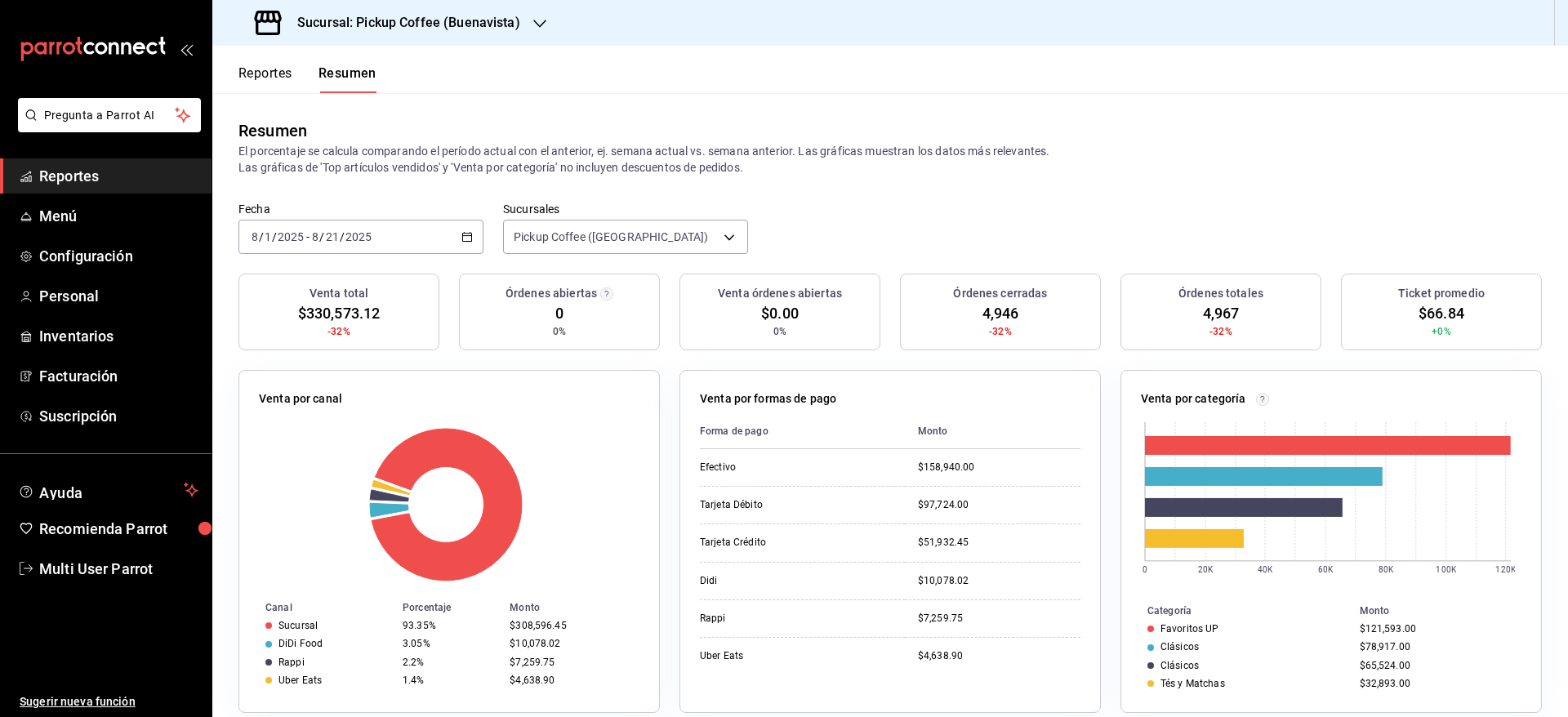
scroll to position [0, 0]
click at [504, 31] on h3 "Sucursal: Pickup Coffee (Buenavista)" at bounding box center [402, 23] width 236 height 19
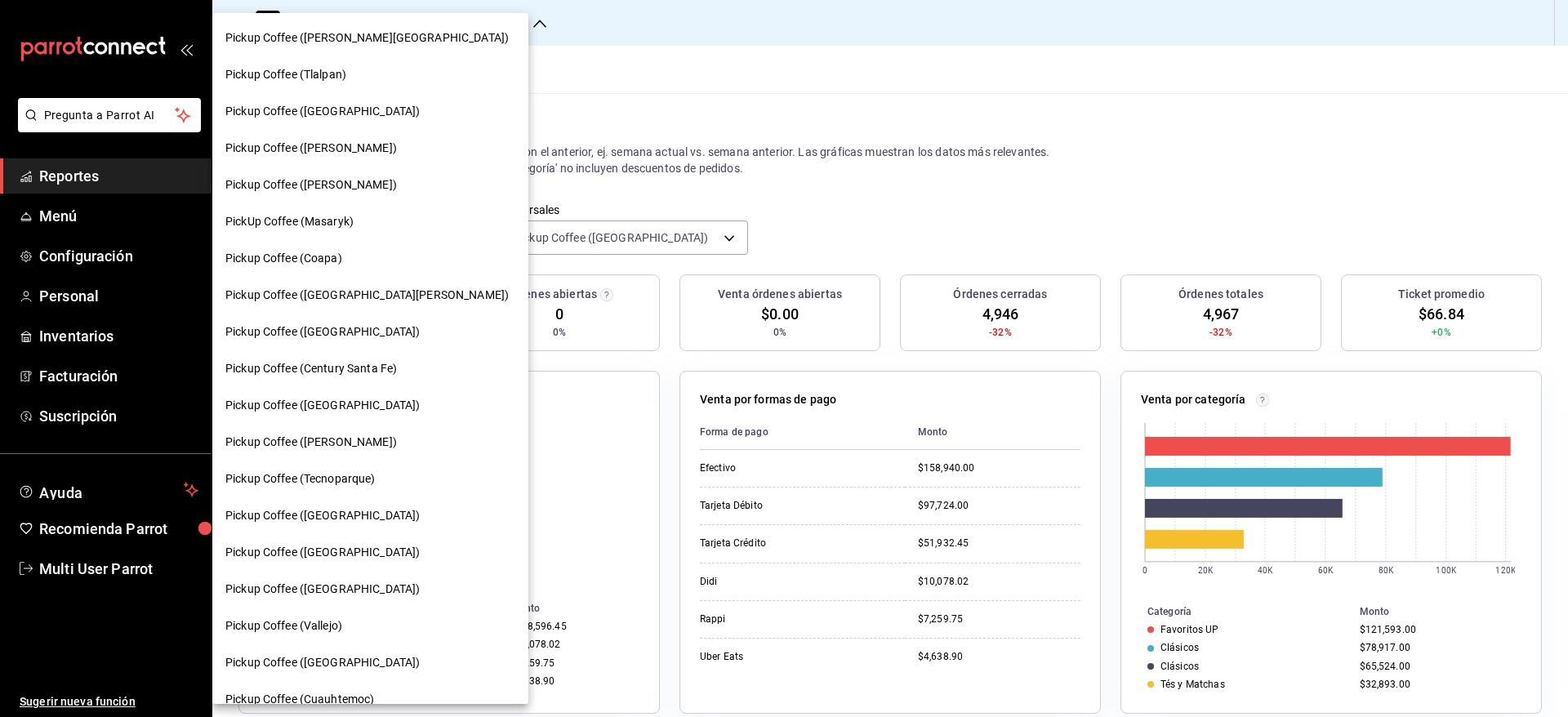
click at [411, 183] on div "Pickup Coffee ([PERSON_NAME])" at bounding box center [370, 185] width 290 height 18
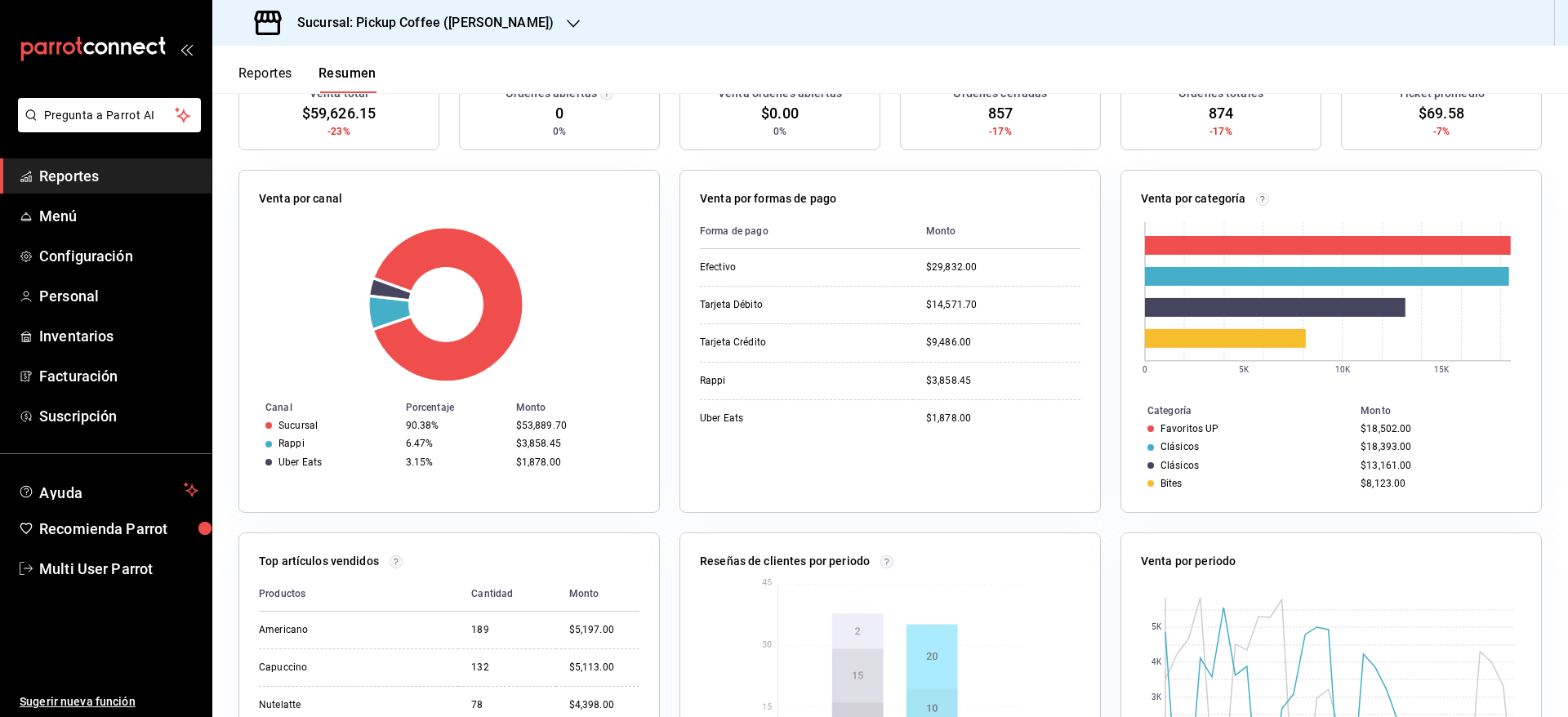
scroll to position [386, 0]
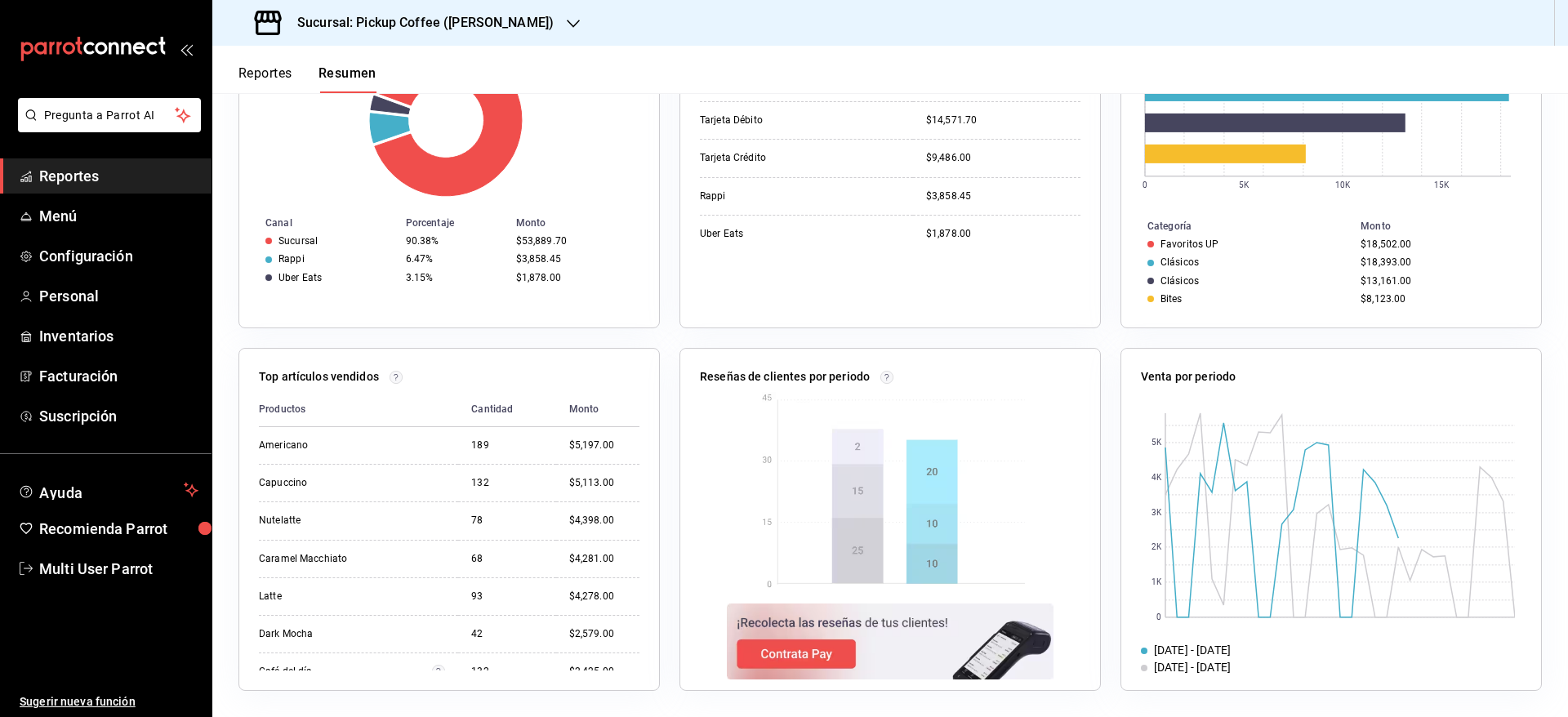
click at [514, 22] on h3 "Sucursal: Pickup Coffee ([PERSON_NAME])" at bounding box center [418, 23] width 269 height 19
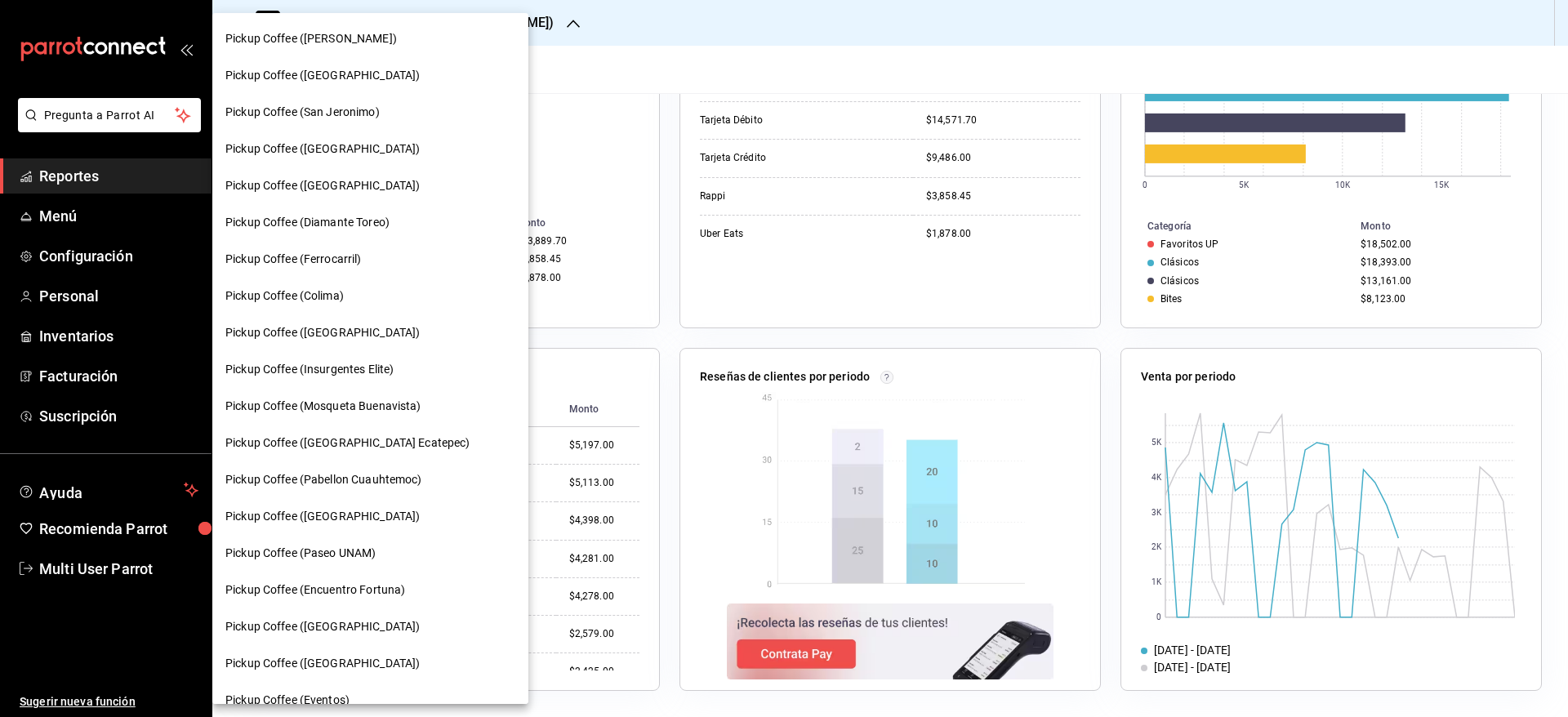
scroll to position [718, 0]
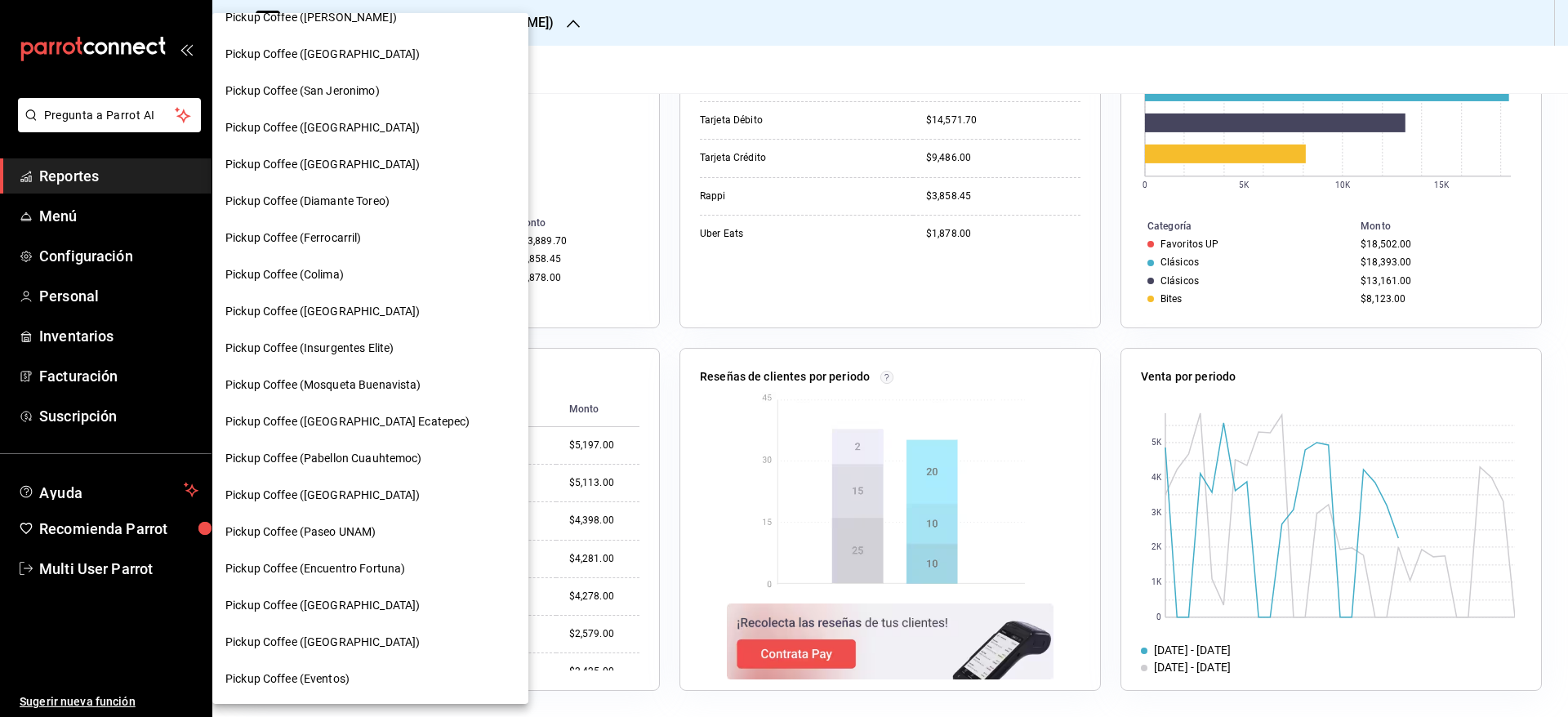
click at [386, 608] on div "Pickup Coffee ([GEOGRAPHIC_DATA])" at bounding box center [370, 606] width 290 height 18
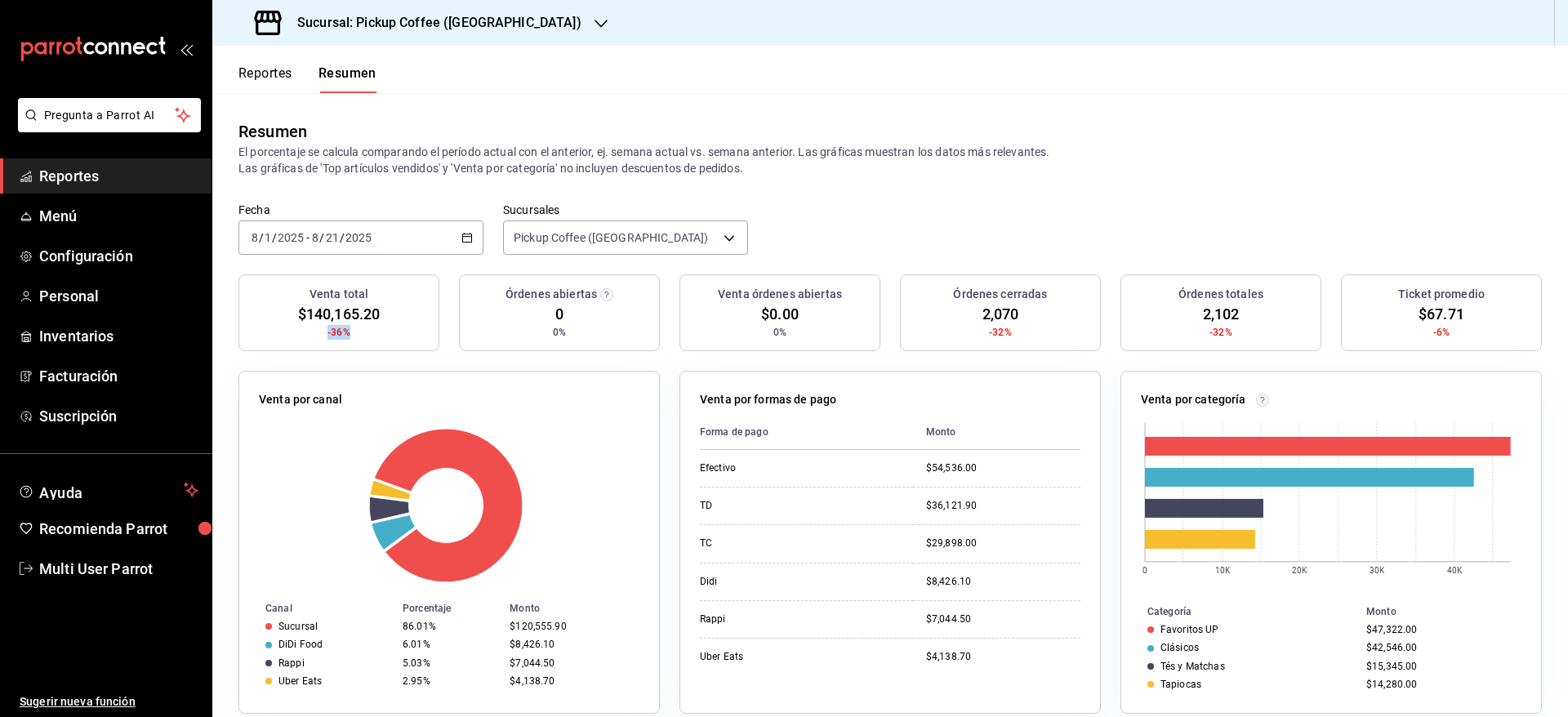
drag, startPoint x: 318, startPoint y: 337, endPoint x: 354, endPoint y: 338, distance: 36.0
click at [354, 338] on div "Venta total $140,165.20 -36%" at bounding box center [339, 313] width 201 height 77
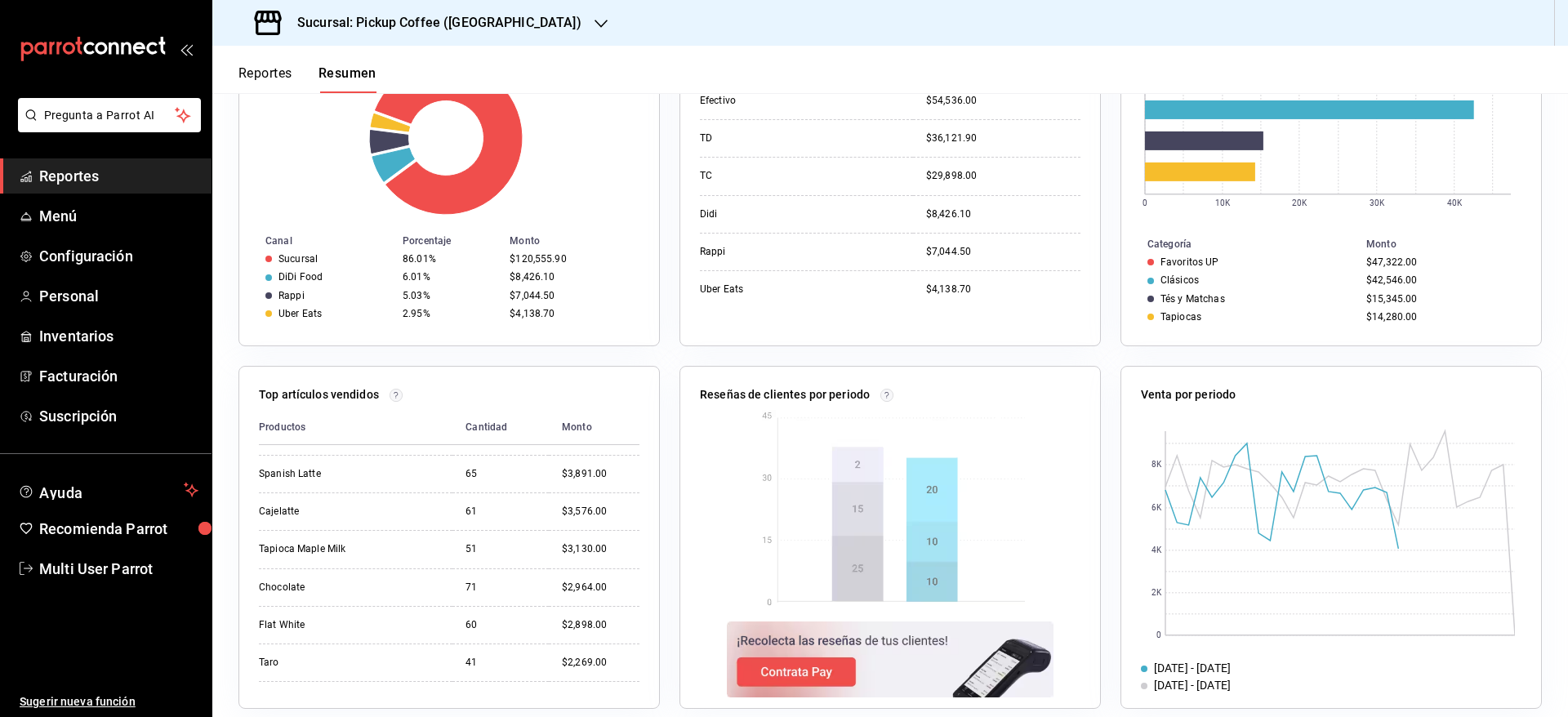
scroll to position [509, 0]
click at [499, 20] on h3 "Sucursal: Pickup Coffee ([GEOGRAPHIC_DATA])" at bounding box center [432, 23] width 297 height 19
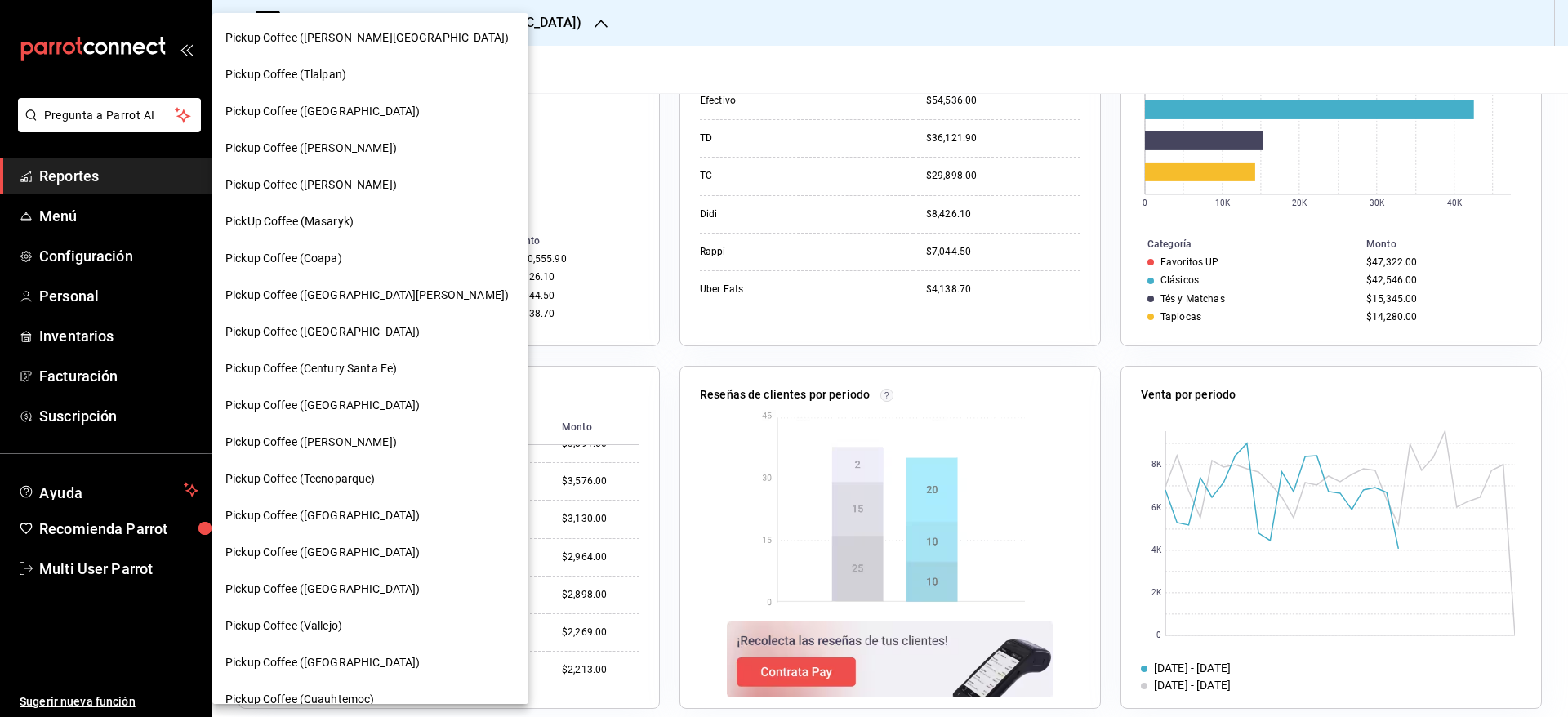
click at [433, 373] on div "Pickup Coffee (Century Santa Fe)" at bounding box center [370, 369] width 290 height 18
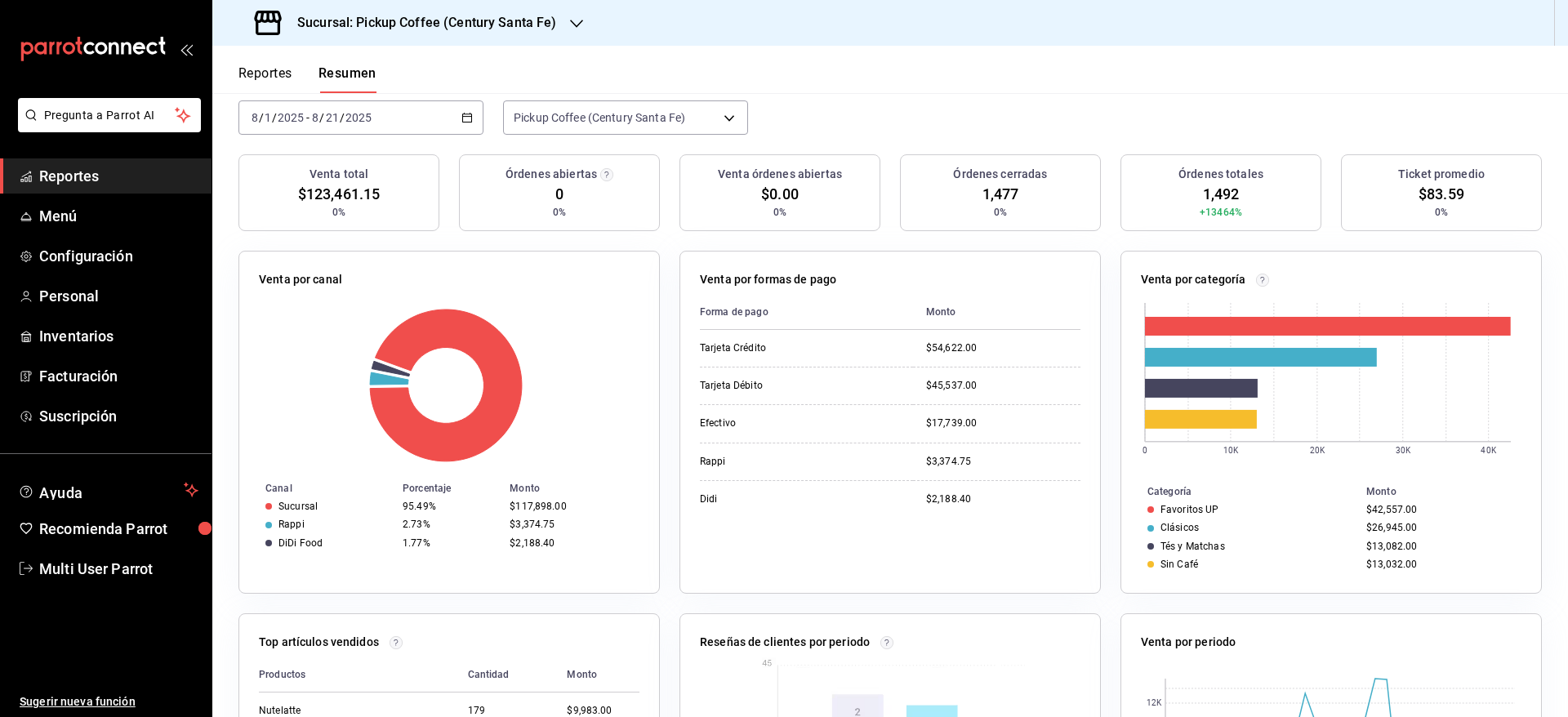
scroll to position [0, 0]
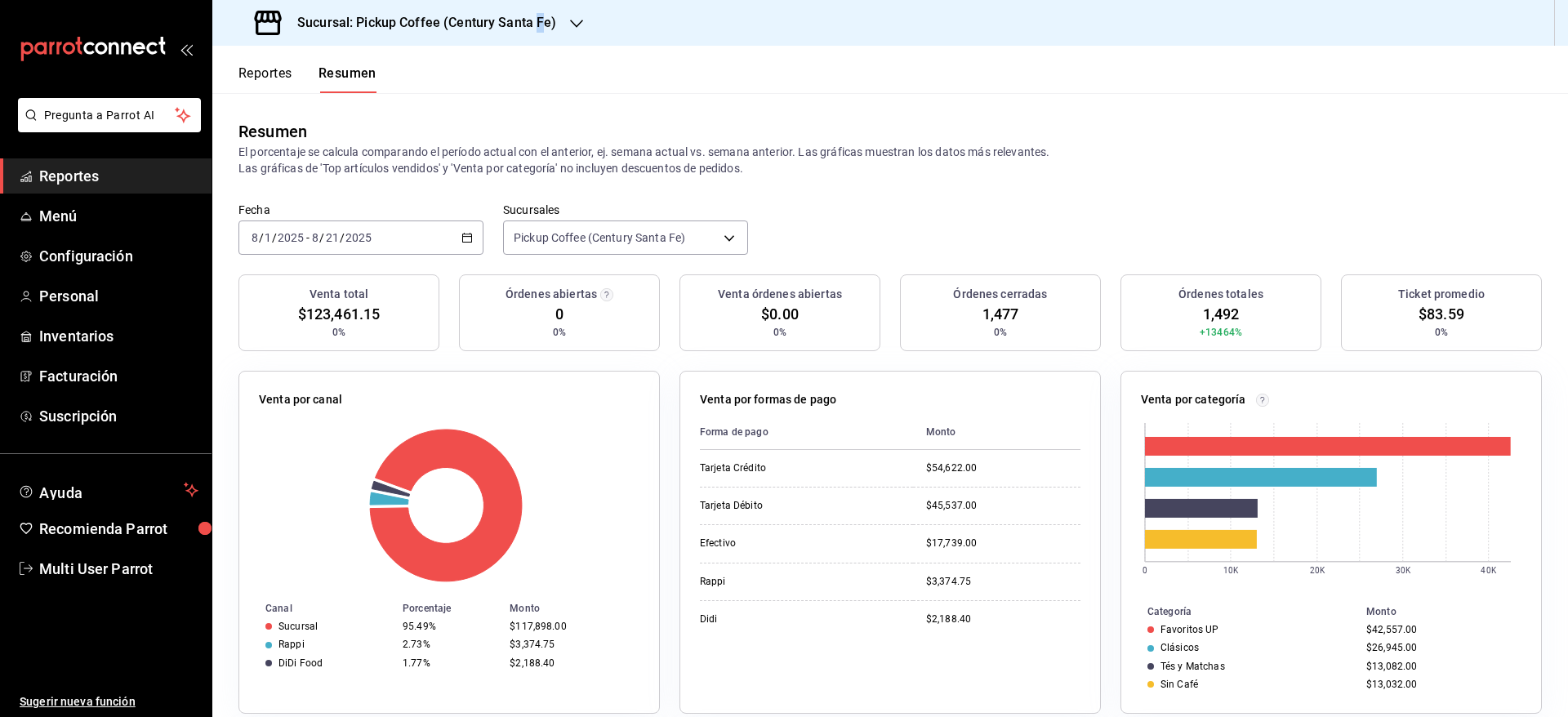
click at [540, 25] on h3 "Sucursal: Pickup Coffee (Century Santa Fe)" at bounding box center [420, 23] width 273 height 19
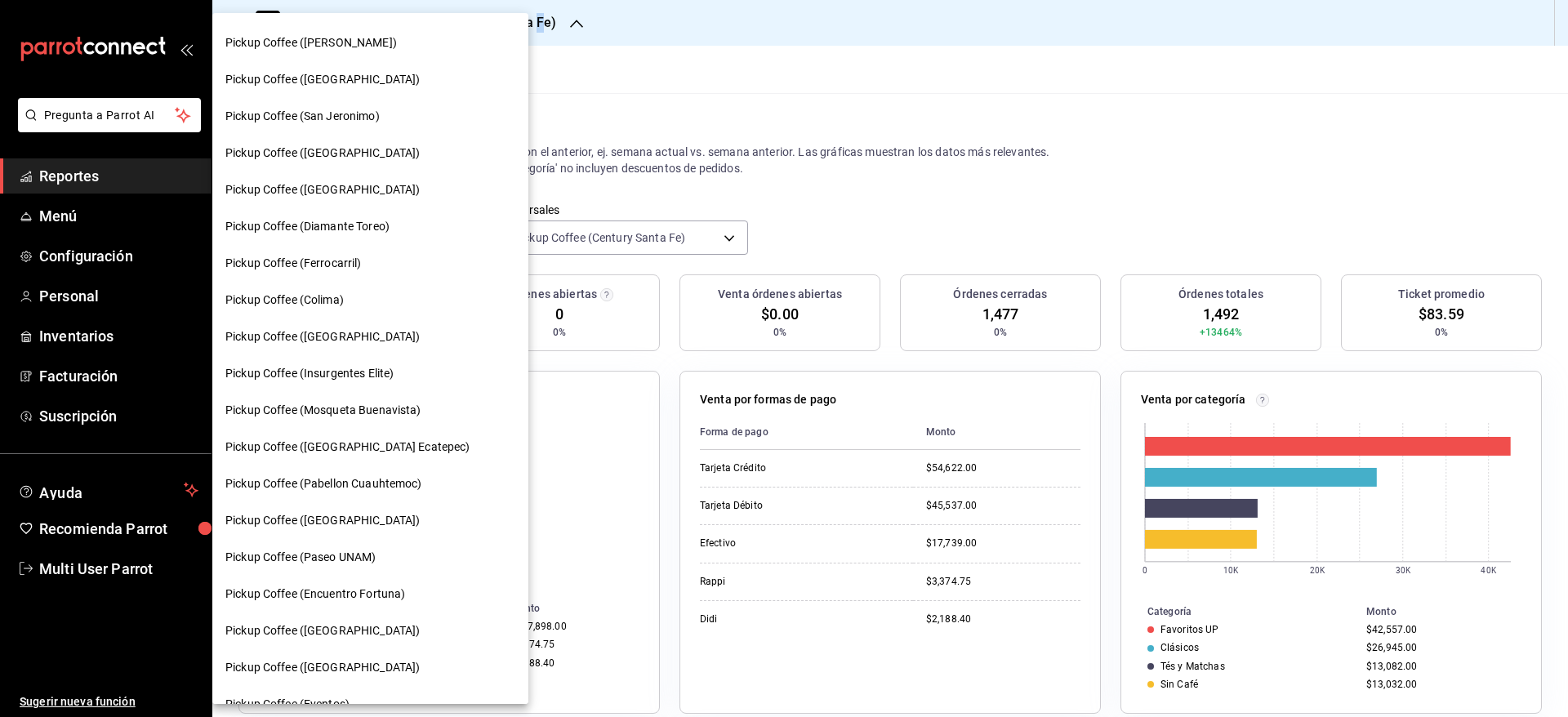
scroll to position [705, 0]
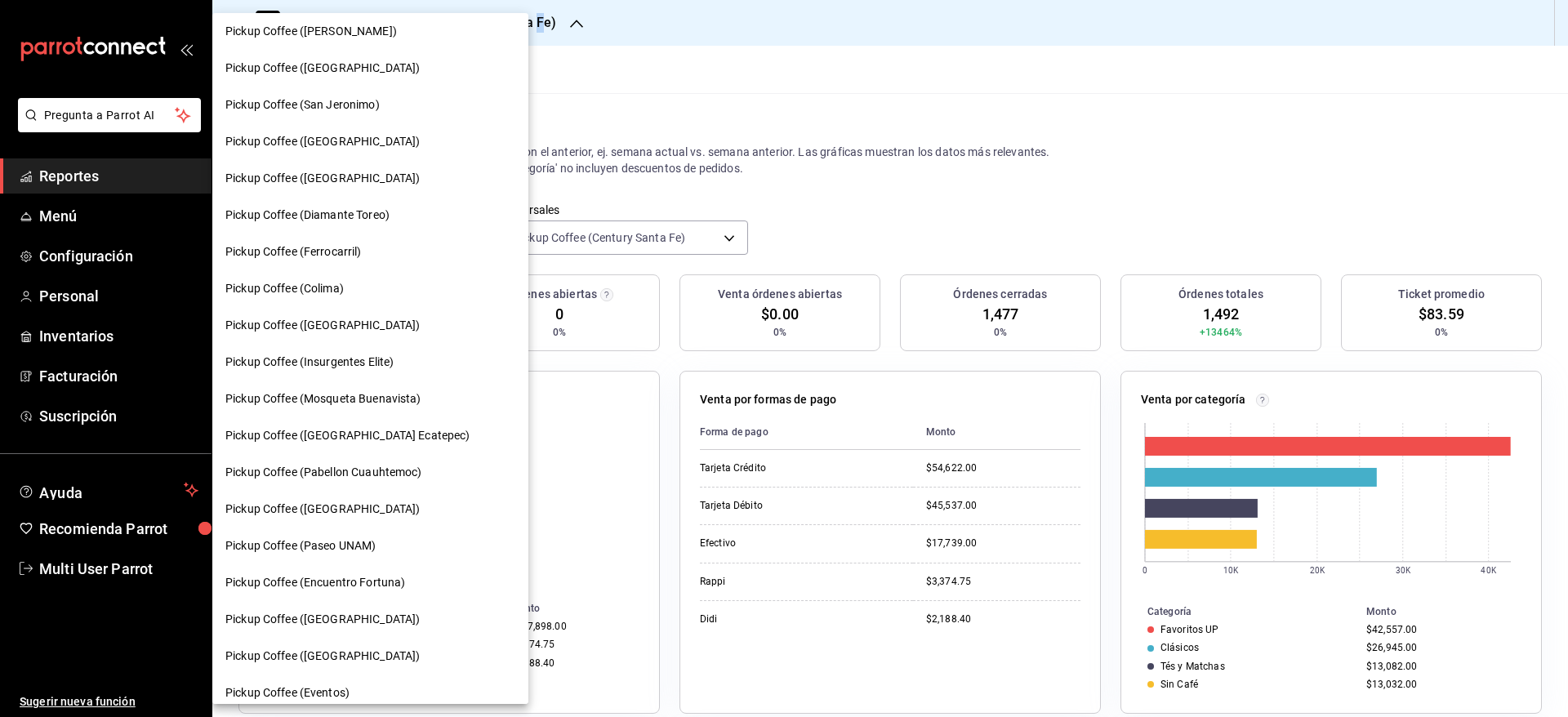
click at [392, 504] on div "Pickup Coffee ([GEOGRAPHIC_DATA])" at bounding box center [370, 509] width 290 height 18
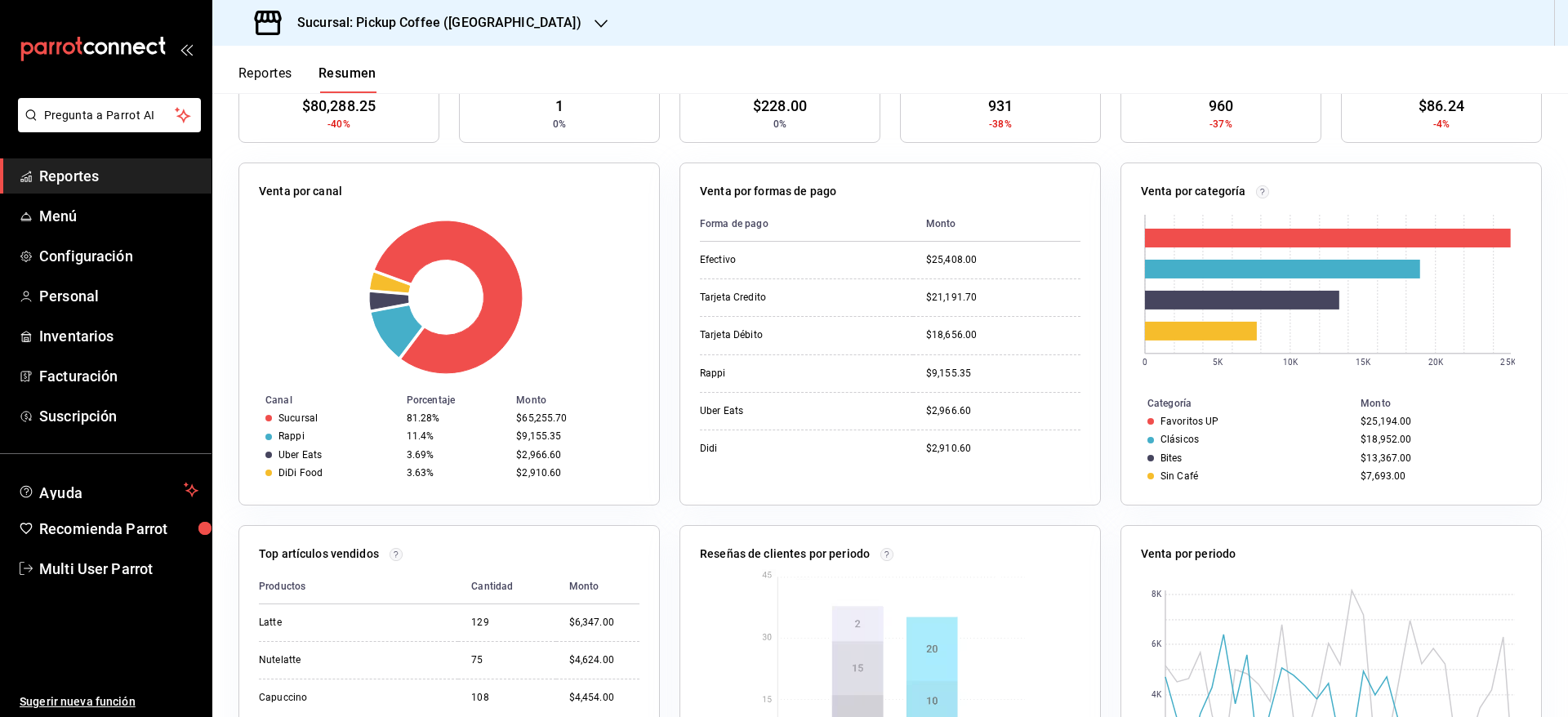
scroll to position [0, 0]
